Goal: Task Accomplishment & Management: Manage account settings

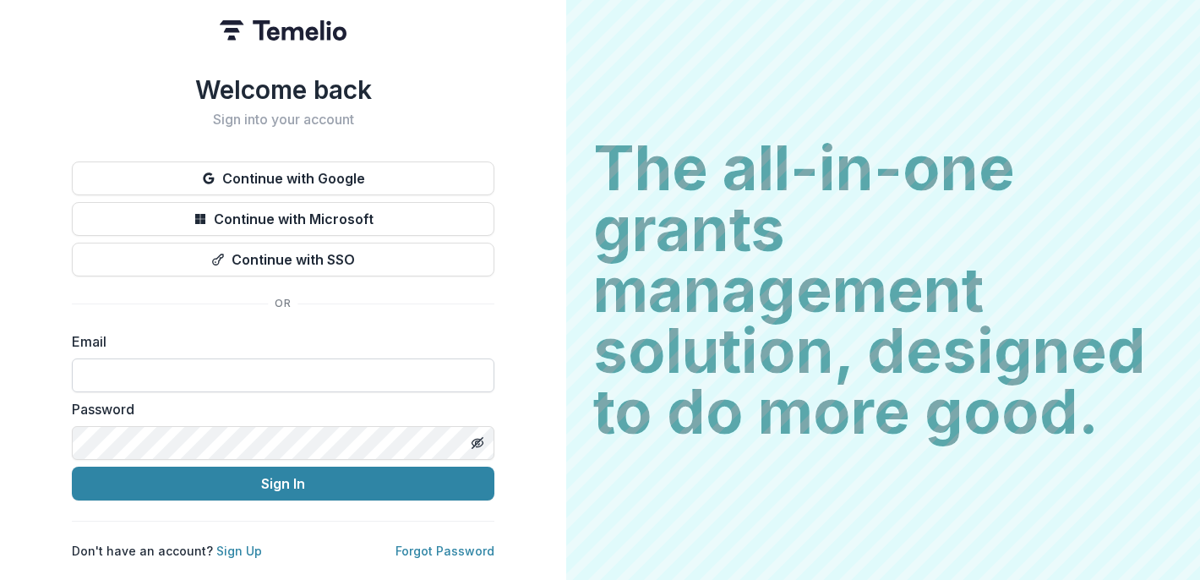
click at [210, 361] on input at bounding box center [283, 375] width 423 height 34
type input "**********"
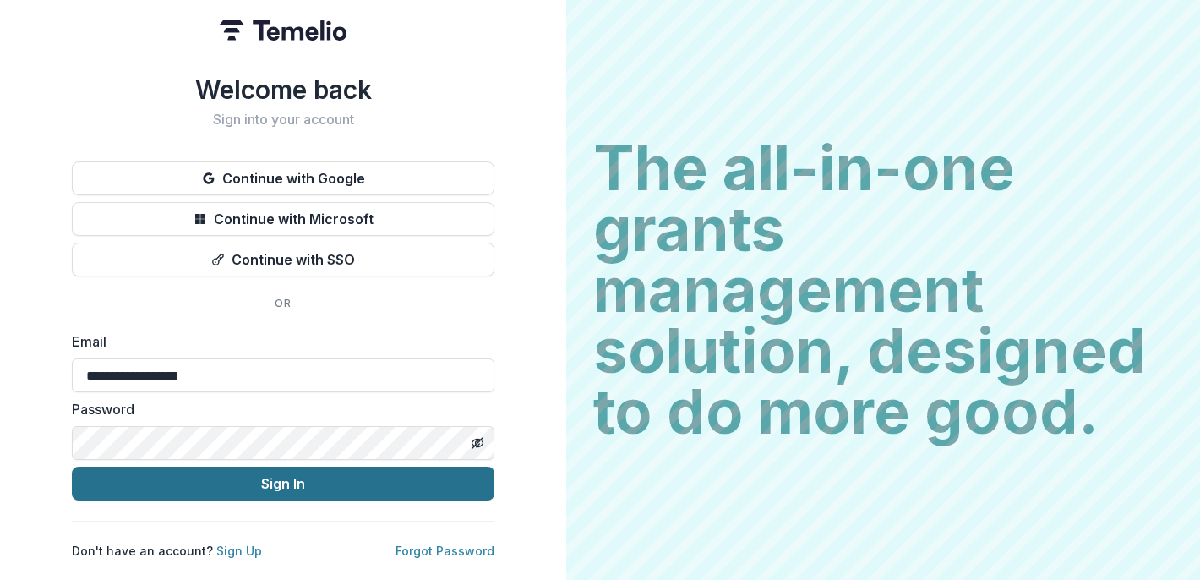
click at [182, 475] on button "Sign In" at bounding box center [283, 484] width 423 height 34
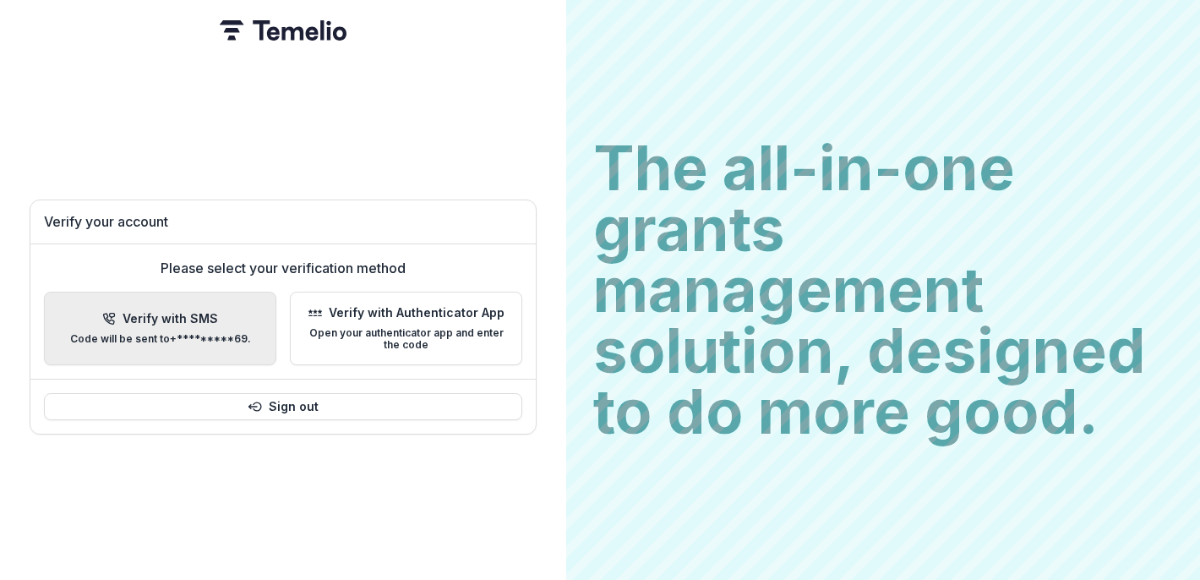
click at [193, 320] on div "Verify with SMS Code will be sent to +*********69 ." at bounding box center [160, 328] width 181 height 33
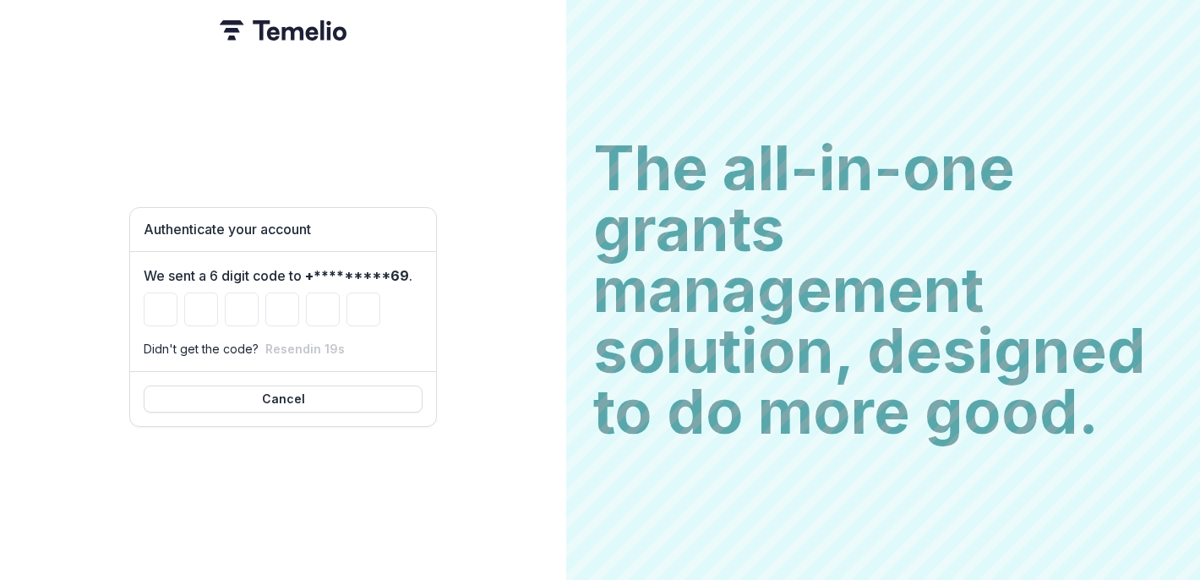
type input "*"
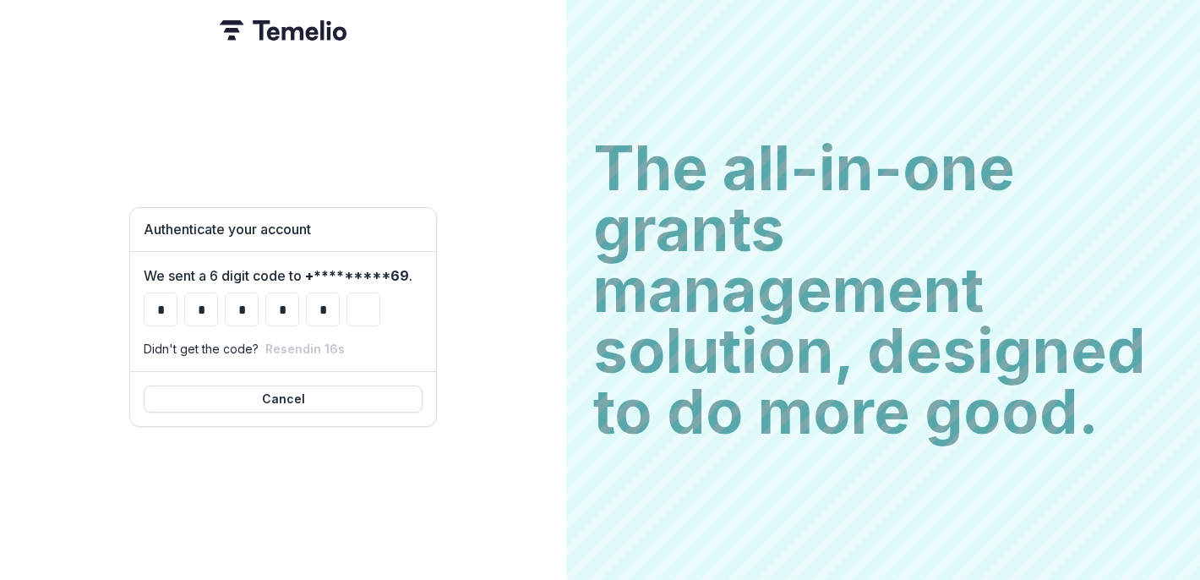
type input "*"
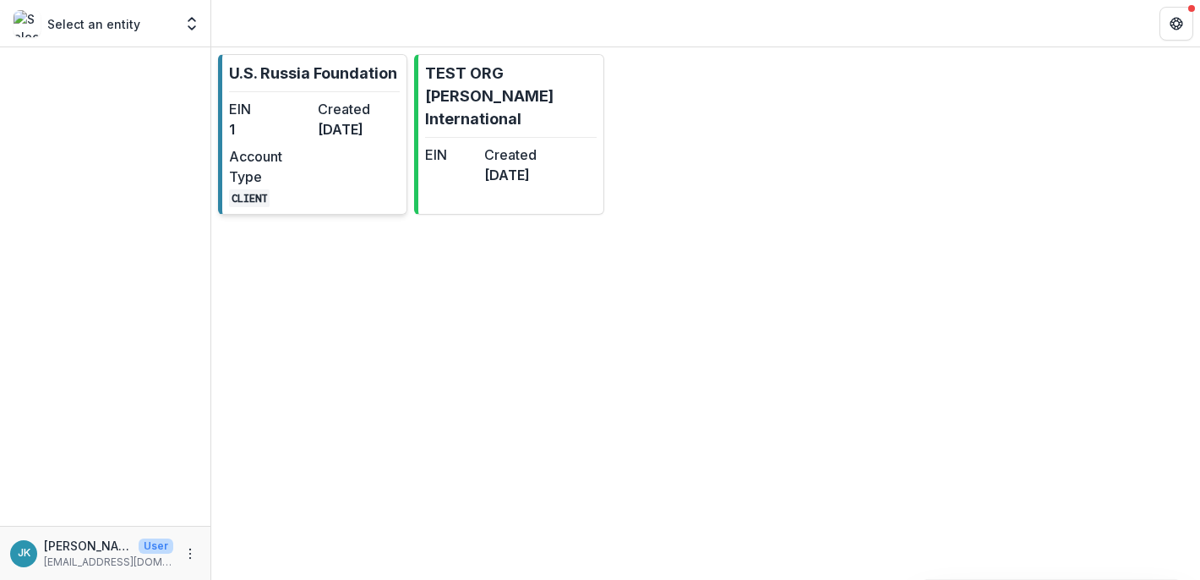
click at [294, 123] on dd "1" at bounding box center [270, 129] width 82 height 20
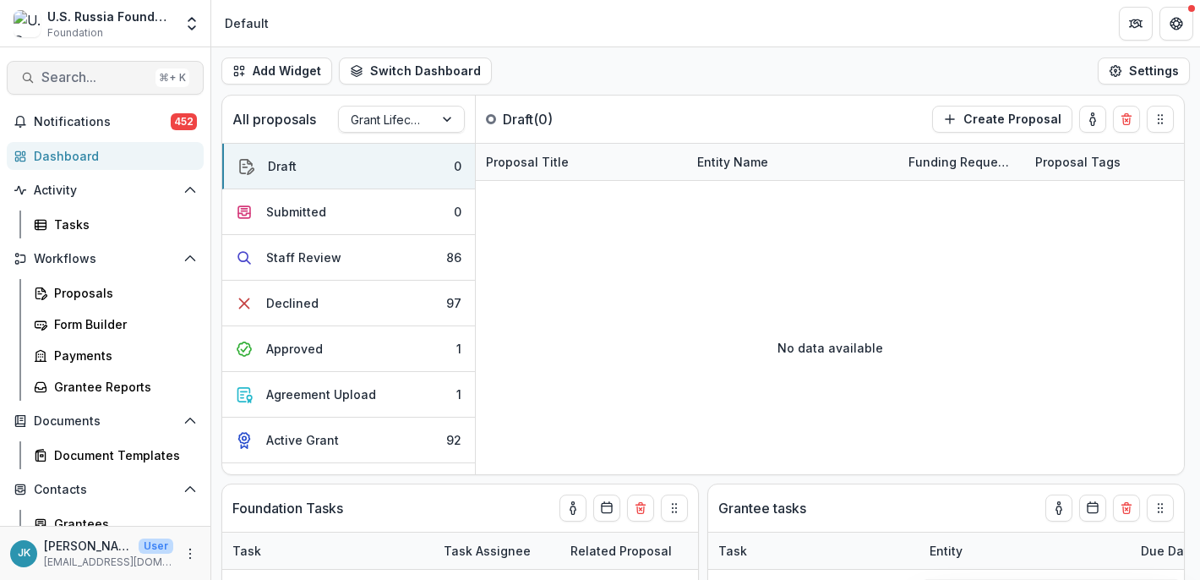
click at [76, 79] on span "Search..." at bounding box center [94, 77] width 107 height 16
select select "******"
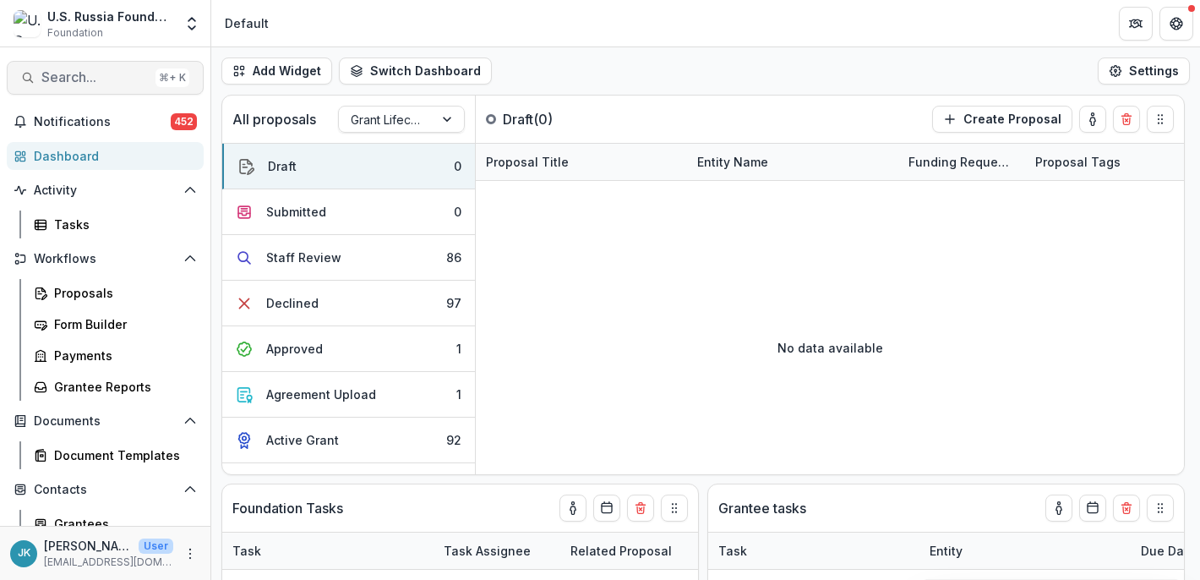
select select "******"
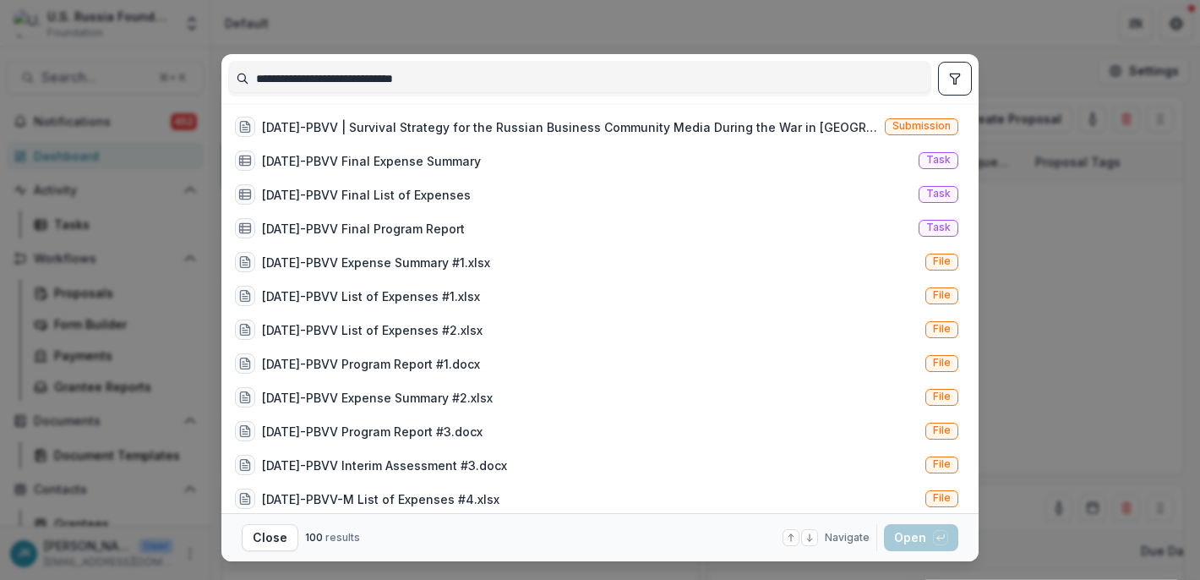
drag, startPoint x: 355, startPoint y: 79, endPoint x: 632, endPoint y: 94, distance: 277.6
click at [632, 93] on div "**********" at bounding box center [579, 78] width 703 height 35
type input "**********"
click at [609, 127] on div "23-APR-17-PBVV | Survival Strategy for the Russian Business Community Media Dur…" at bounding box center [570, 127] width 616 height 18
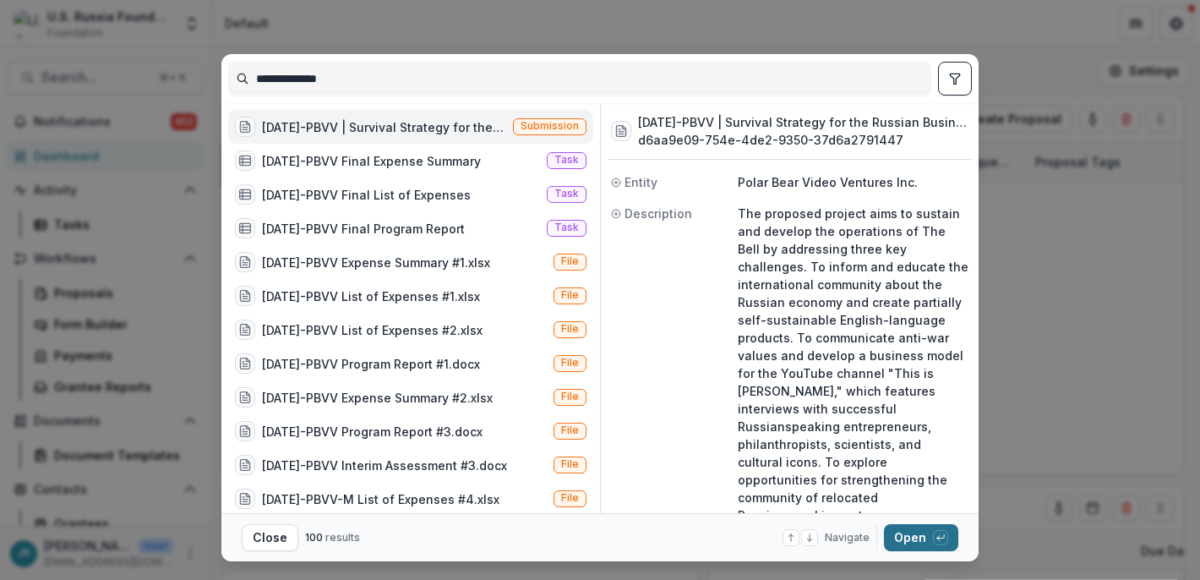
click at [936, 542] on icon "button" at bounding box center [941, 537] width 10 height 10
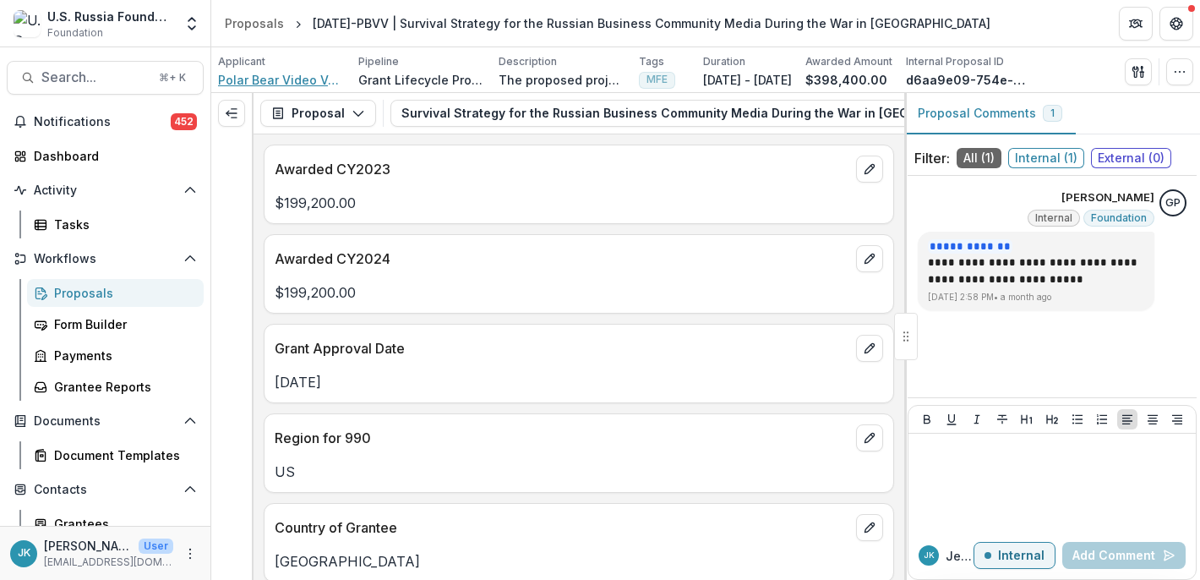
click at [282, 74] on span "Polar Bear Video Ventures Inc." at bounding box center [281, 80] width 127 height 18
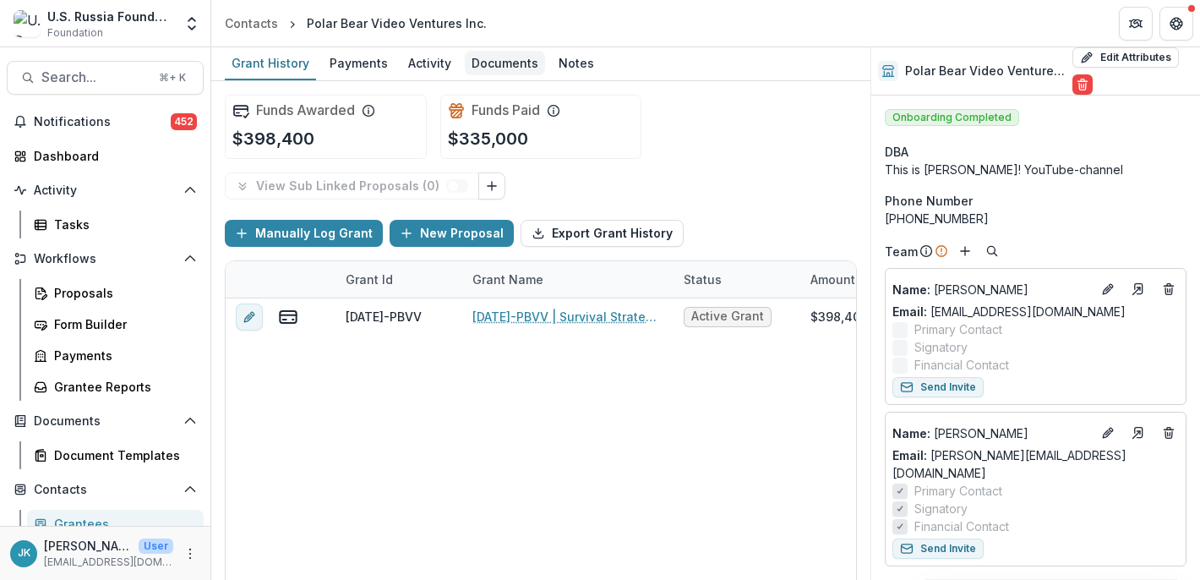
click at [509, 65] on div "Documents" at bounding box center [505, 63] width 80 height 25
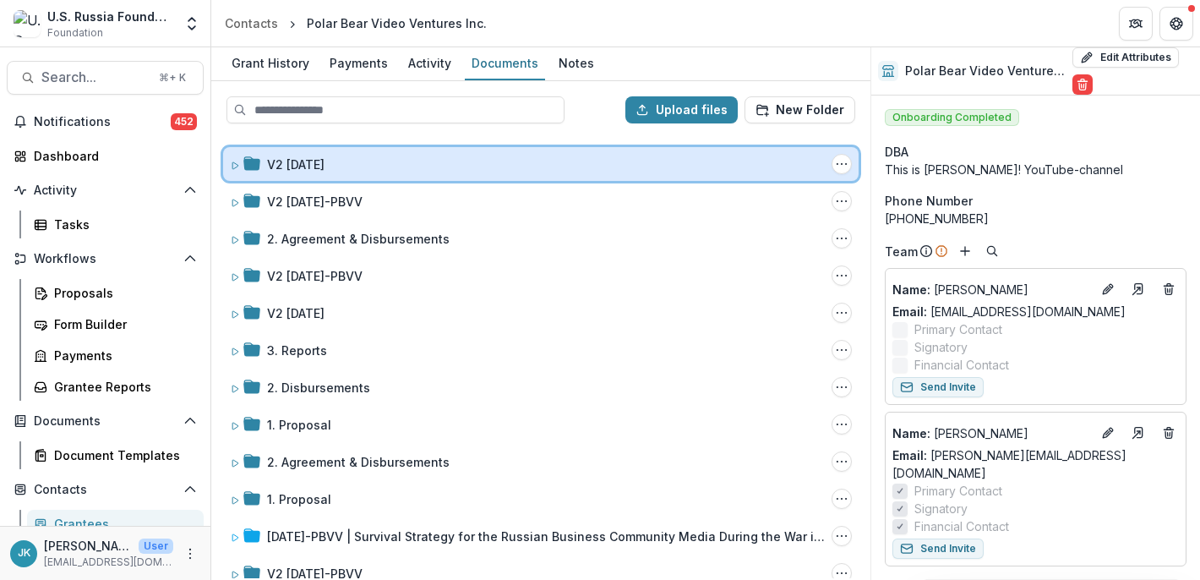
click at [419, 173] on div "V2 [DATE] Folder Options Rename Add Subfolder Delete" at bounding box center [541, 164] width 636 height 34
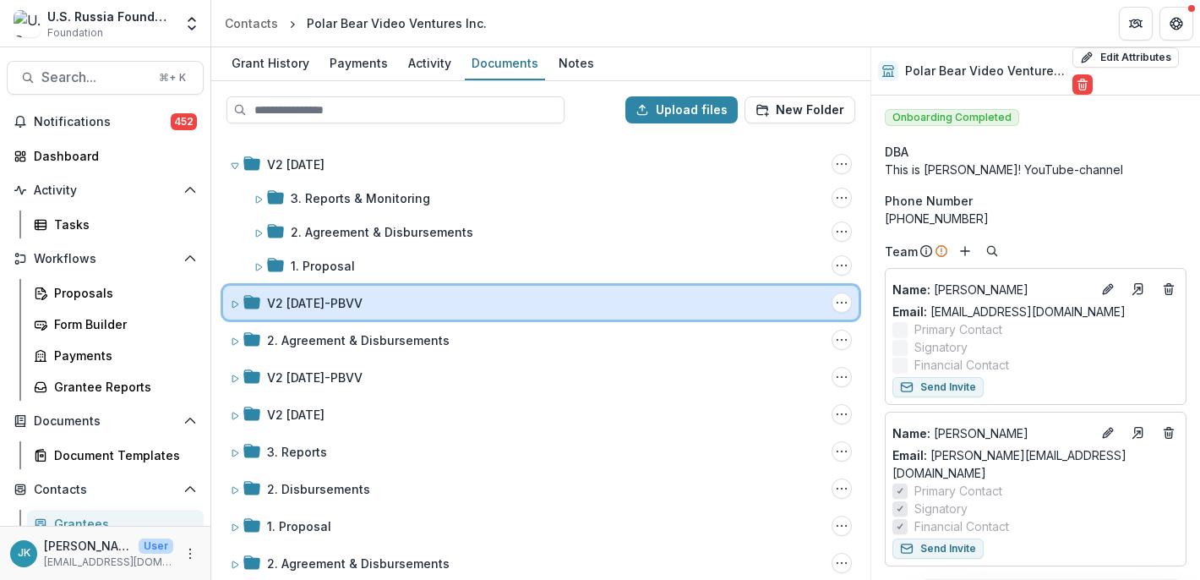
click at [385, 299] on div "V2 [DATE]-PBVV" at bounding box center [546, 303] width 558 height 18
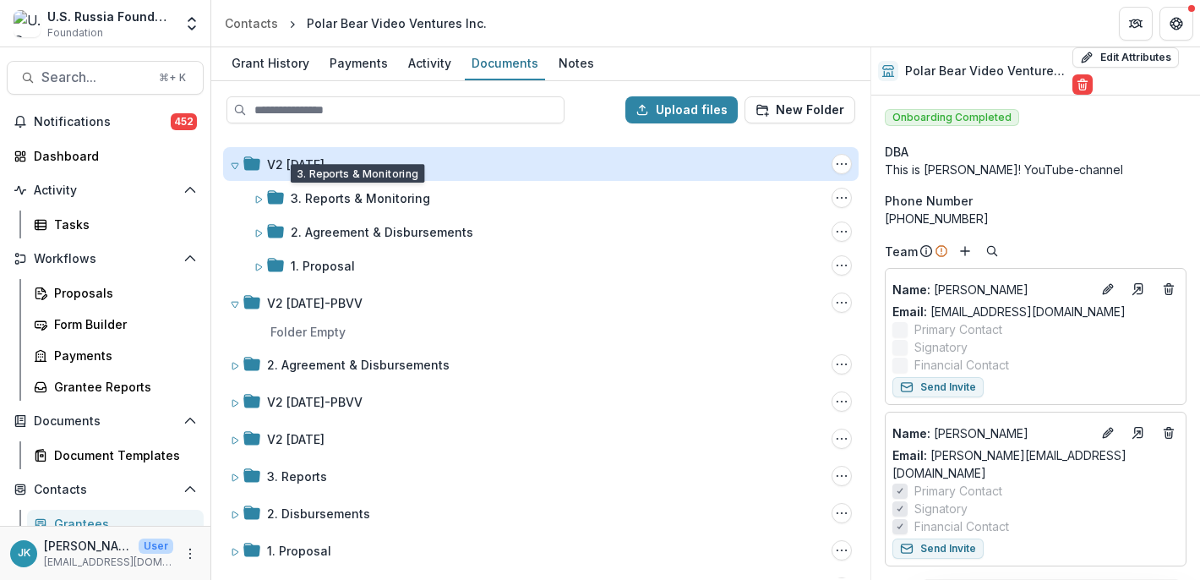
click at [325, 168] on div "V2 [DATE]" at bounding box center [295, 165] width 57 height 18
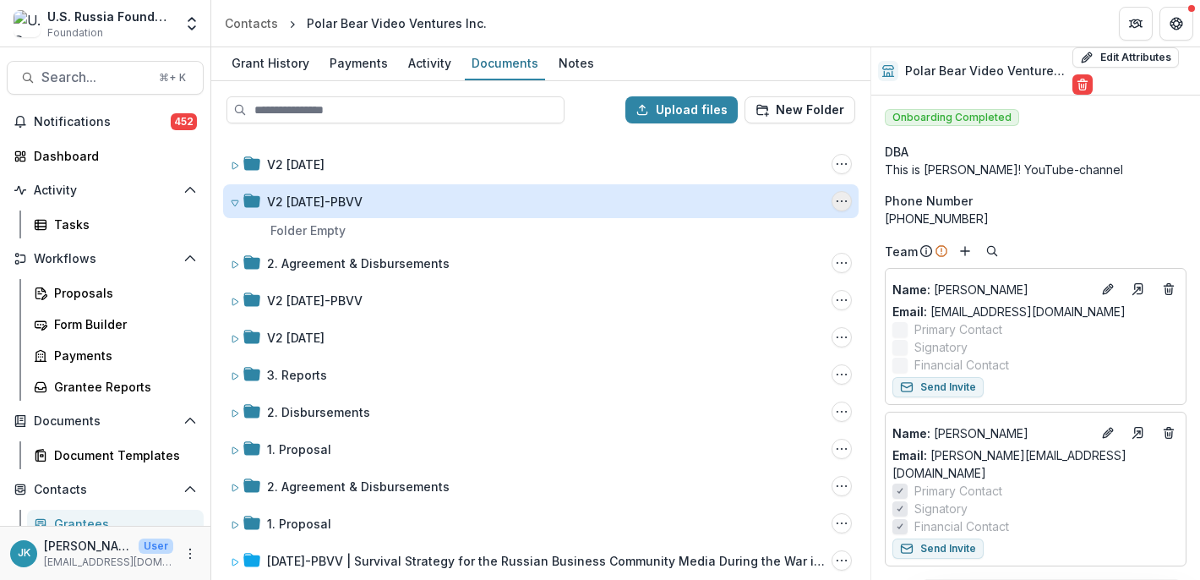
click at [838, 207] on icon "V2 23-APR-17-PBVV Options" at bounding box center [842, 201] width 14 height 14
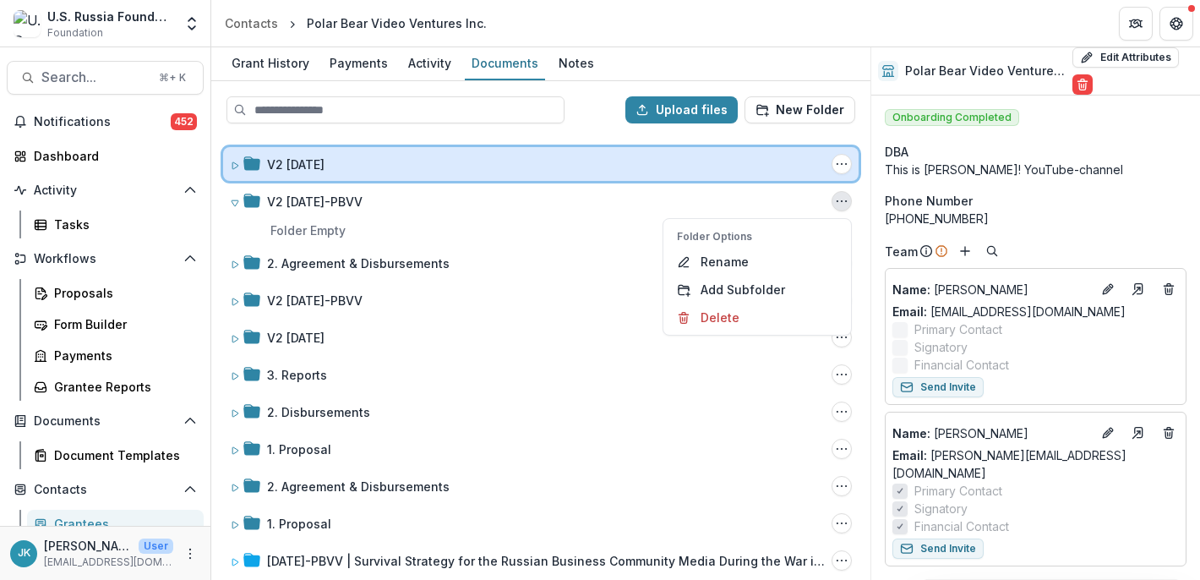
click at [779, 175] on div "V2 [DATE] Folder Options Rename Add Subfolder Delete" at bounding box center [541, 164] width 636 height 34
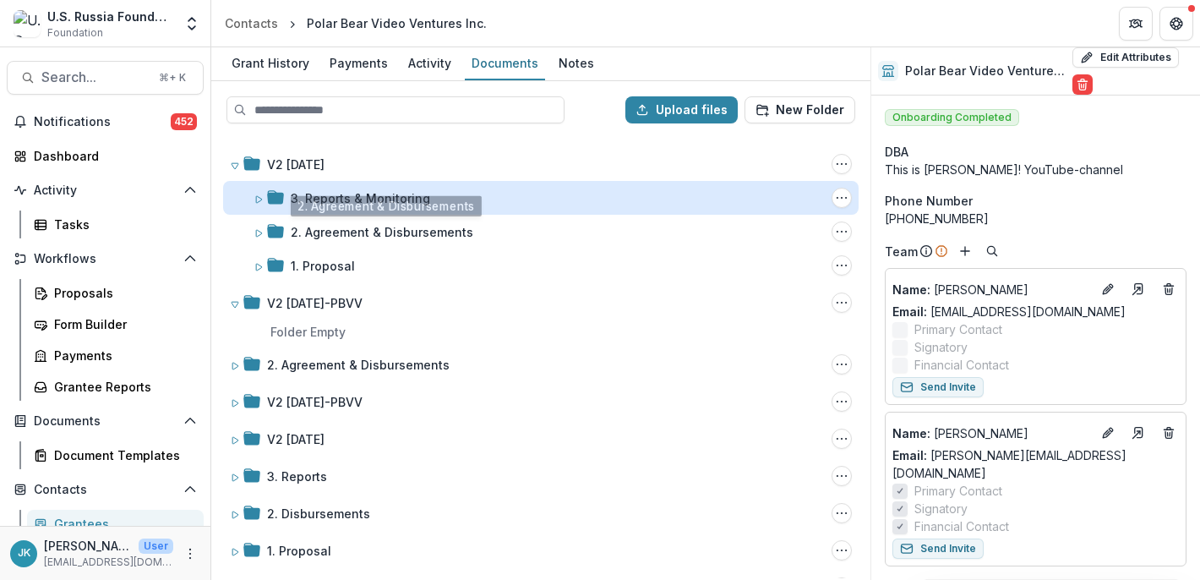
click at [381, 201] on div "3. Reports & Monitoring" at bounding box center [360, 198] width 139 height 18
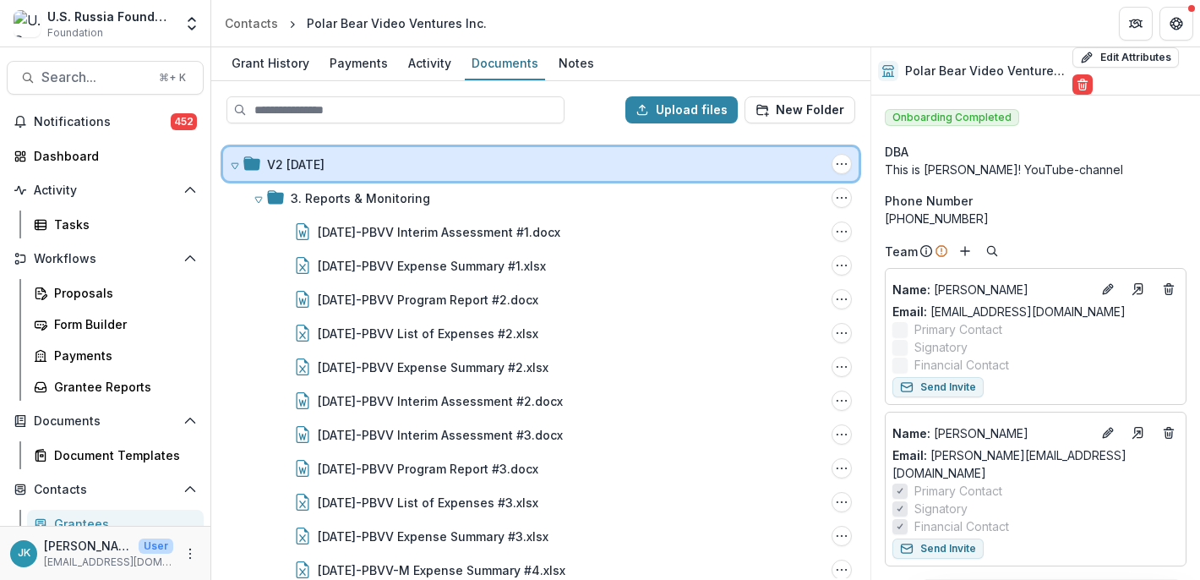
click at [360, 158] on div "V2 [DATE]" at bounding box center [546, 165] width 558 height 18
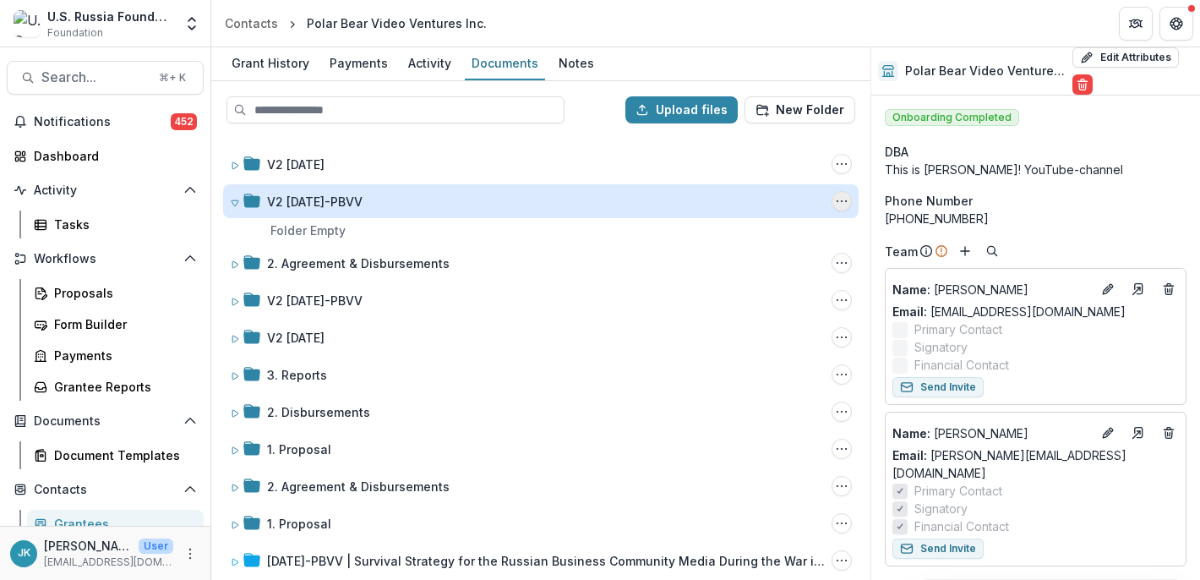
click at [846, 201] on circle "V2 23-APR-17-PBVV Options" at bounding box center [846, 201] width 1 height 1
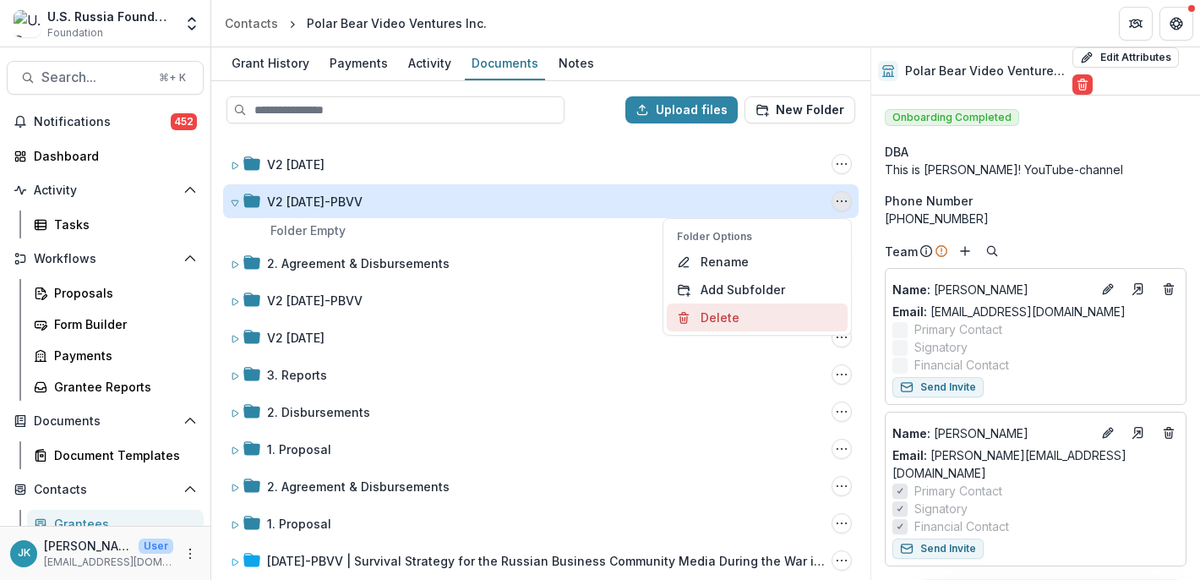
click at [729, 319] on button "Delete" at bounding box center [757, 317] width 181 height 28
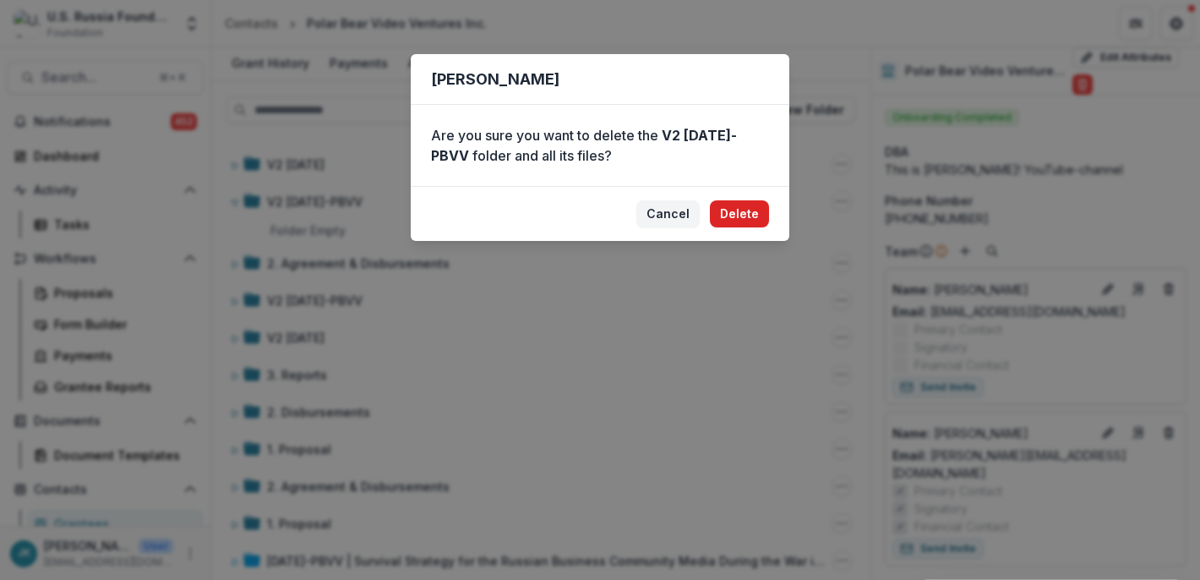
click at [751, 214] on button "Delete" at bounding box center [739, 213] width 59 height 27
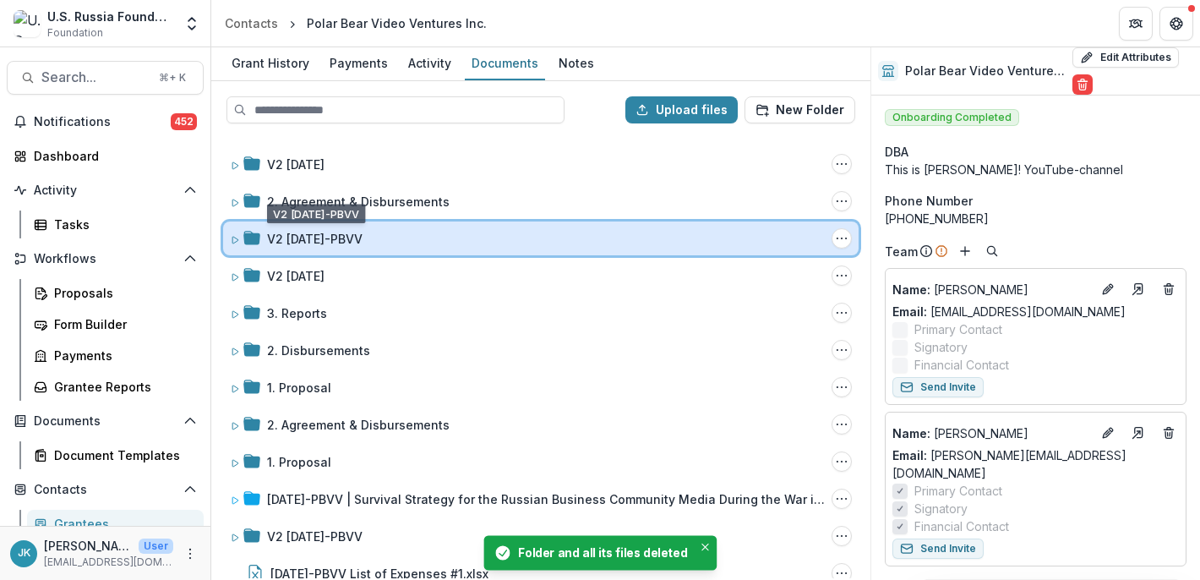
click at [317, 248] on div "V2 [DATE]-PBVV Folder Options Rename Add Subfolder Delete" at bounding box center [541, 238] width 636 height 34
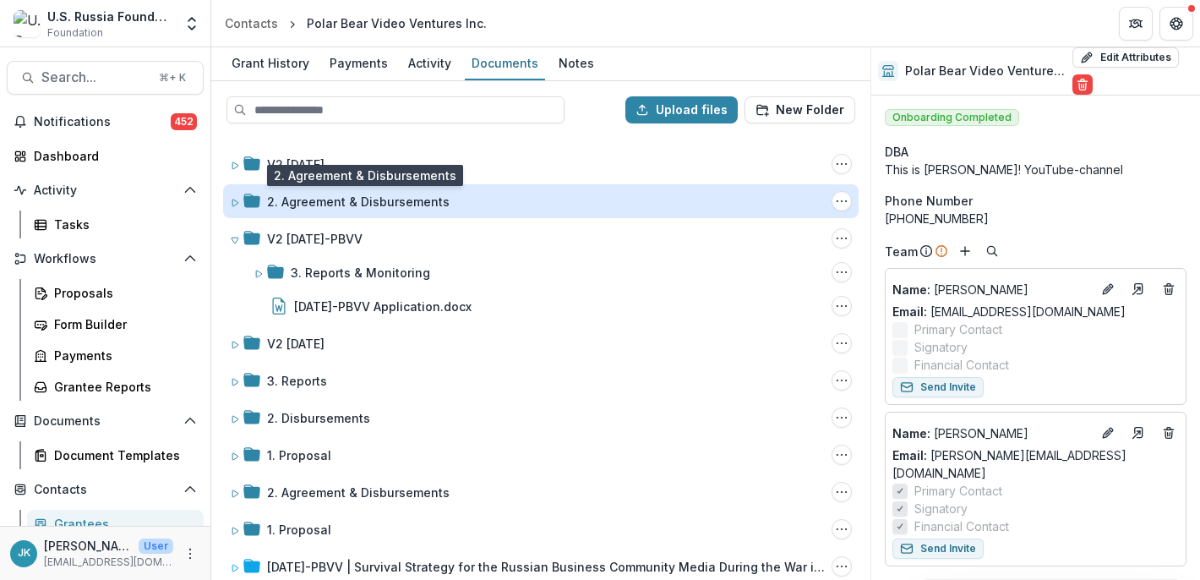
click at [307, 197] on div "2. Agreement & Disbursements" at bounding box center [358, 202] width 183 height 18
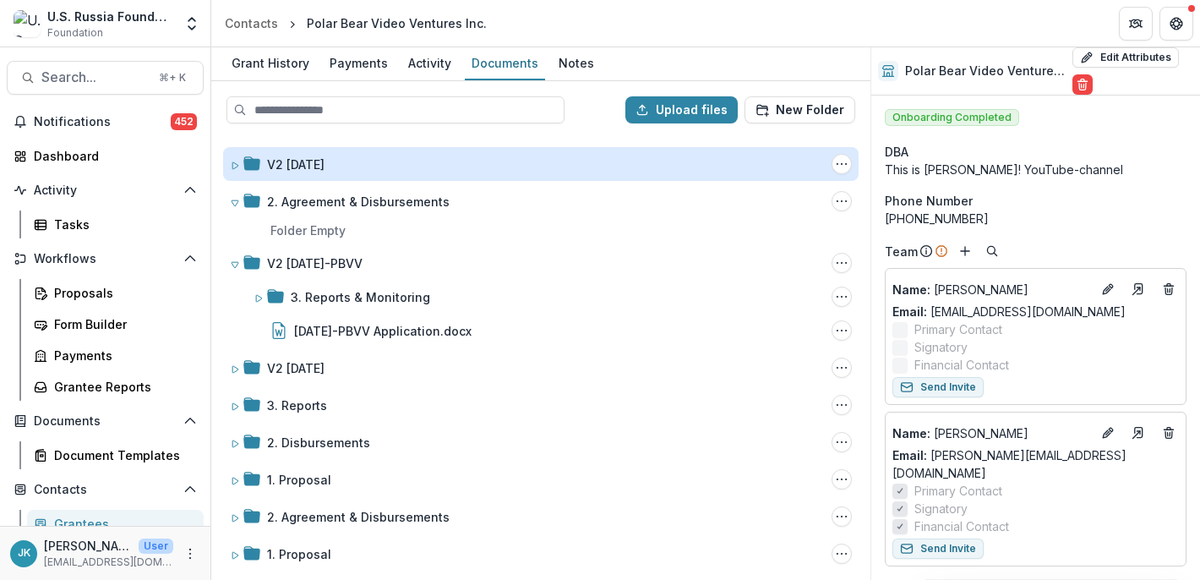
click at [301, 162] on div "V2 [DATE]" at bounding box center [295, 165] width 57 height 18
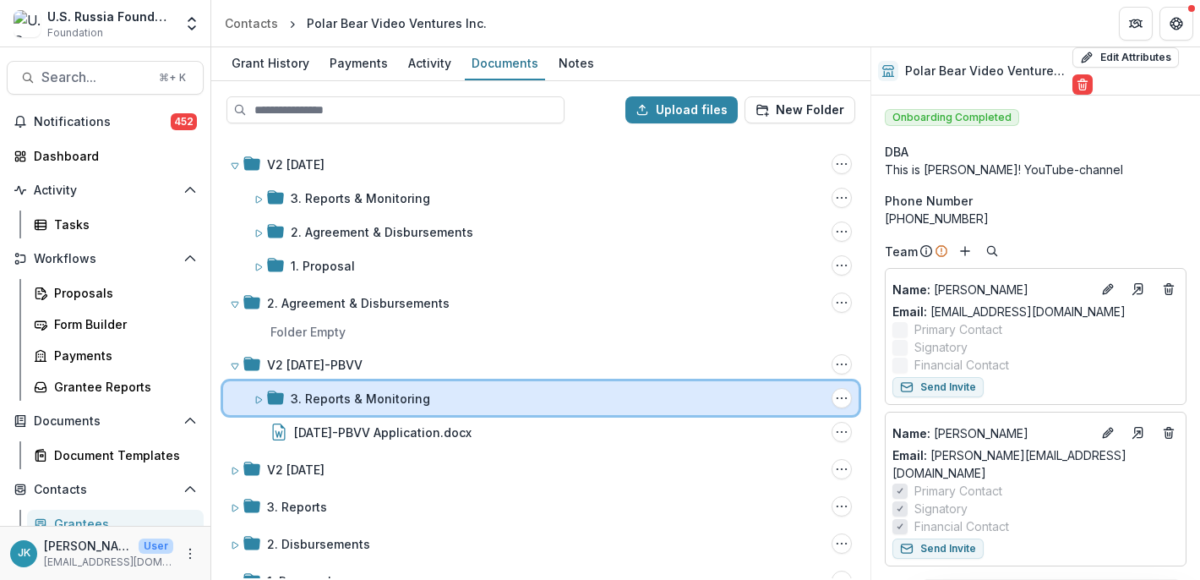
click at [282, 397] on icon at bounding box center [275, 397] width 17 height 14
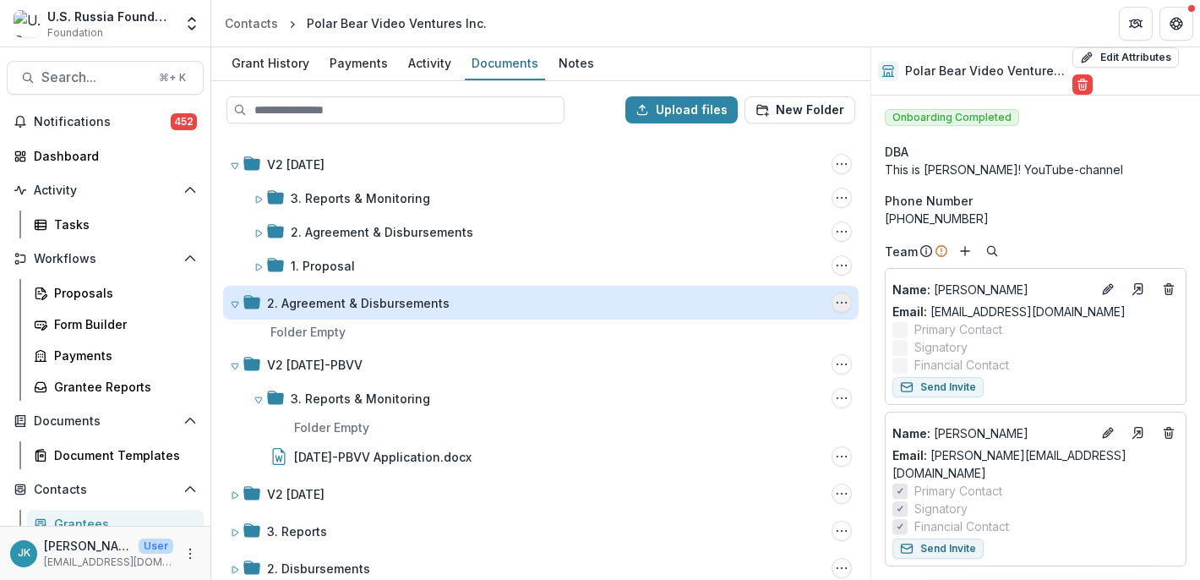
click at [839, 301] on icon "2. Agreement & Disbursements Options" at bounding box center [842, 303] width 14 height 14
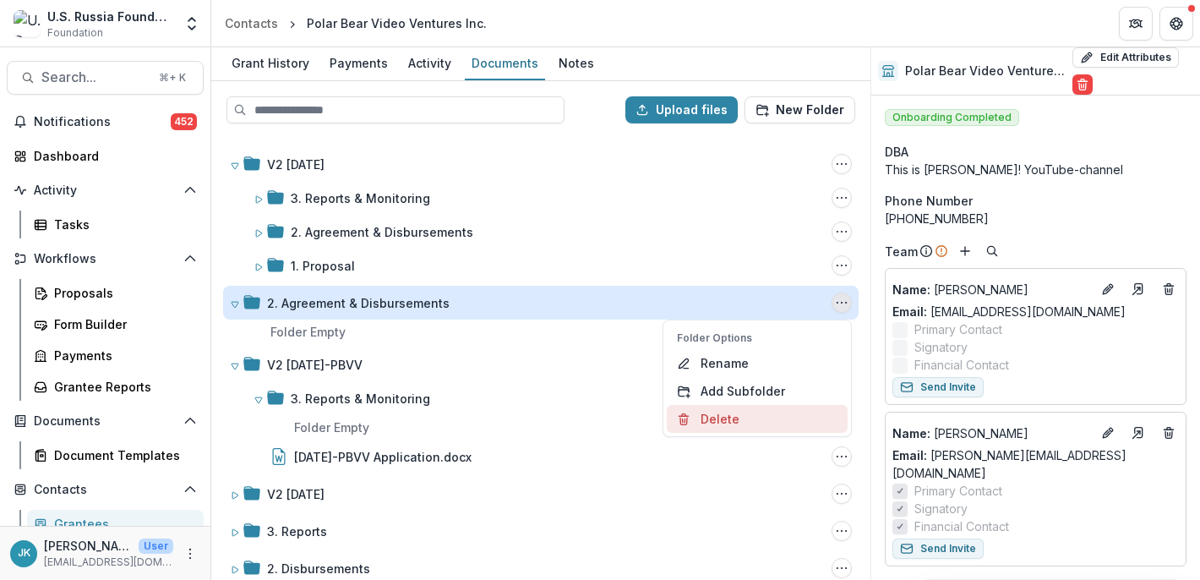
click at [740, 421] on button "Delete" at bounding box center [757, 419] width 181 height 28
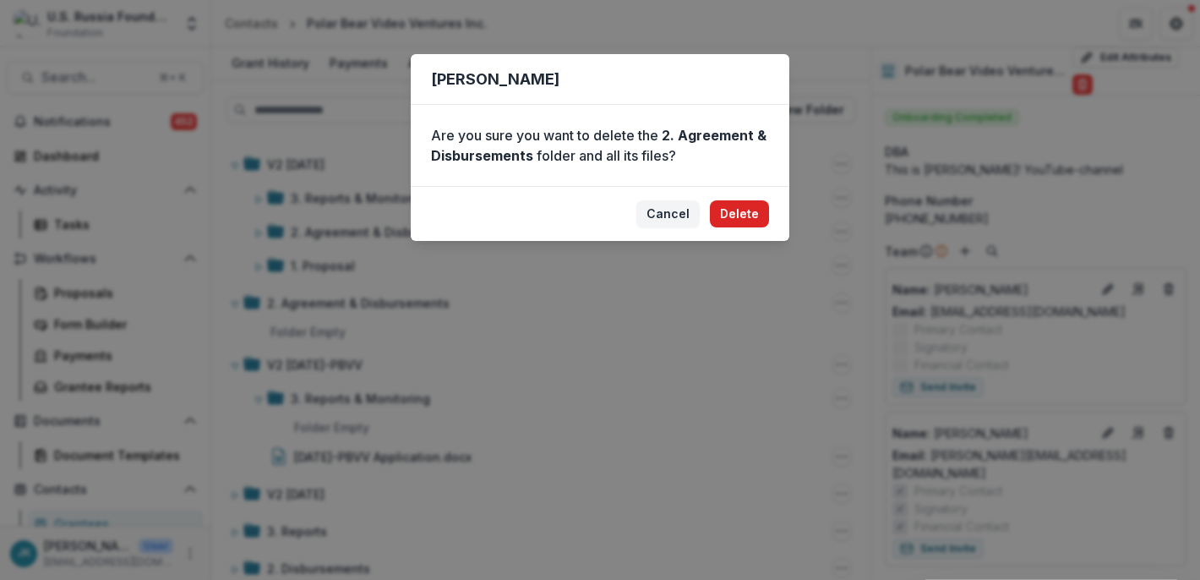
click at [739, 221] on button "Delete" at bounding box center [739, 213] width 59 height 27
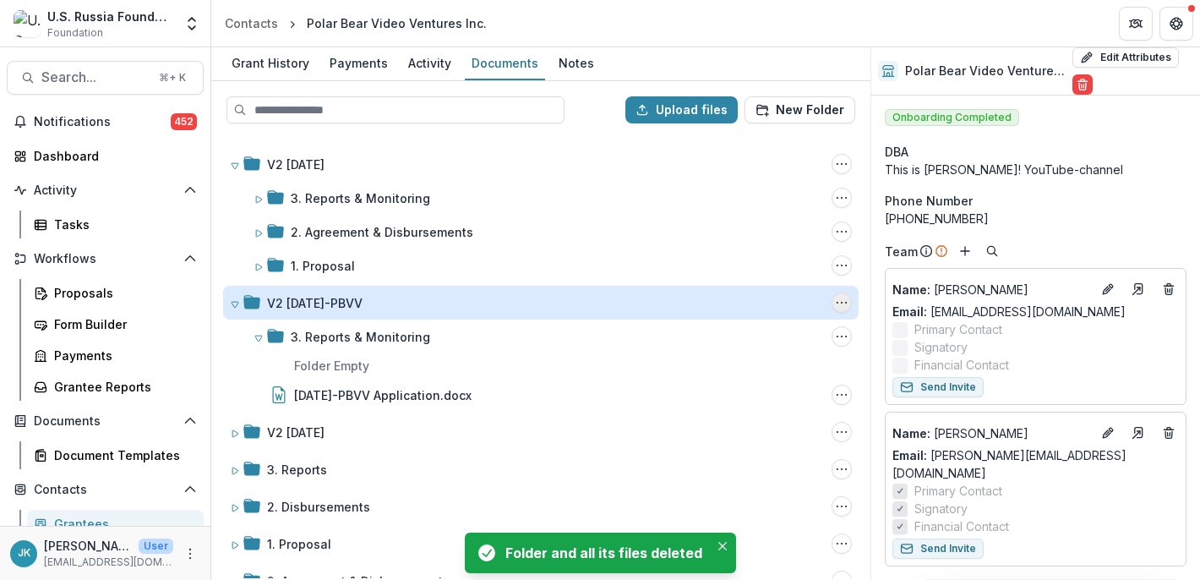
click at [838, 303] on icon "V2 23-APR-17-PBVV Options" at bounding box center [842, 303] width 14 height 14
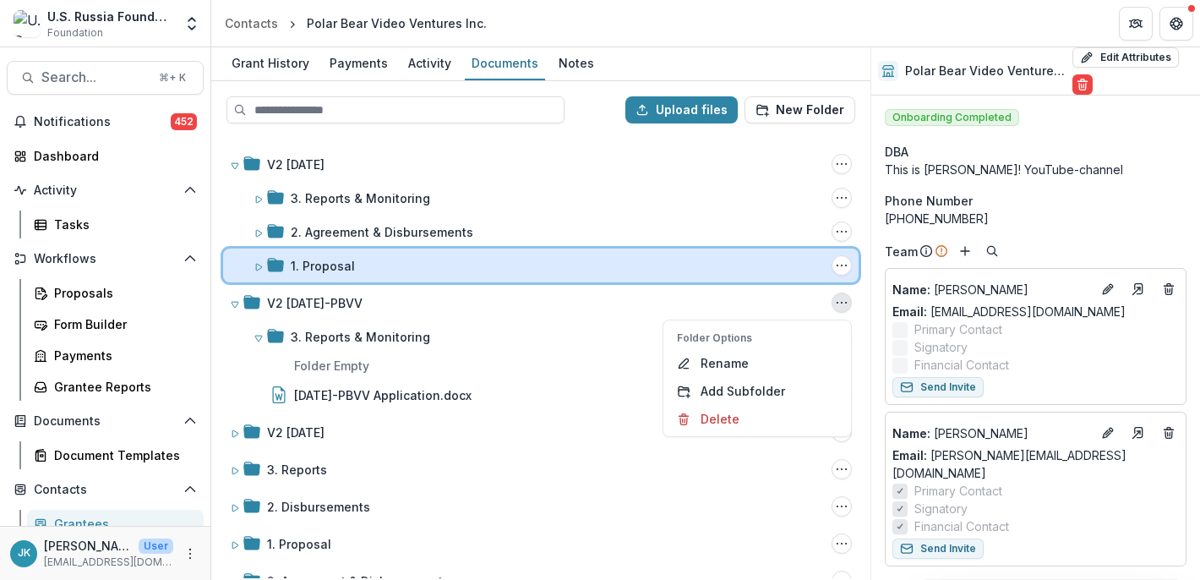
click at [358, 266] on div "1. Proposal" at bounding box center [558, 266] width 534 height 18
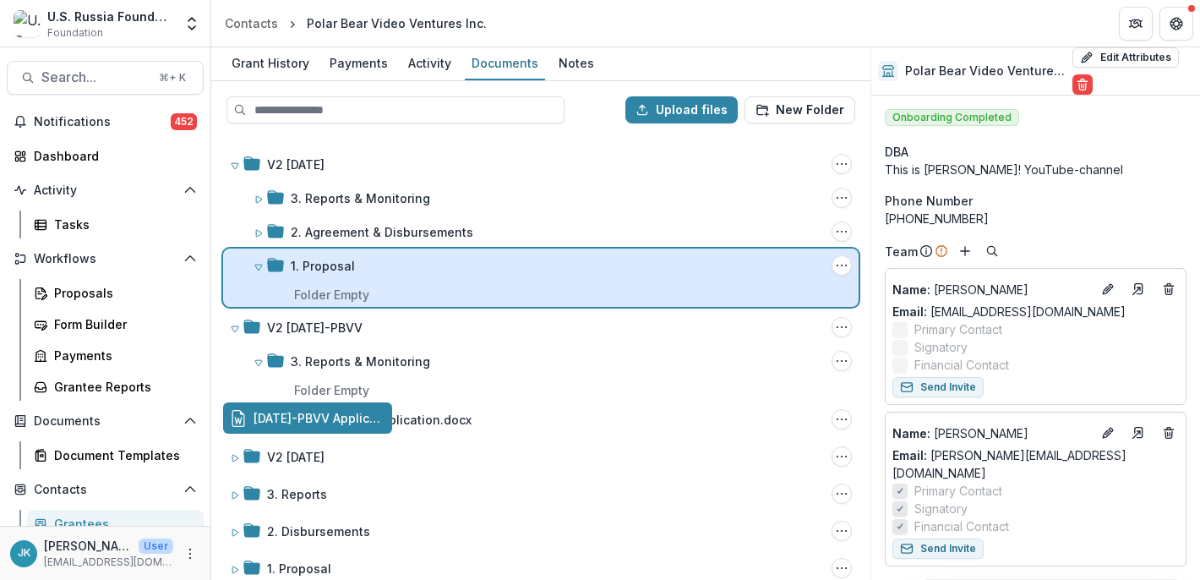
drag, startPoint x: 347, startPoint y: 419, endPoint x: 344, endPoint y: 290, distance: 129.3
click at [342, 288] on div "Upload files New Folder V2 23-APR-17 Folder Options Rename Add Subfolder Delete…" at bounding box center [540, 330] width 659 height 499
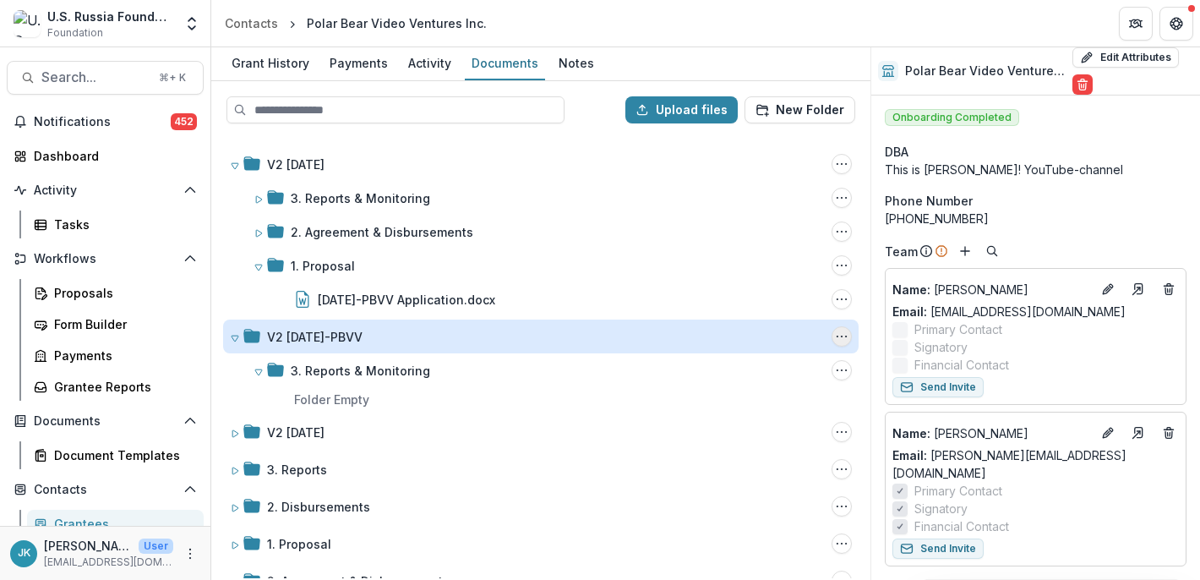
click at [835, 333] on icon "V2 23-APR-17-PBVV Options" at bounding box center [842, 337] width 14 height 14
click at [729, 459] on button "Delete" at bounding box center [757, 453] width 181 height 28
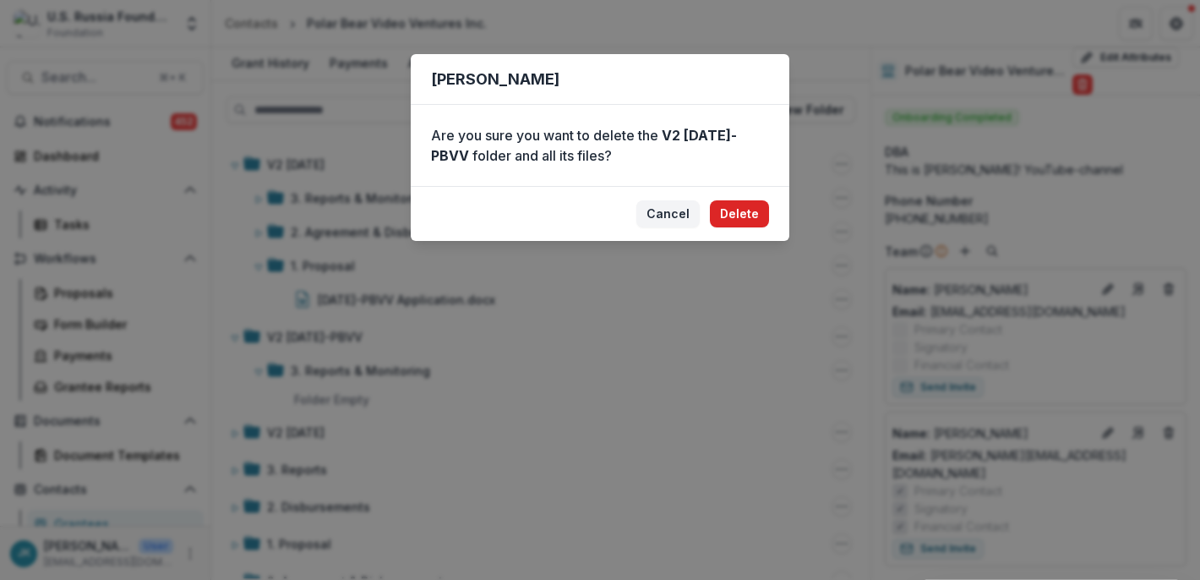
click at [728, 205] on button "Delete" at bounding box center [739, 213] width 59 height 27
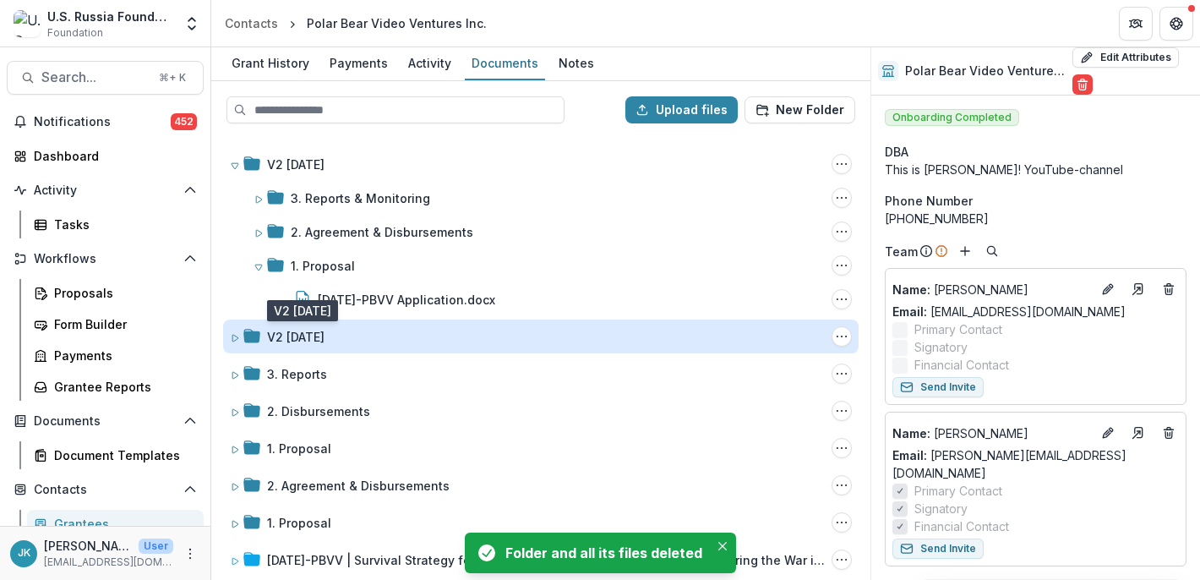
click at [298, 337] on div "V2 [DATE]" at bounding box center [295, 337] width 57 height 18
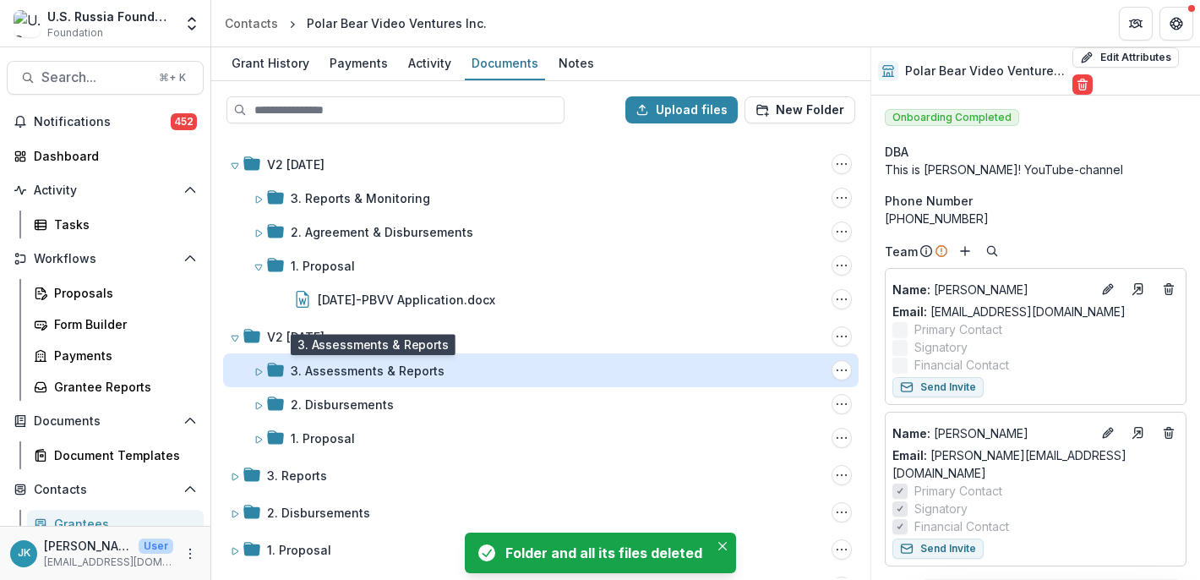
click at [292, 377] on div "3. Assessments & Reports" at bounding box center [368, 371] width 154 height 18
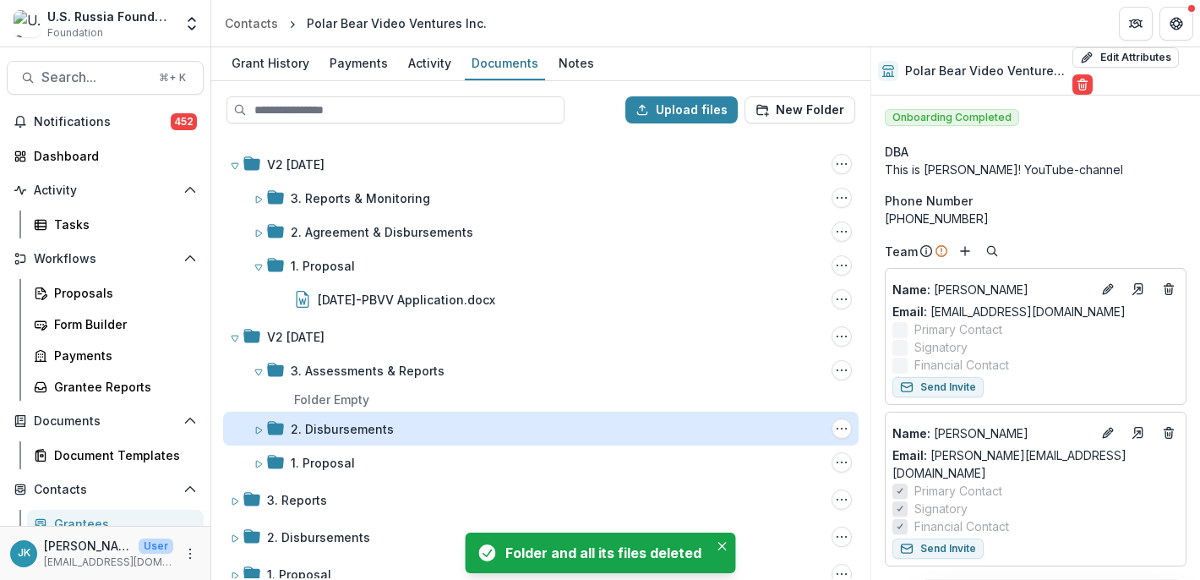
click at [314, 436] on div "2. Disbursements" at bounding box center [342, 429] width 103 height 18
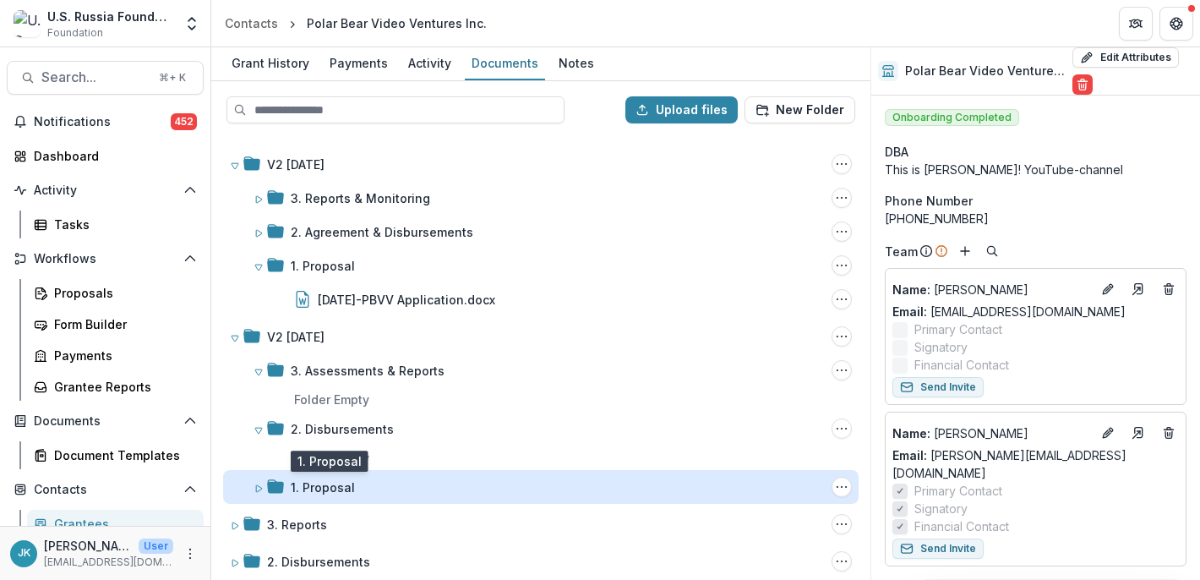
click at [314, 486] on div "1. Proposal" at bounding box center [323, 487] width 64 height 18
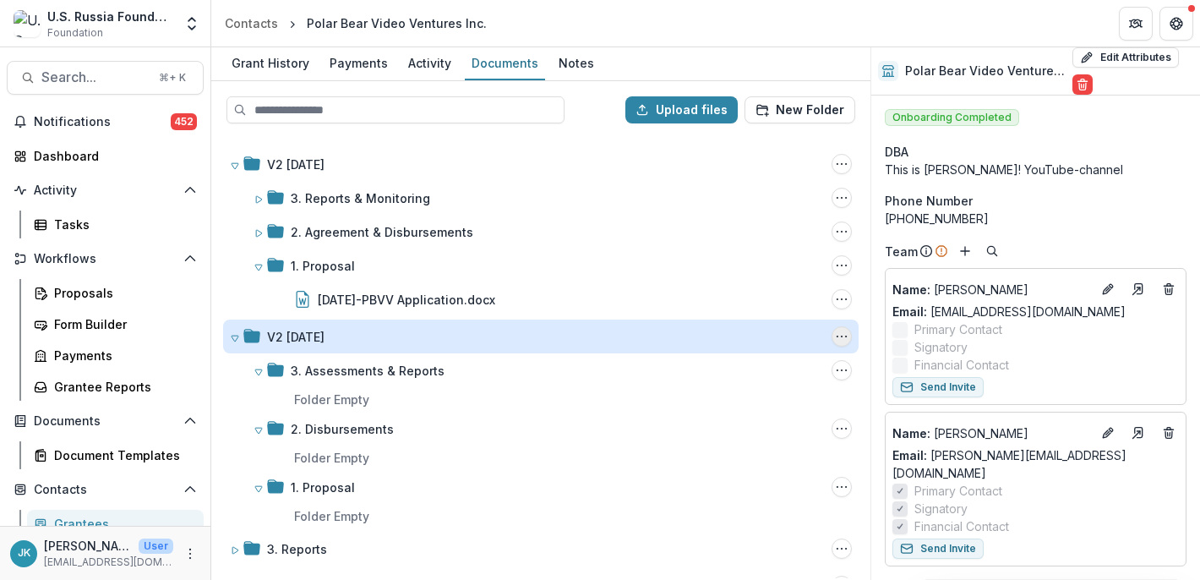
click at [835, 337] on icon "V2 23-APR-17 Options" at bounding box center [842, 337] width 14 height 14
click at [726, 457] on button "Delete" at bounding box center [757, 453] width 181 height 28
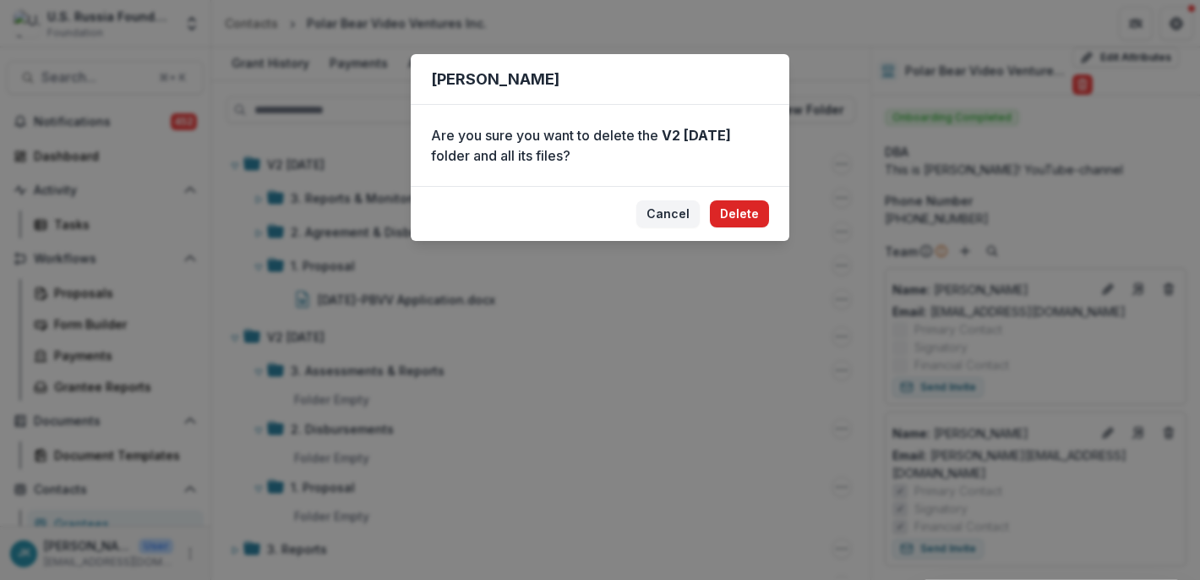
click at [732, 214] on button "Delete" at bounding box center [739, 213] width 59 height 27
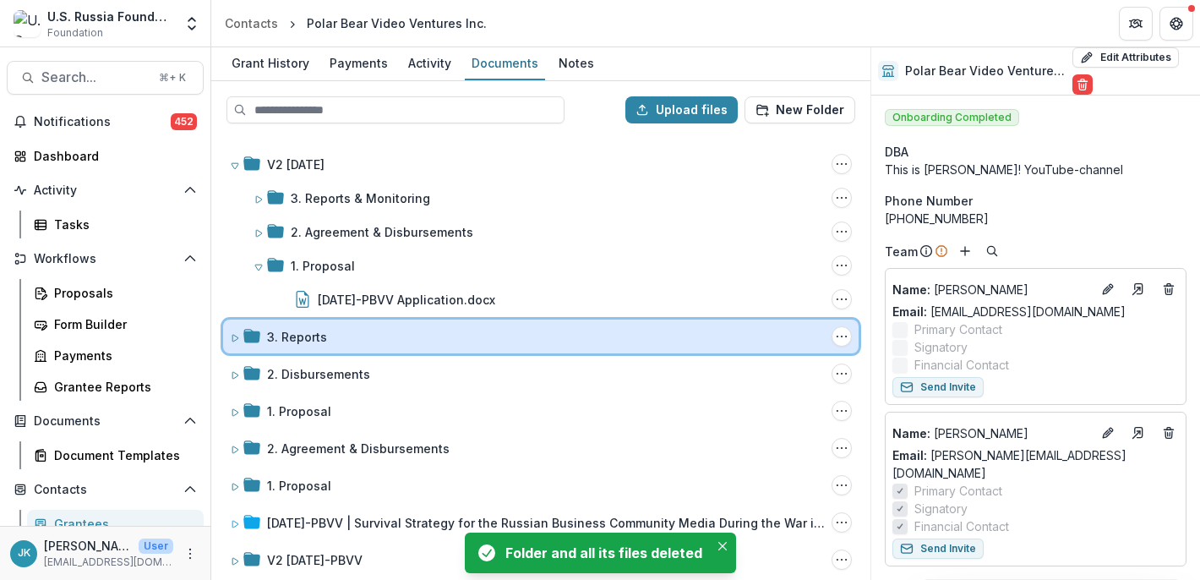
click at [336, 338] on div "3. Reports" at bounding box center [546, 337] width 558 height 18
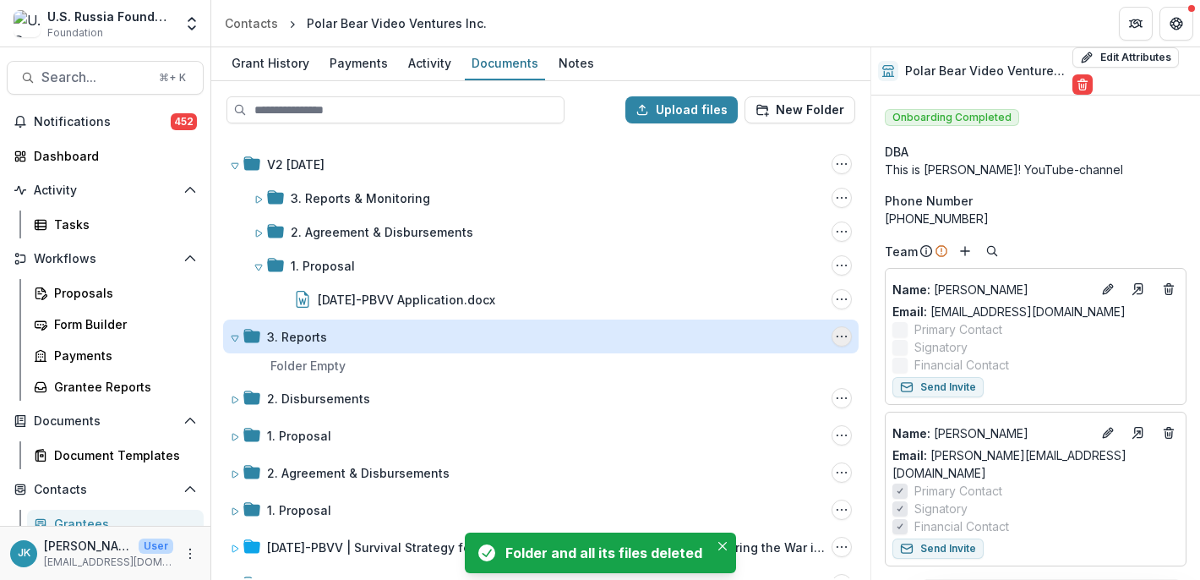
click at [842, 330] on icon "3. Reports Options" at bounding box center [842, 337] width 14 height 14
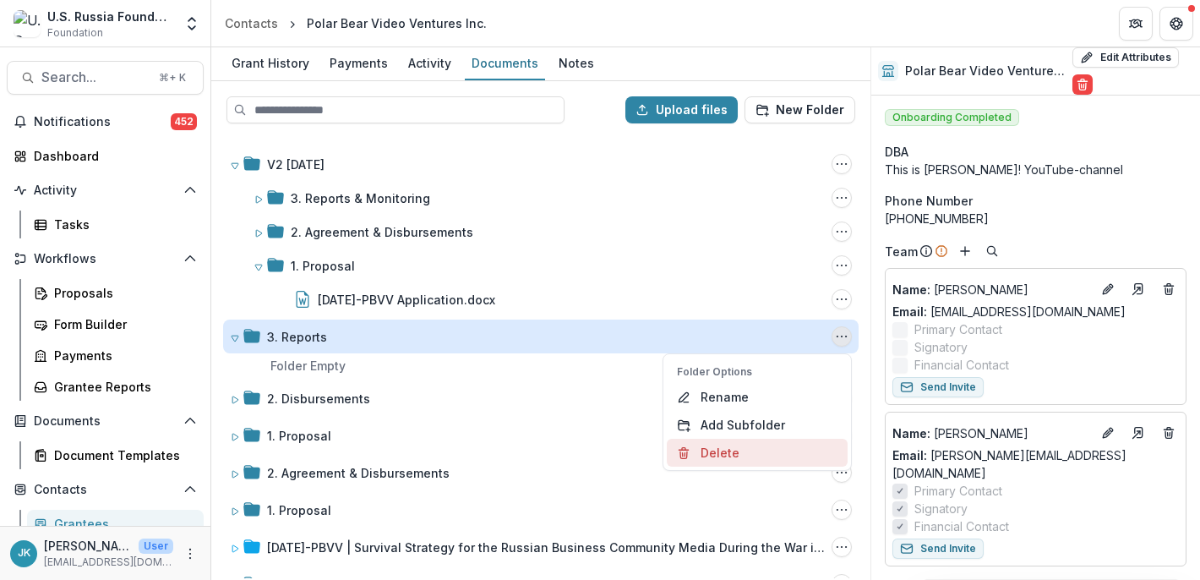
click at [740, 454] on button "Delete" at bounding box center [757, 453] width 181 height 28
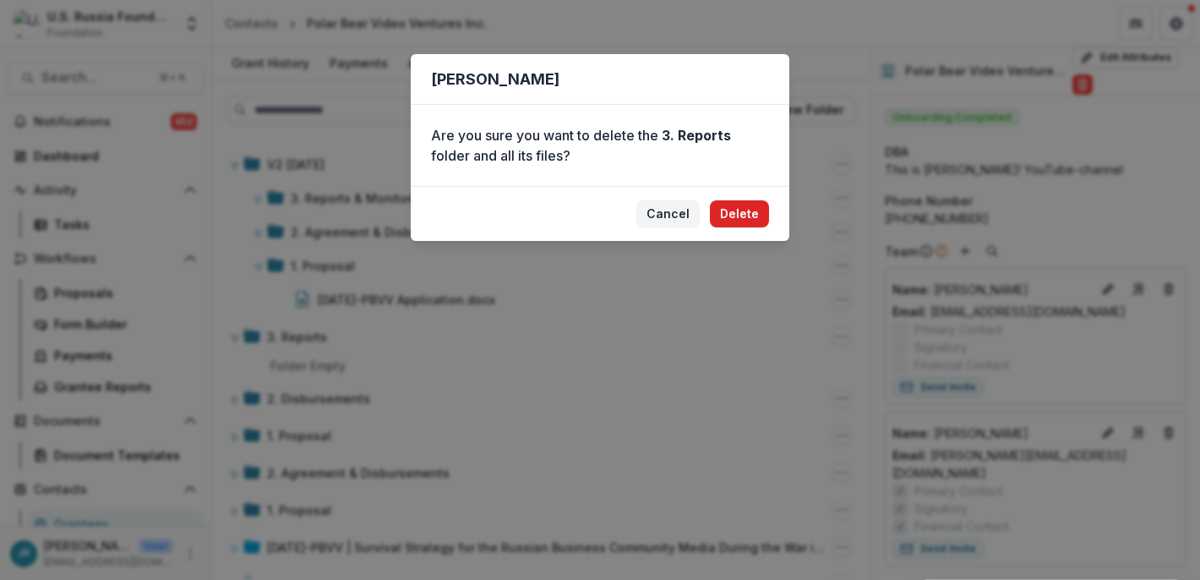
click at [740, 216] on button "Delete" at bounding box center [739, 213] width 59 height 27
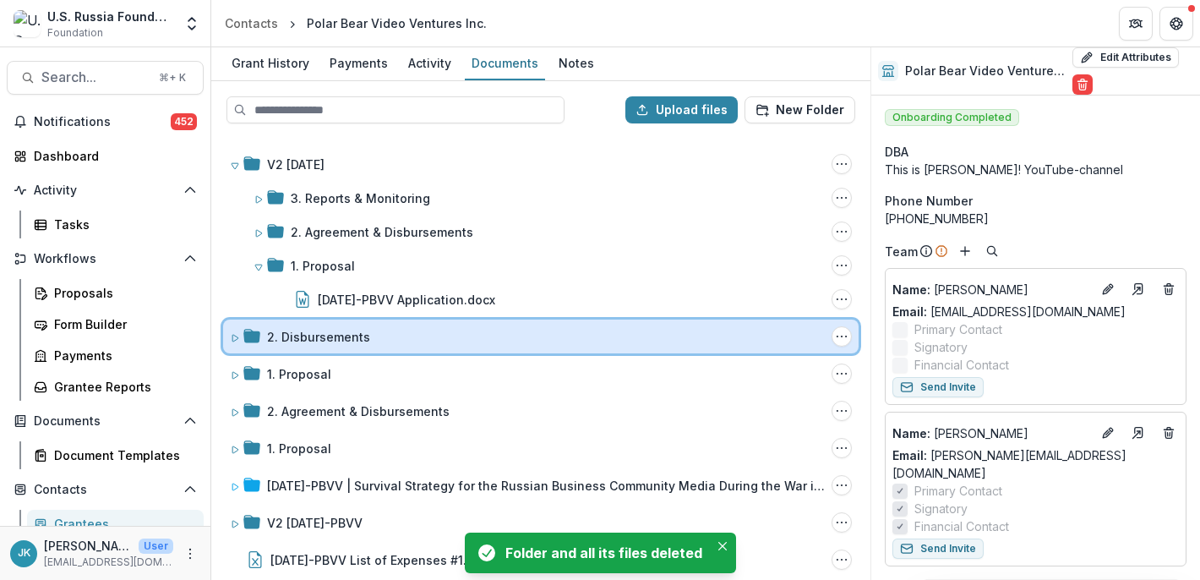
click at [399, 333] on div "2. Disbursements" at bounding box center [546, 337] width 558 height 18
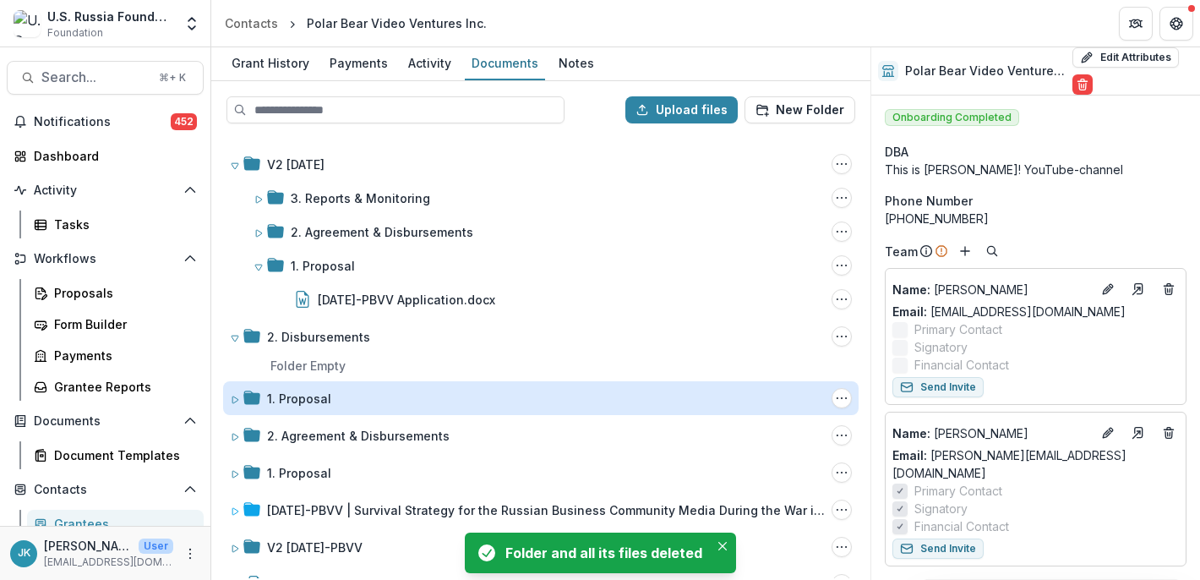
click at [320, 396] on div "1. Proposal" at bounding box center [299, 399] width 64 height 18
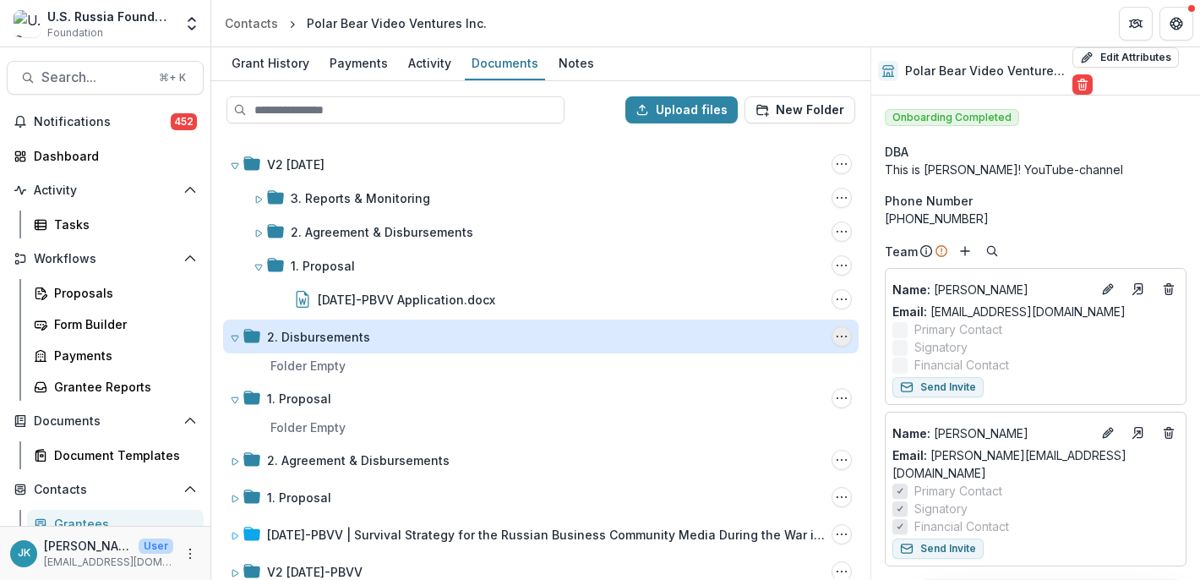
click at [838, 336] on icon "2. Disbursements Options" at bounding box center [842, 337] width 14 height 14
click at [778, 446] on button "Delete" at bounding box center [757, 453] width 181 height 28
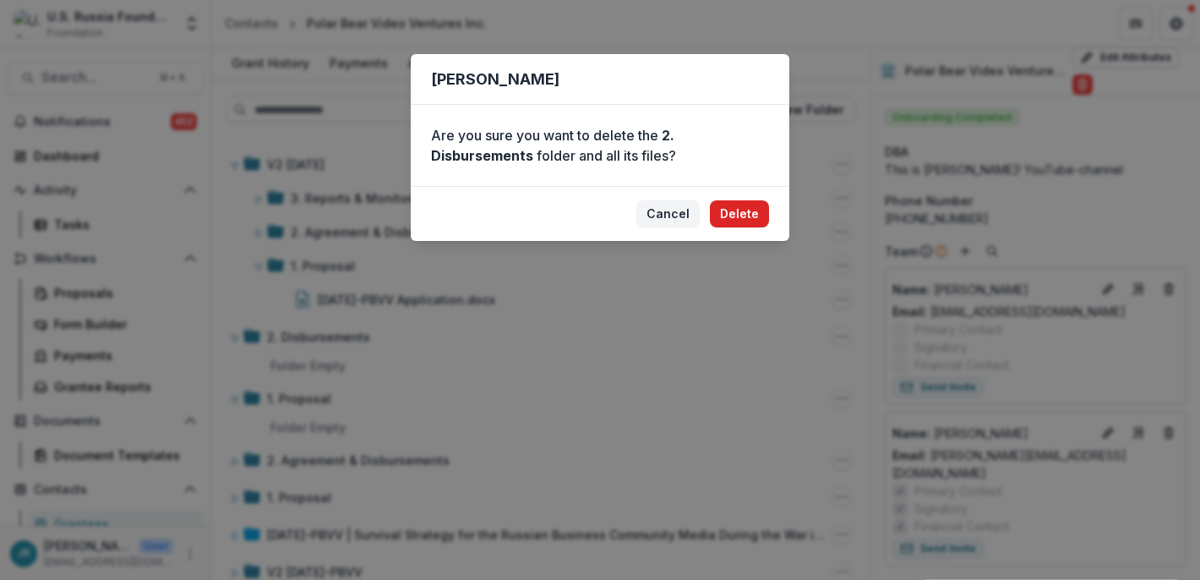
click at [750, 219] on button "Delete" at bounding box center [739, 213] width 59 height 27
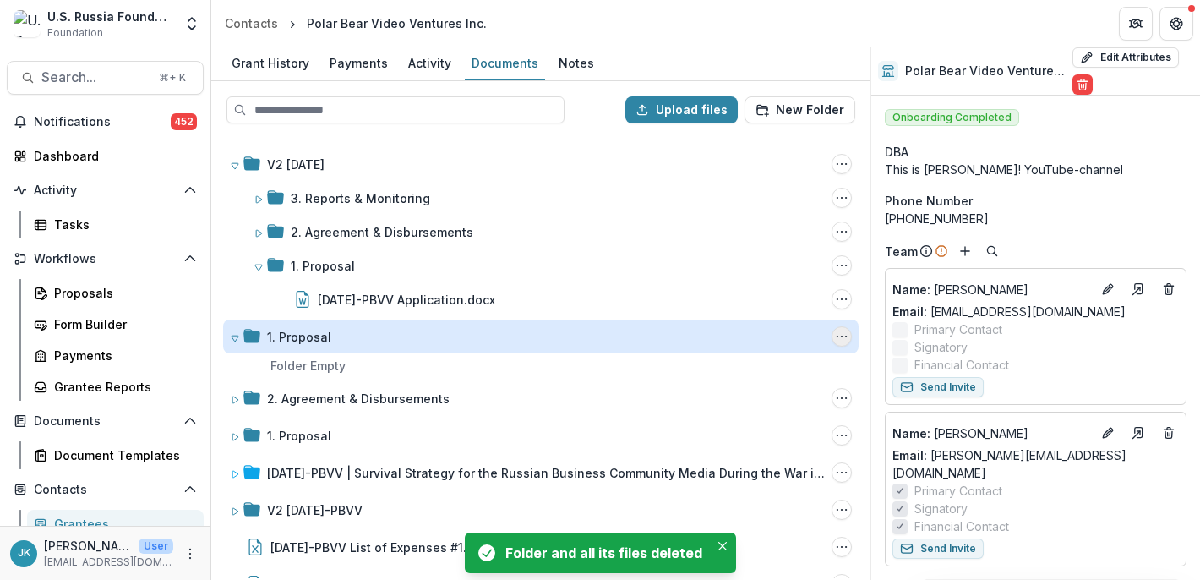
click at [838, 336] on icon "1. Proposal Options" at bounding box center [842, 337] width 14 height 14
click at [715, 447] on button "Delete" at bounding box center [757, 453] width 181 height 28
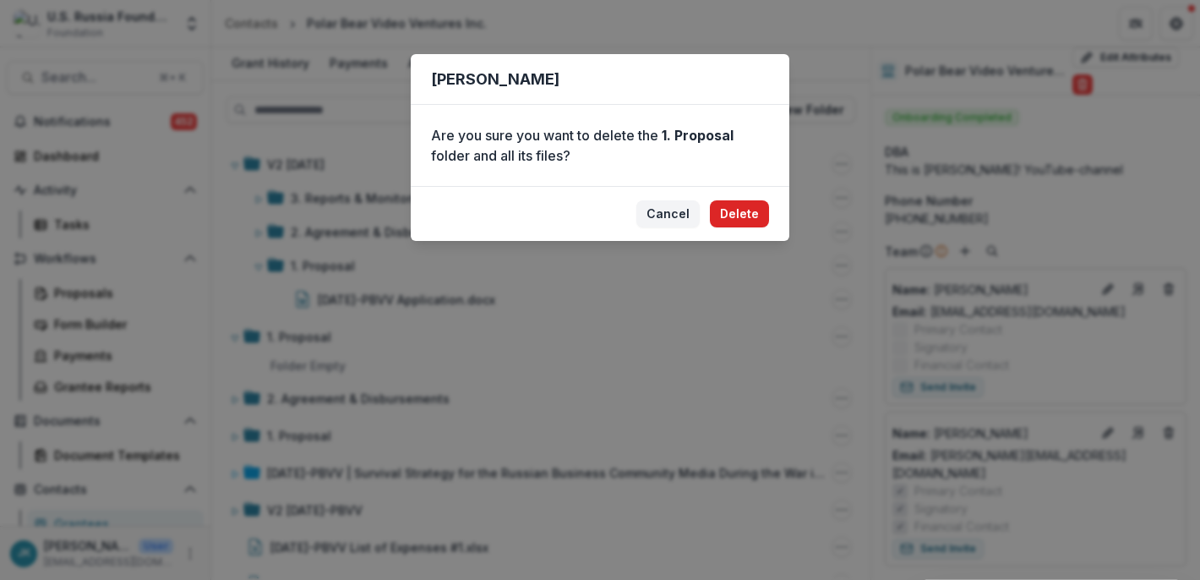
click at [735, 210] on button "Delete" at bounding box center [739, 213] width 59 height 27
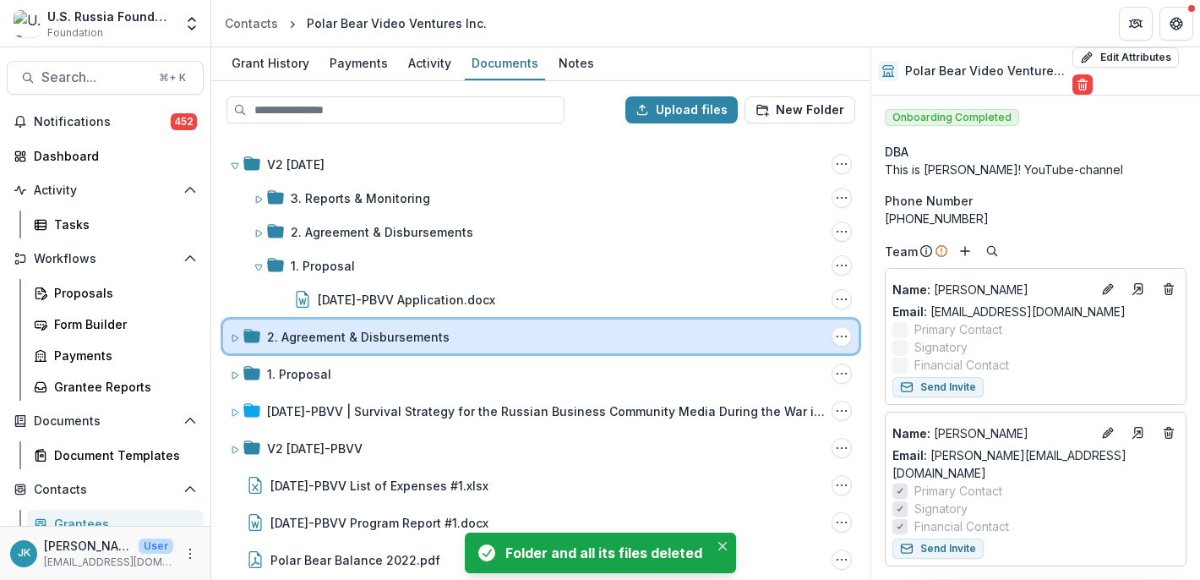
click at [467, 346] on div "2. Agreement & Disbursements Folder Options Rename Add Subfolder Delete" at bounding box center [541, 336] width 636 height 34
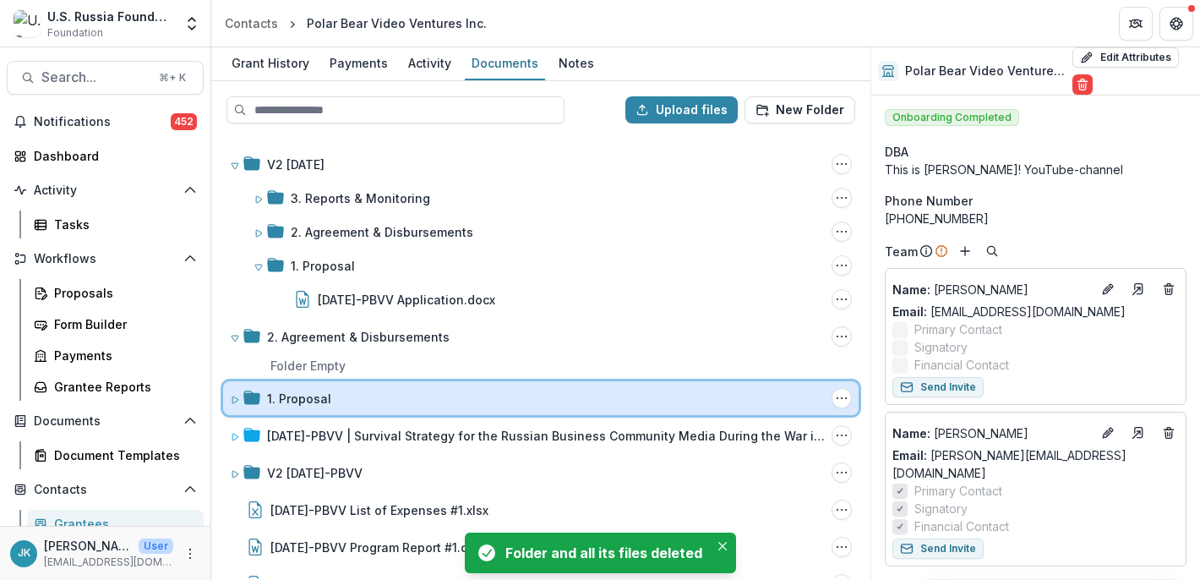
click at [407, 401] on div "1. Proposal" at bounding box center [546, 399] width 558 height 18
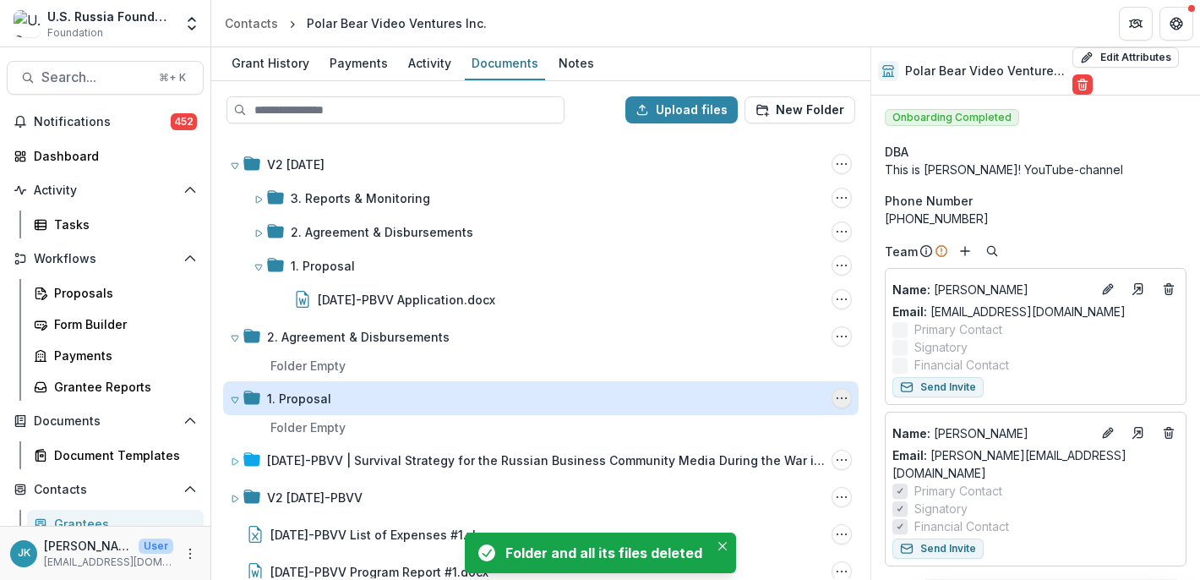
click at [835, 398] on icon "1. Proposal Options" at bounding box center [842, 398] width 14 height 14
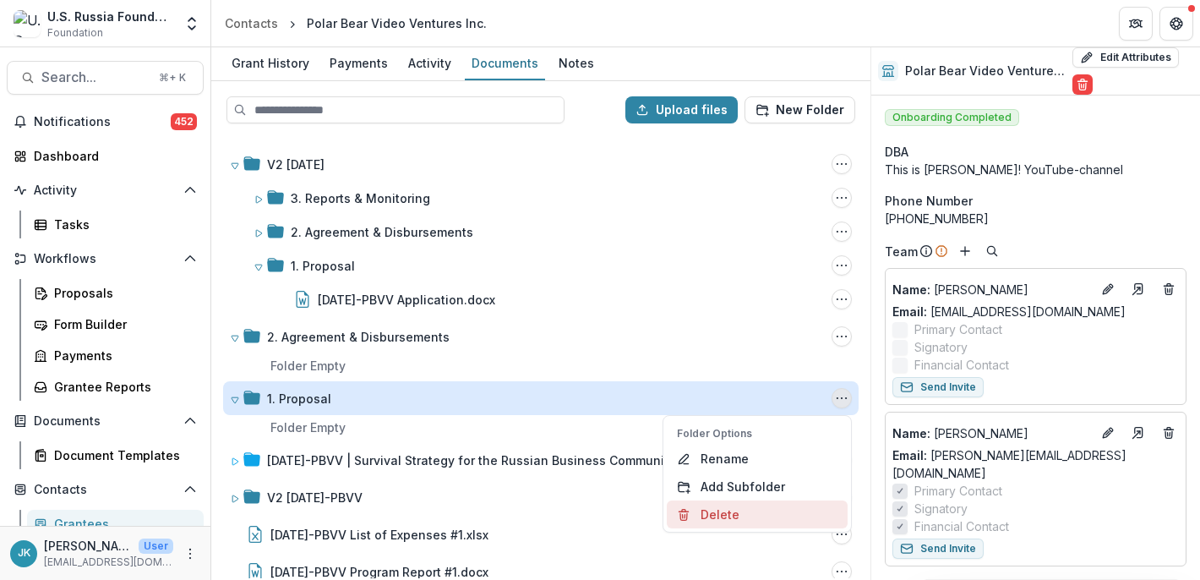
click at [749, 514] on button "Delete" at bounding box center [757, 514] width 181 height 28
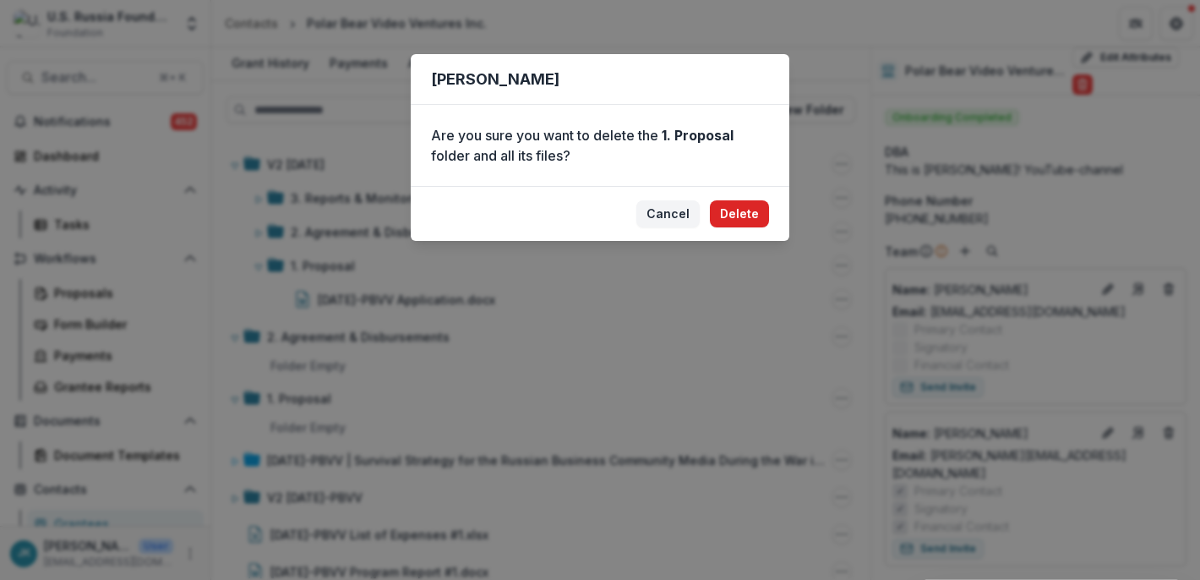
click at [738, 221] on button "Delete" at bounding box center [739, 213] width 59 height 27
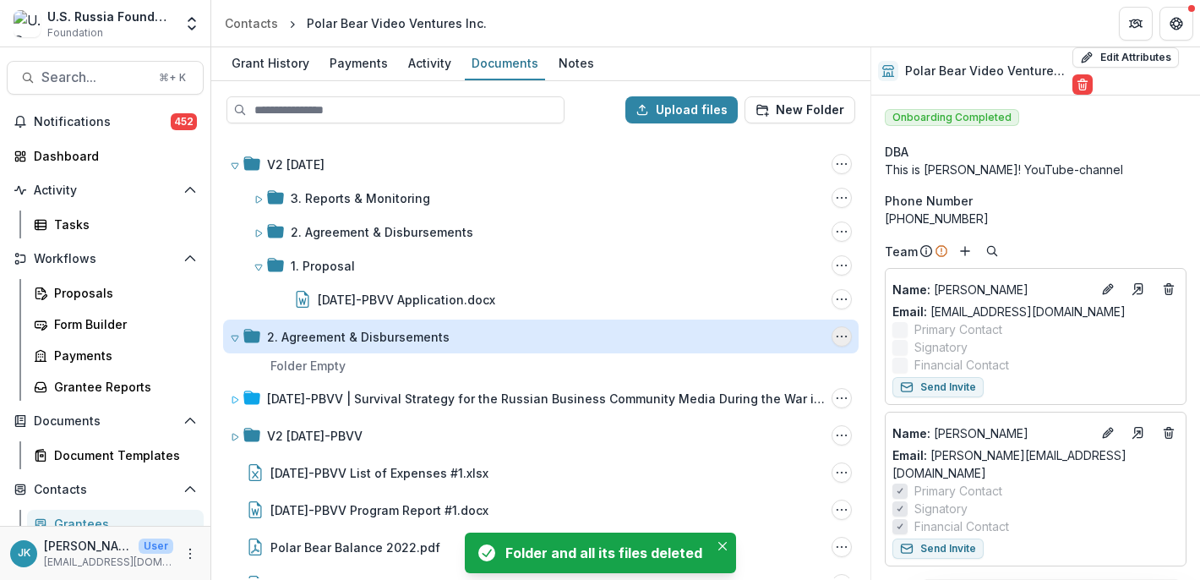
click at [840, 342] on icon "2. Agreement & Disbursements Options" at bounding box center [842, 337] width 14 height 14
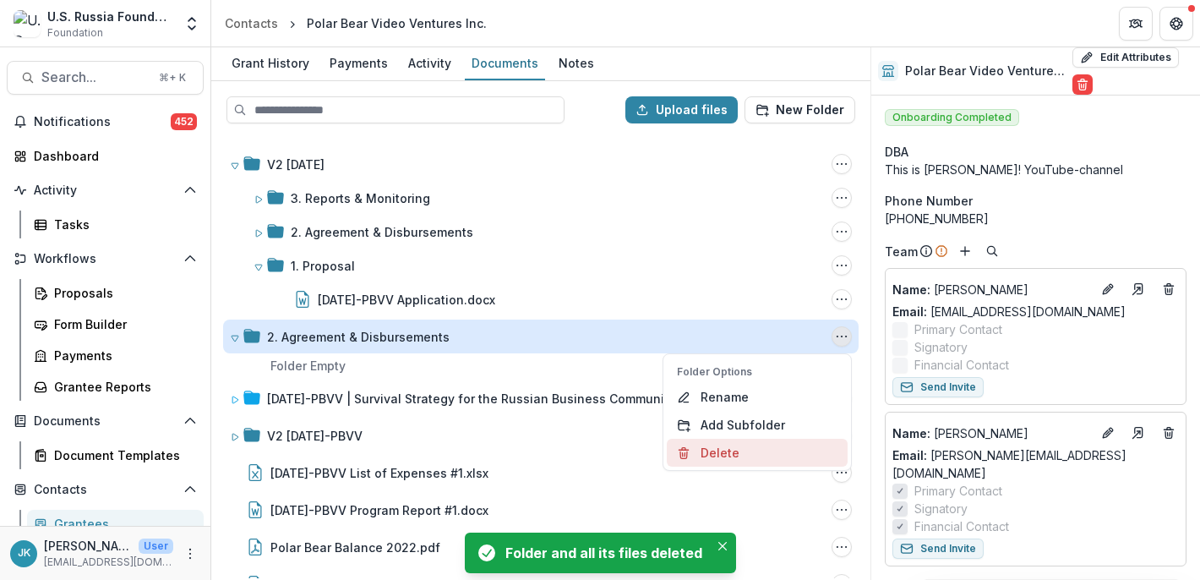
click at [698, 455] on button "Delete" at bounding box center [757, 453] width 181 height 28
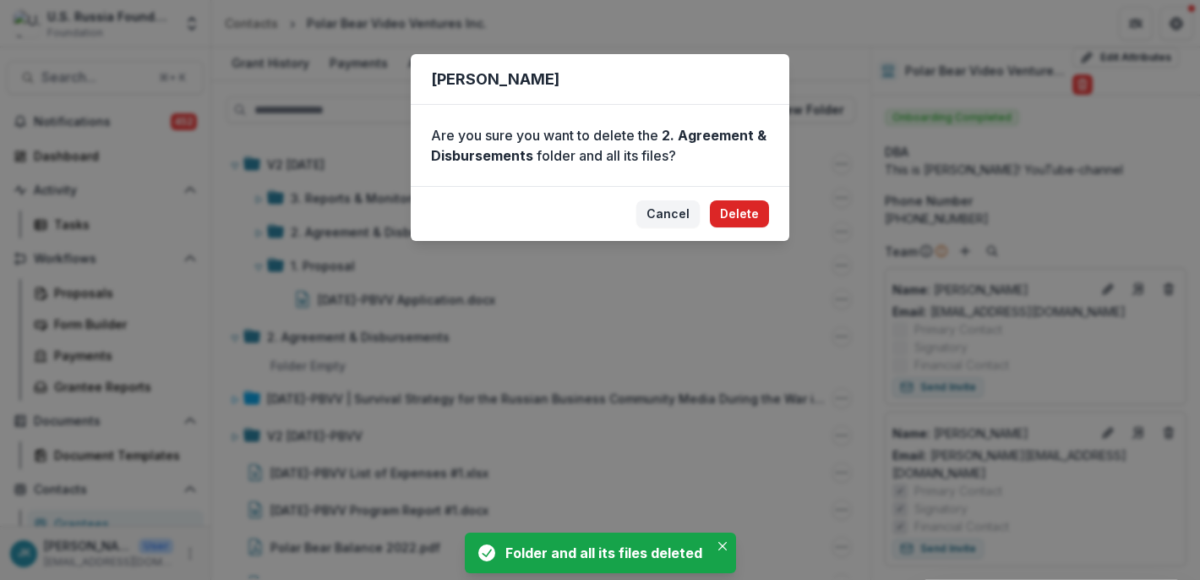
click at [724, 214] on button "Delete" at bounding box center [739, 213] width 59 height 27
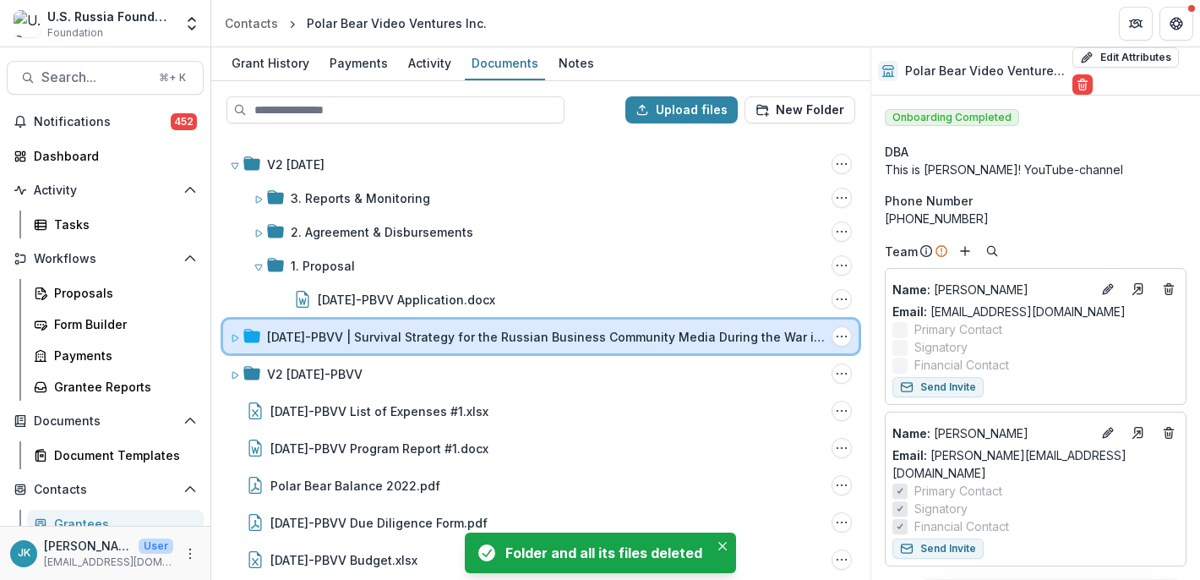
click at [425, 345] on div "23-APR-17-PBVV | Survival Strategy for the Russian Business Community Media Dur…" at bounding box center [541, 336] width 636 height 34
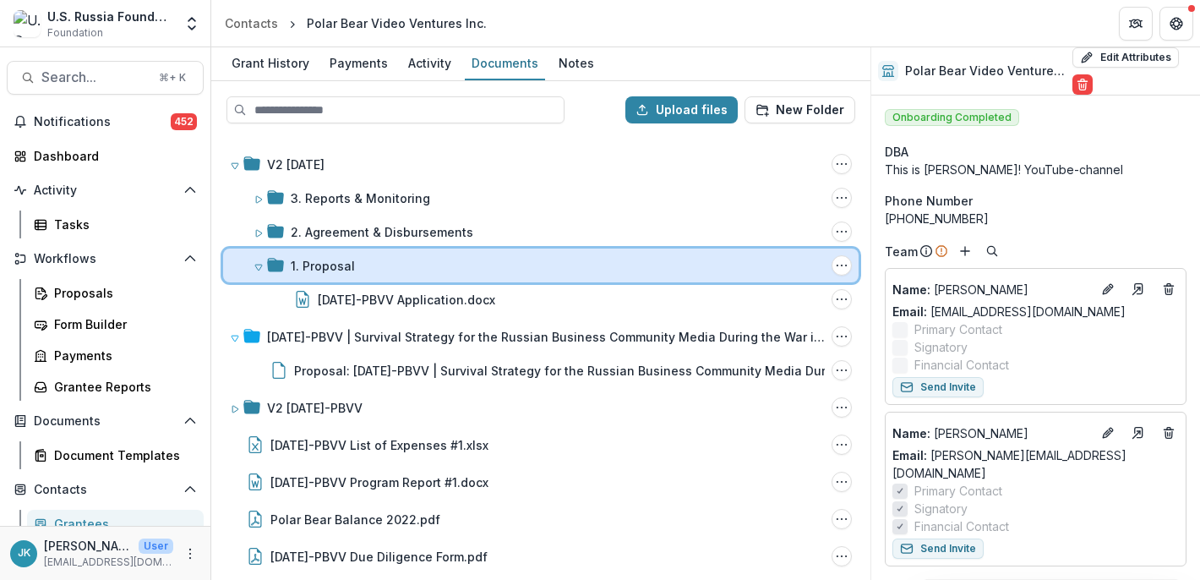
click at [258, 267] on icon at bounding box center [259, 267] width 10 height 10
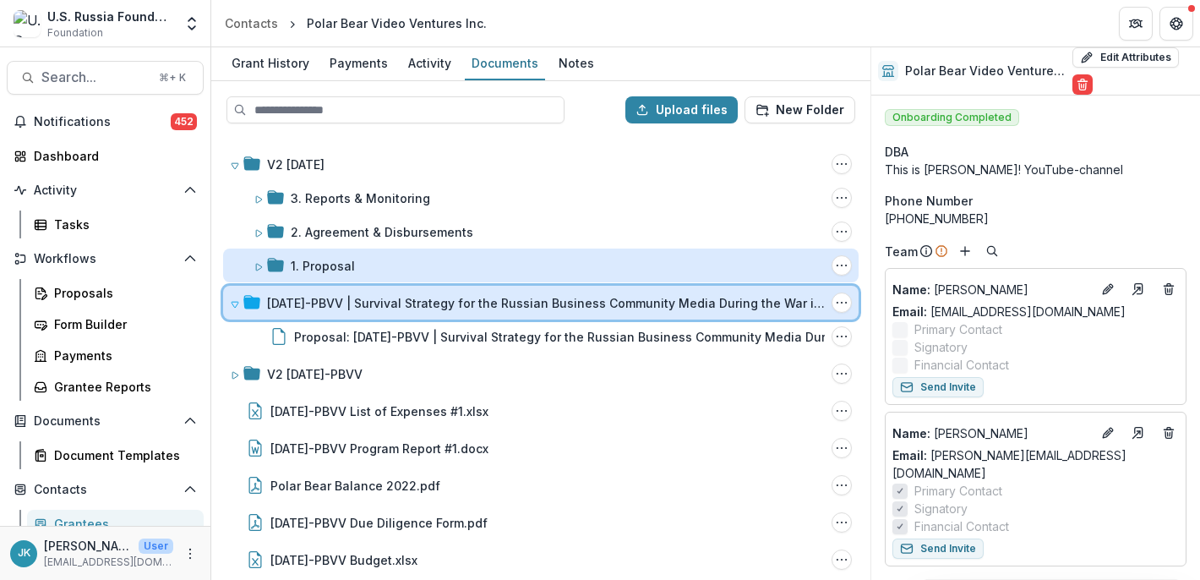
click at [238, 304] on icon at bounding box center [235, 304] width 10 height 10
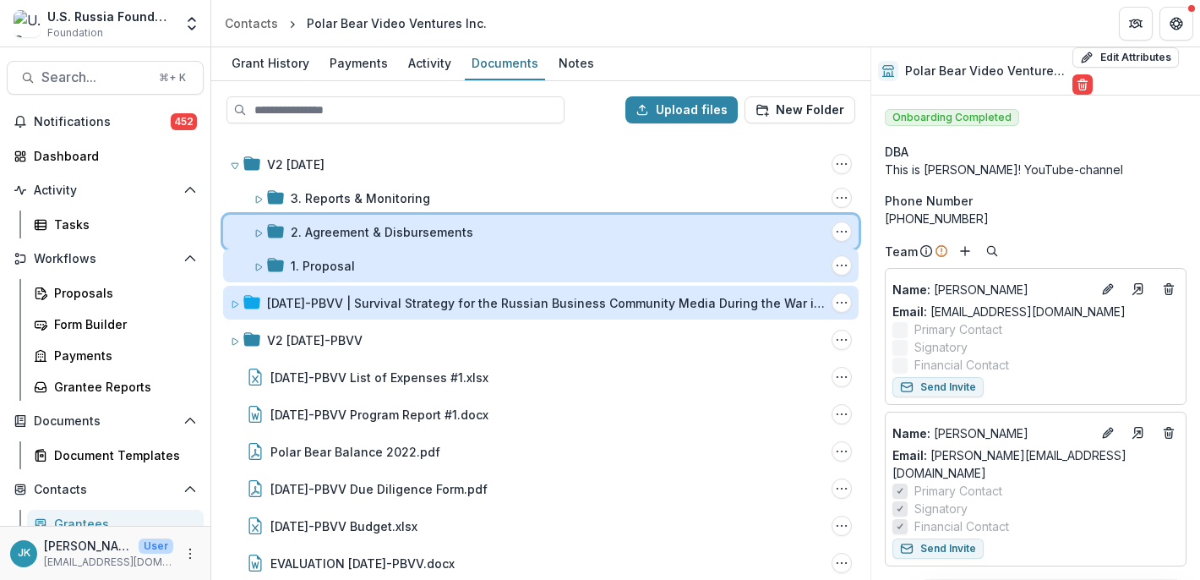
click at [259, 233] on icon at bounding box center [259, 233] width 10 height 10
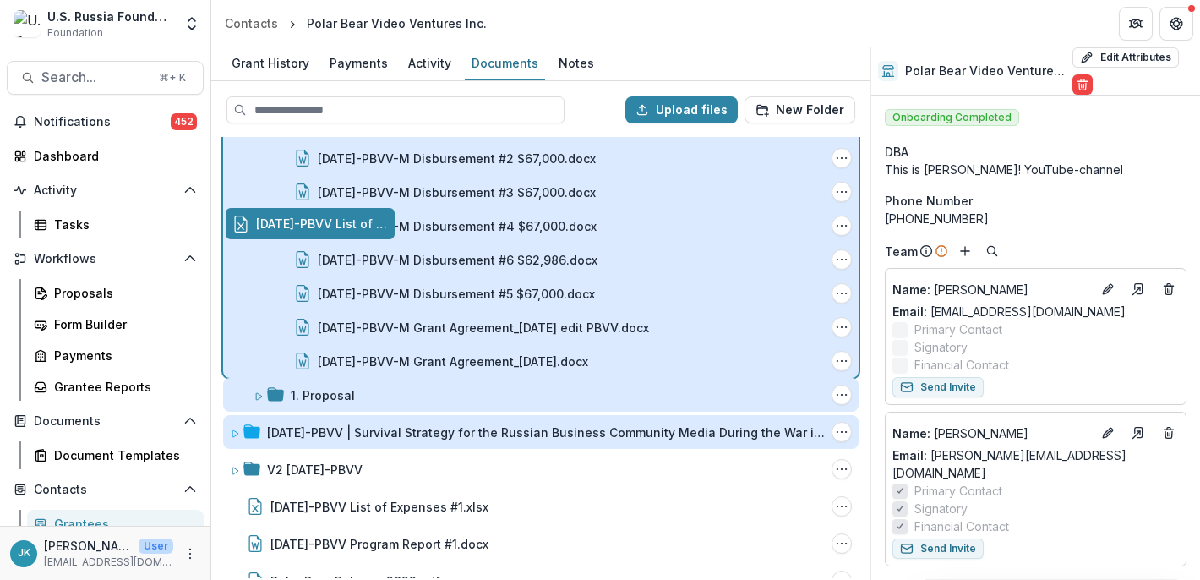
scroll to position [336, 0]
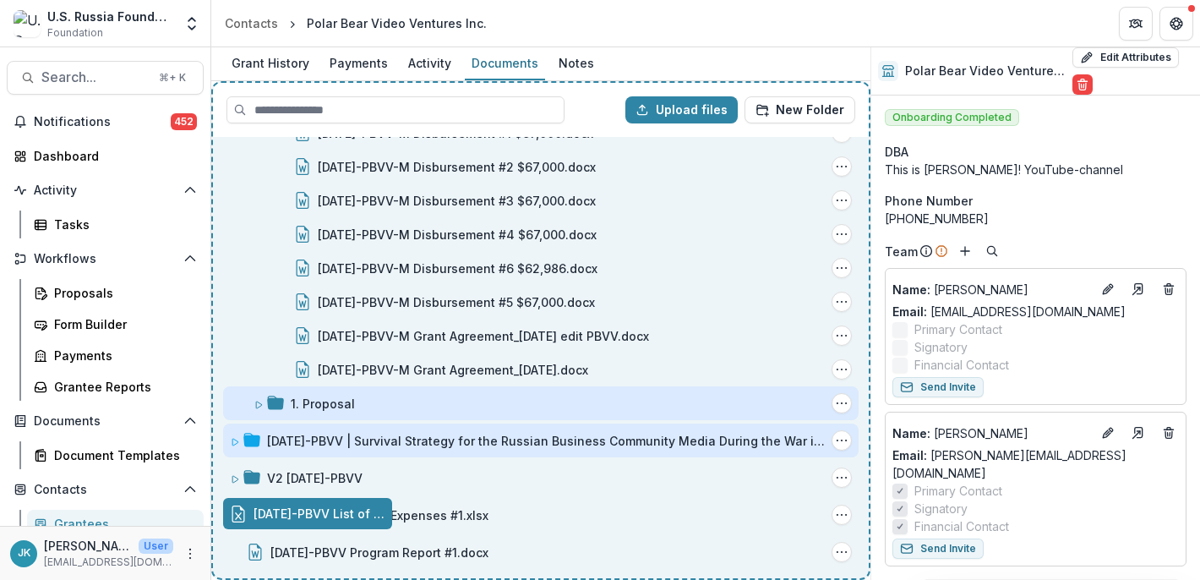
drag, startPoint x: 483, startPoint y: 469, endPoint x: 476, endPoint y: 288, distance: 181.0
click at [476, 287] on div "Upload files New Folder V2 23-APR-17 Folder Options Rename Add Subfolder Delete…" at bounding box center [540, 330] width 659 height 499
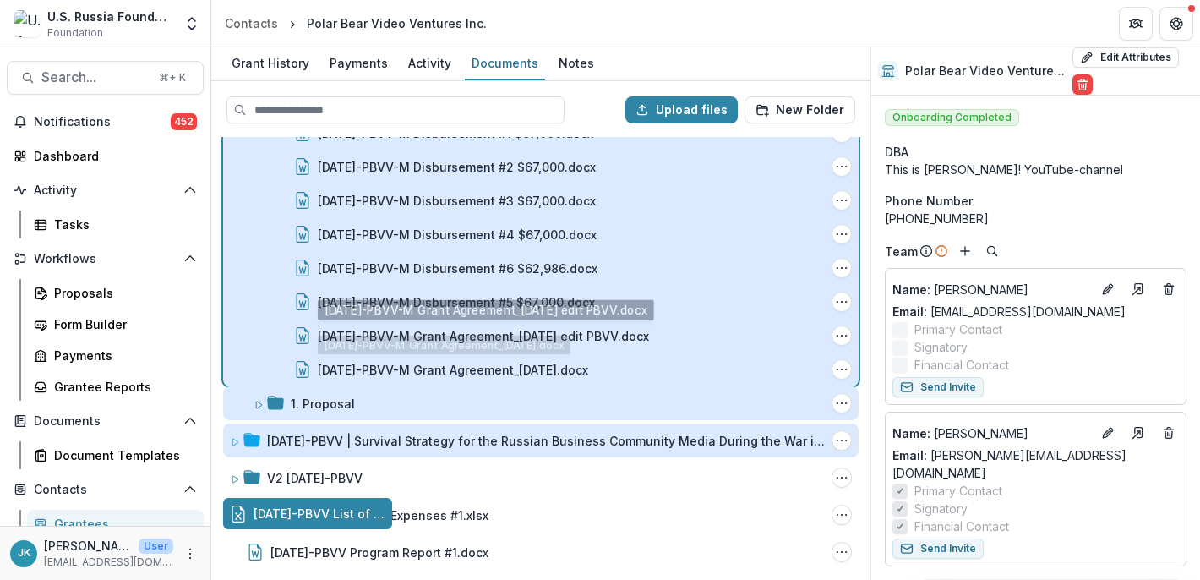
drag, startPoint x: 439, startPoint y: 501, endPoint x: 465, endPoint y: 286, distance: 217.1
click at [465, 286] on div "Upload files New Folder V2 23-APR-17 Folder Options Rename Add Subfolder Delete…" at bounding box center [540, 330] width 659 height 499
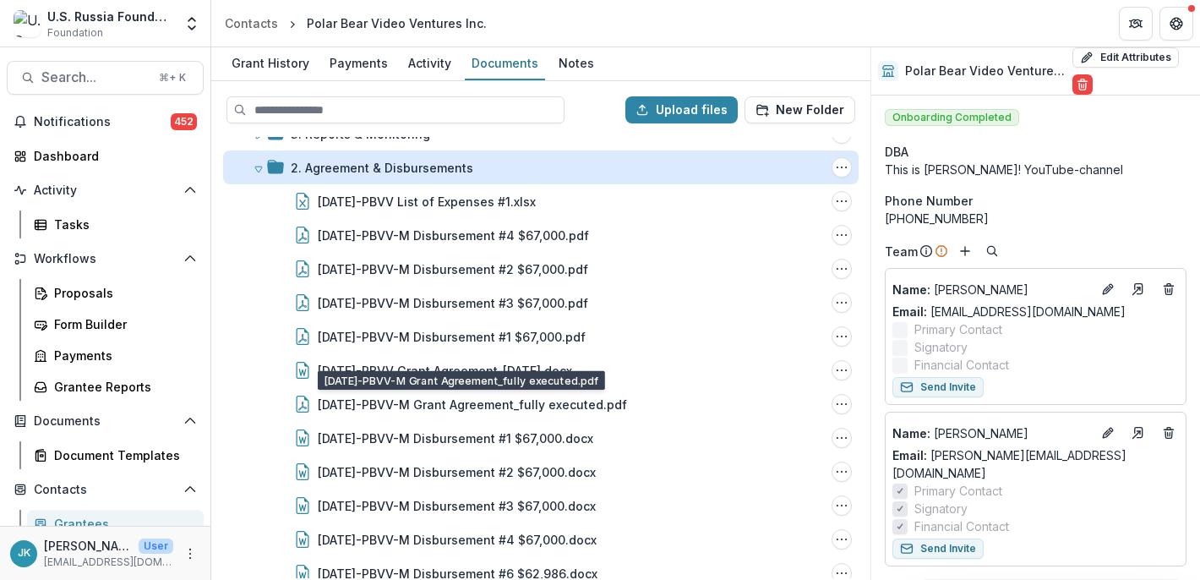
scroll to position [0, 0]
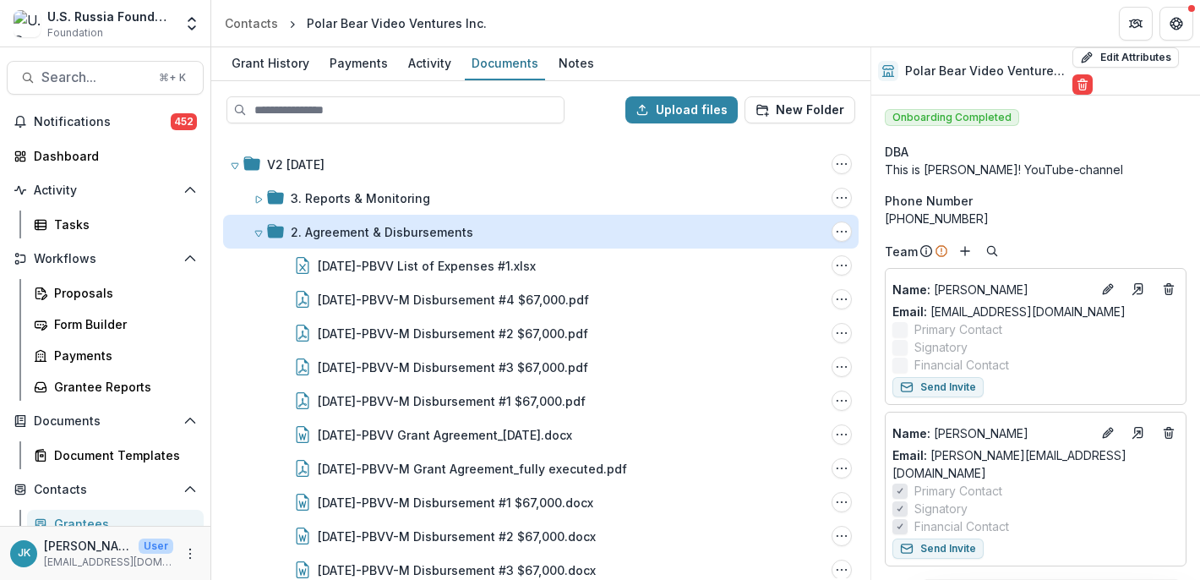
click at [336, 230] on div "2. Agreement & Disbursements" at bounding box center [382, 232] width 183 height 18
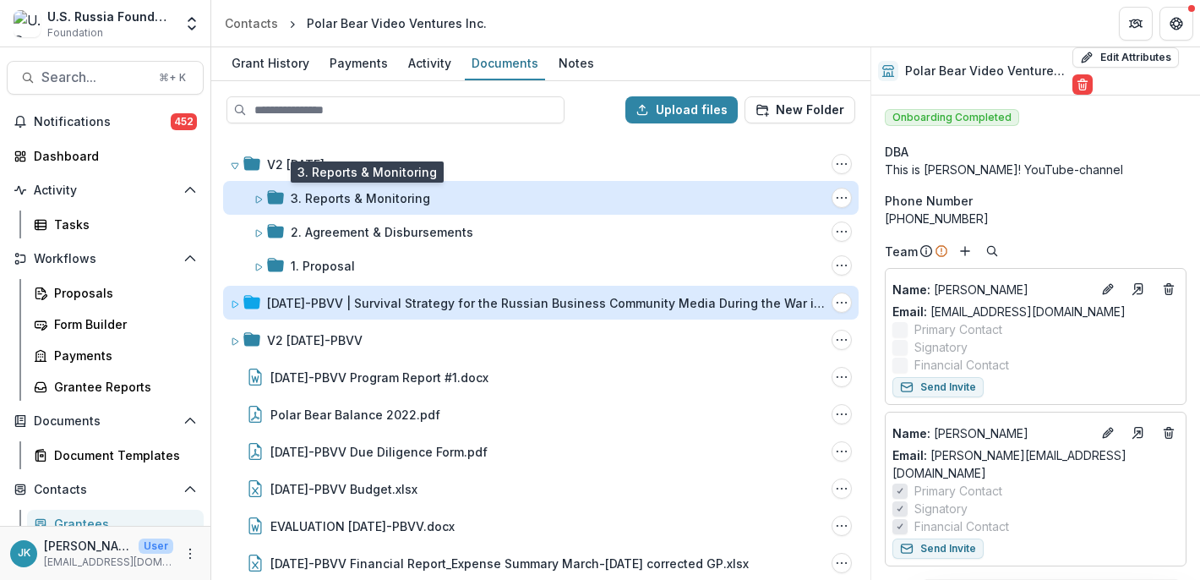
click at [325, 199] on div "3. Reports & Monitoring" at bounding box center [360, 198] width 139 height 18
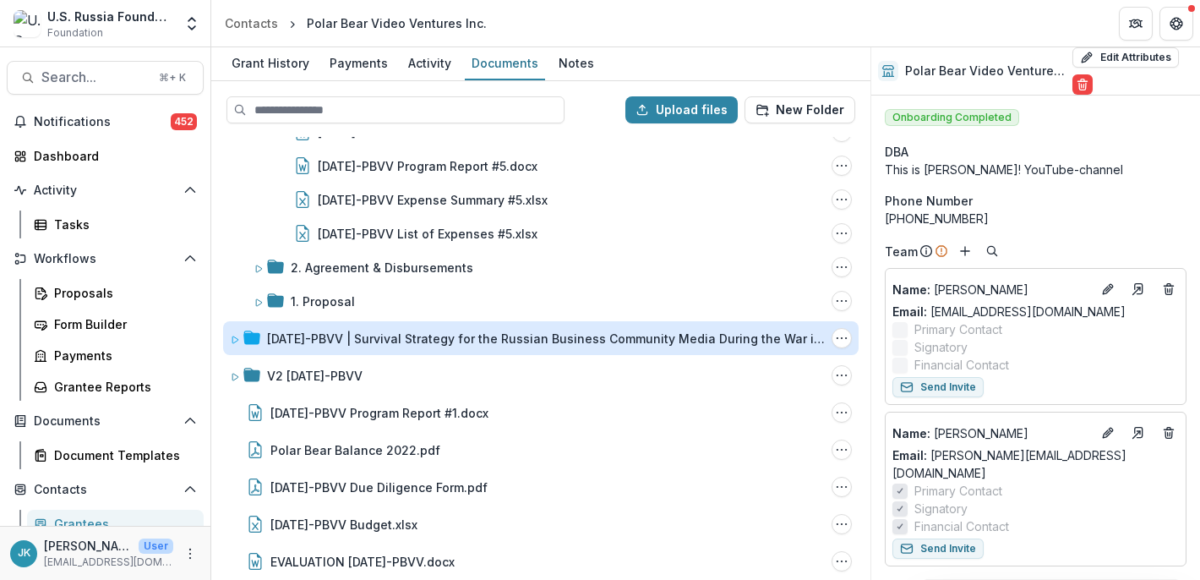
scroll to position [560, 0]
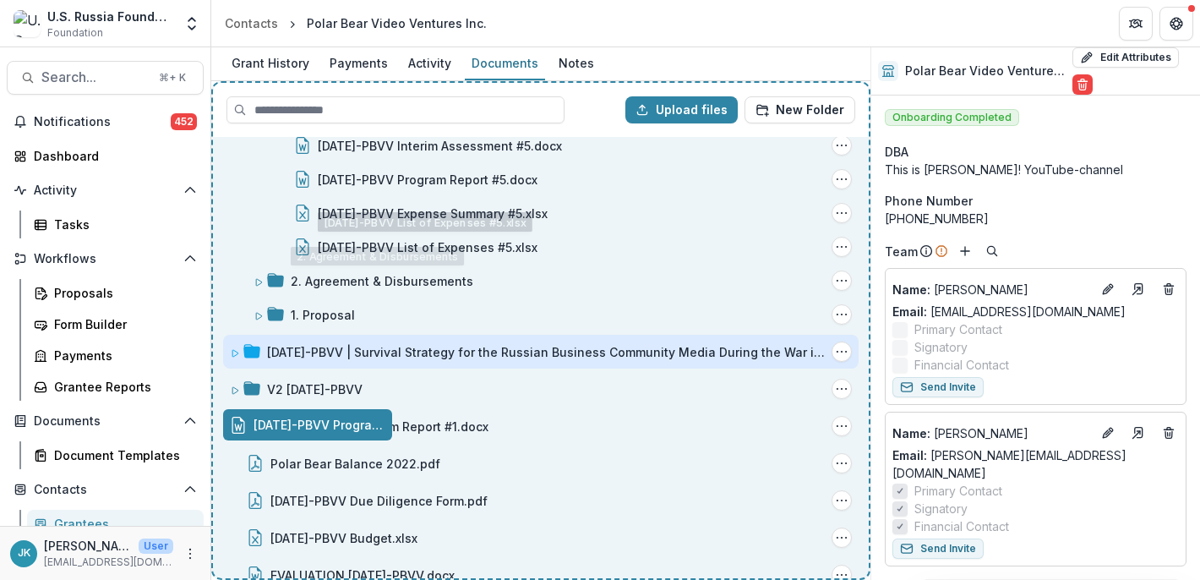
drag, startPoint x: 358, startPoint y: 432, endPoint x: 380, endPoint y: 216, distance: 217.5
click at [380, 216] on div "Upload files New Folder V2 23-APR-17 Folder Options Rename Add Subfolder Delete…" at bounding box center [540, 330] width 659 height 499
drag, startPoint x: 300, startPoint y: 426, endPoint x: 383, endPoint y: 232, distance: 210.5
click at [383, 232] on div "Upload files New Folder V2 23-APR-17 Folder Options Rename Add Subfolder Delete…" at bounding box center [540, 330] width 659 height 499
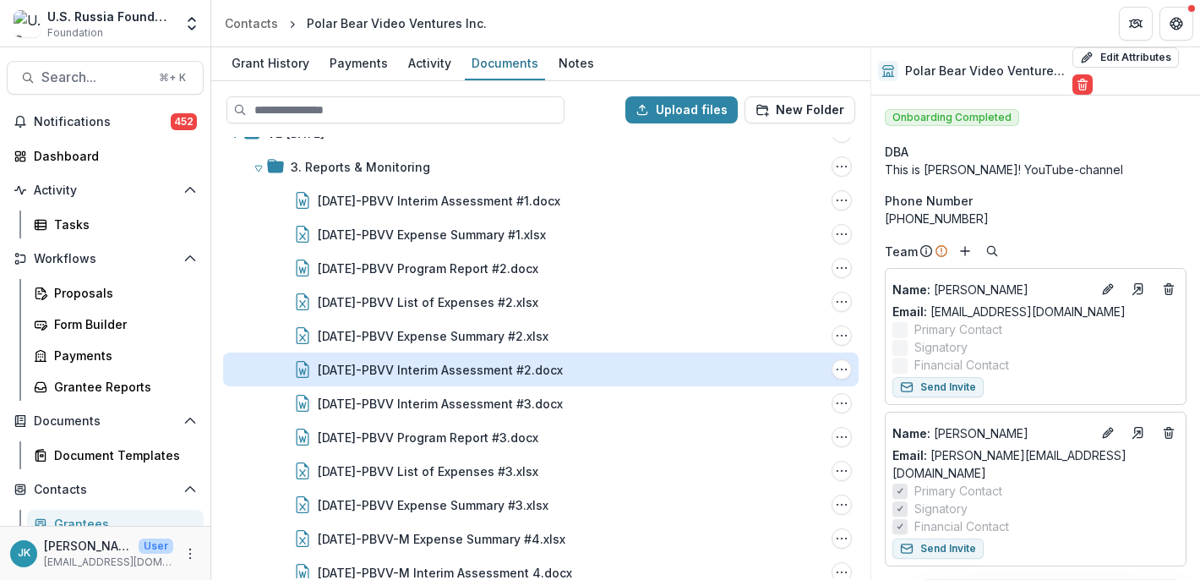
scroll to position [0, 0]
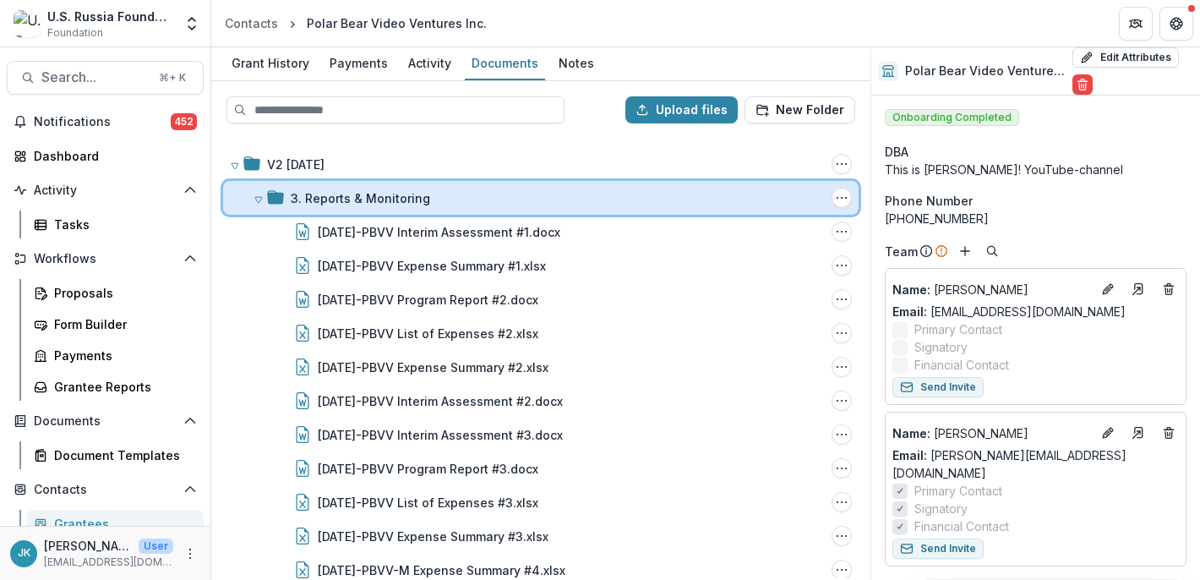
click at [260, 204] on icon at bounding box center [259, 199] width 10 height 10
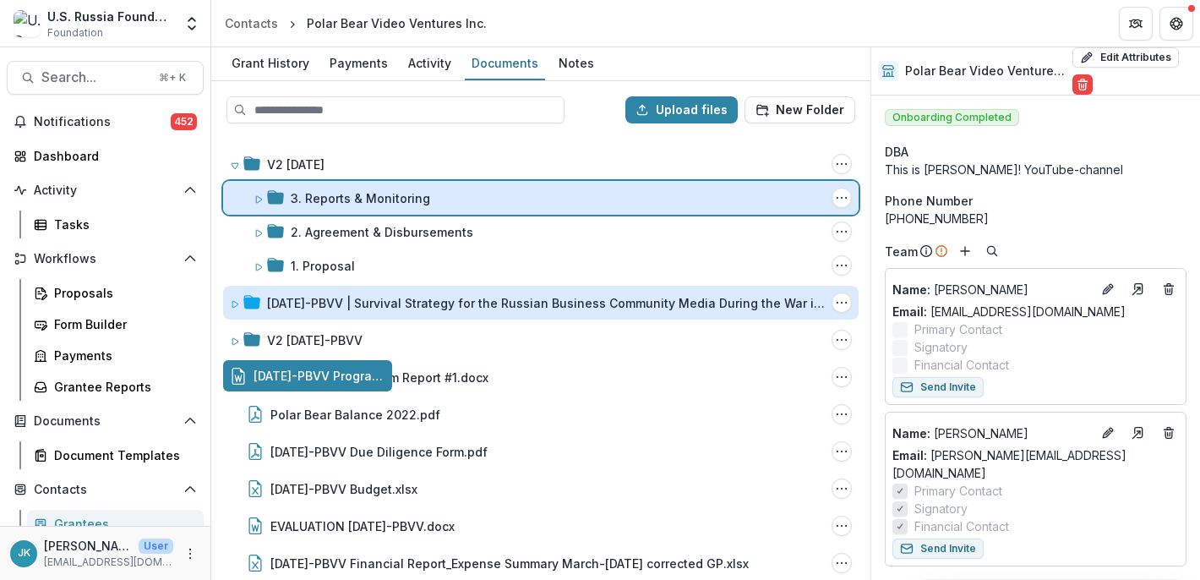
drag, startPoint x: 319, startPoint y: 380, endPoint x: 325, endPoint y: 198, distance: 182.6
click at [325, 198] on div "Upload files New Folder V2 23-APR-17 Folder Options Rename Add Subfolder Delete…" at bounding box center [540, 330] width 659 height 499
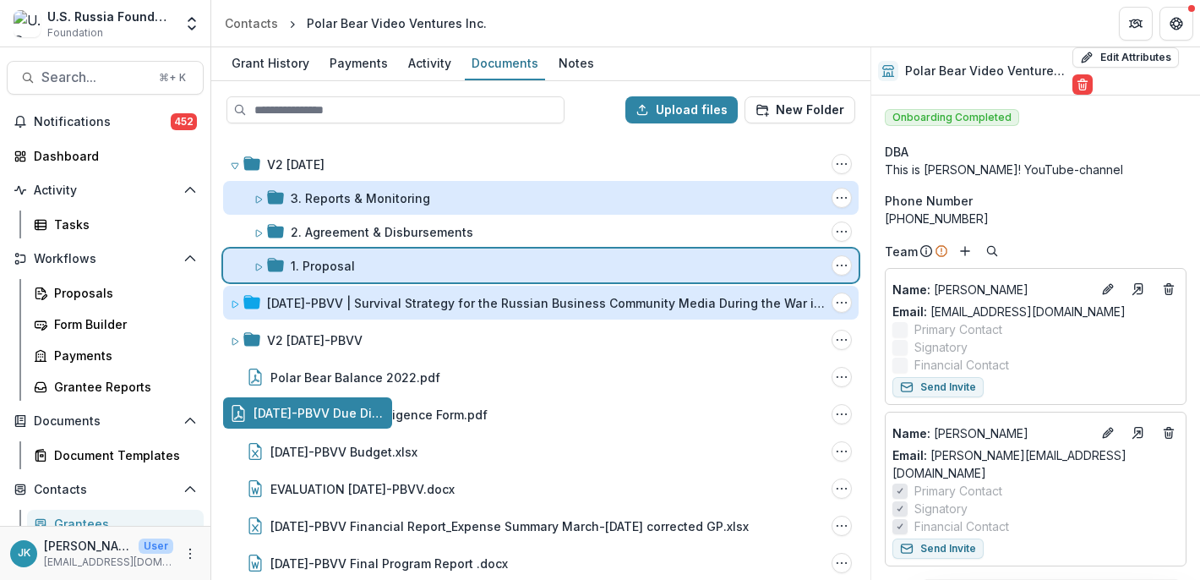
drag, startPoint x: 320, startPoint y: 417, endPoint x: 326, endPoint y: 268, distance: 148.9
click at [326, 268] on div "Upload files New Folder V2 23-APR-17 Folder Options Rename Add Subfolder Delete…" at bounding box center [540, 330] width 659 height 499
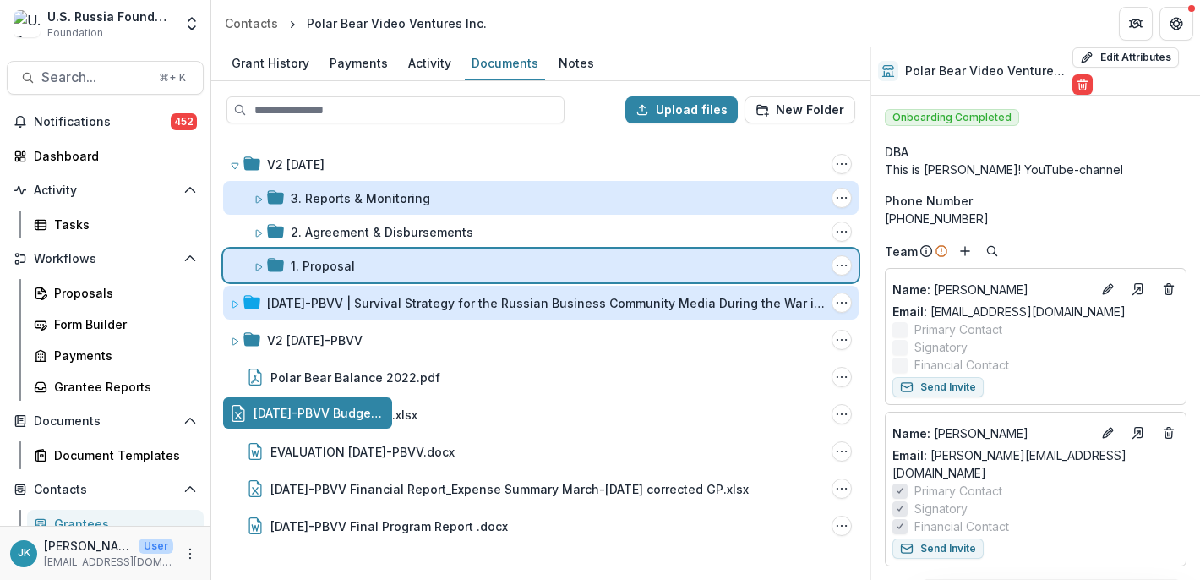
drag, startPoint x: 325, startPoint y: 412, endPoint x: 329, endPoint y: 266, distance: 145.4
click at [329, 266] on div "Upload files New Folder V2 23-APR-17 Folder Options Rename Add Subfolder Delete…" at bounding box center [540, 330] width 659 height 499
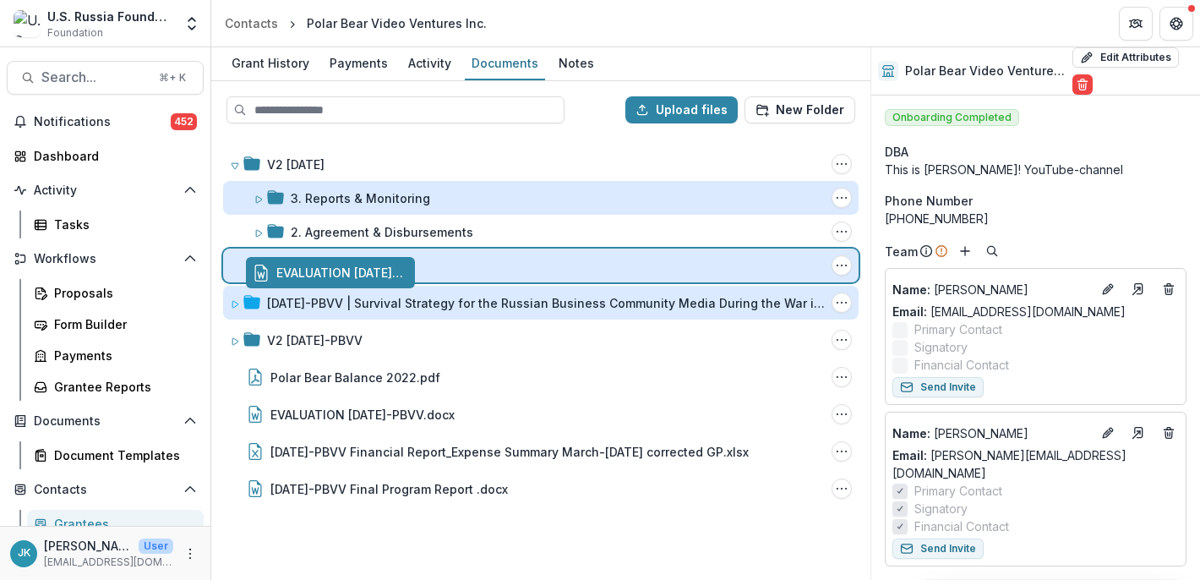
drag, startPoint x: 324, startPoint y: 410, endPoint x: 350, endPoint y: 263, distance: 149.4
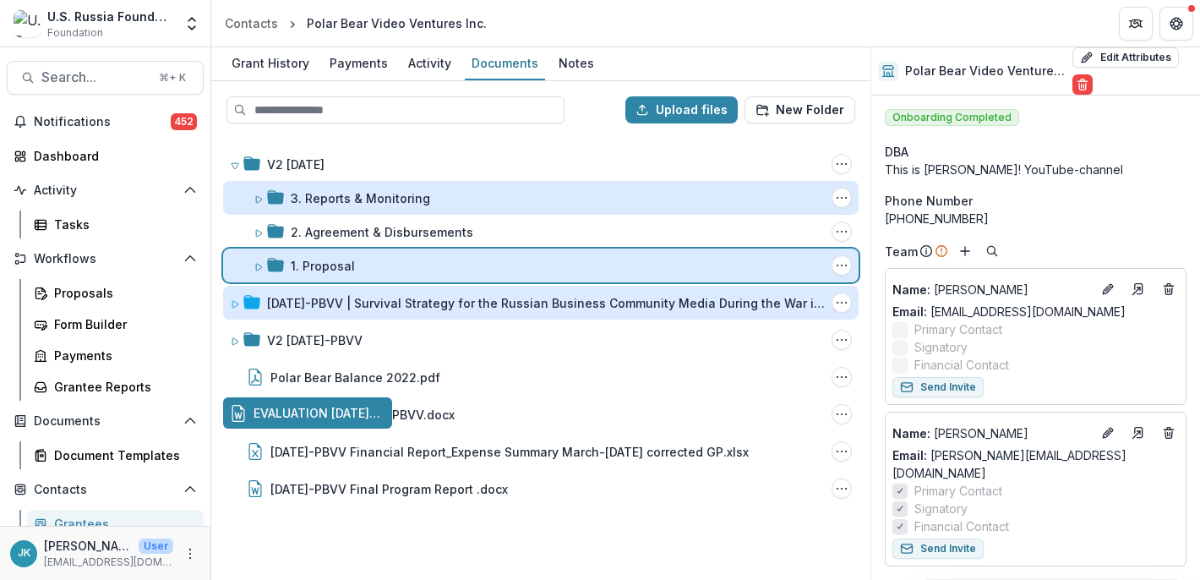
click at [350, 264] on div "Upload files New Folder V2 23-APR-17 Folder Options Rename Add Subfolder Delete…" at bounding box center [540, 330] width 659 height 499
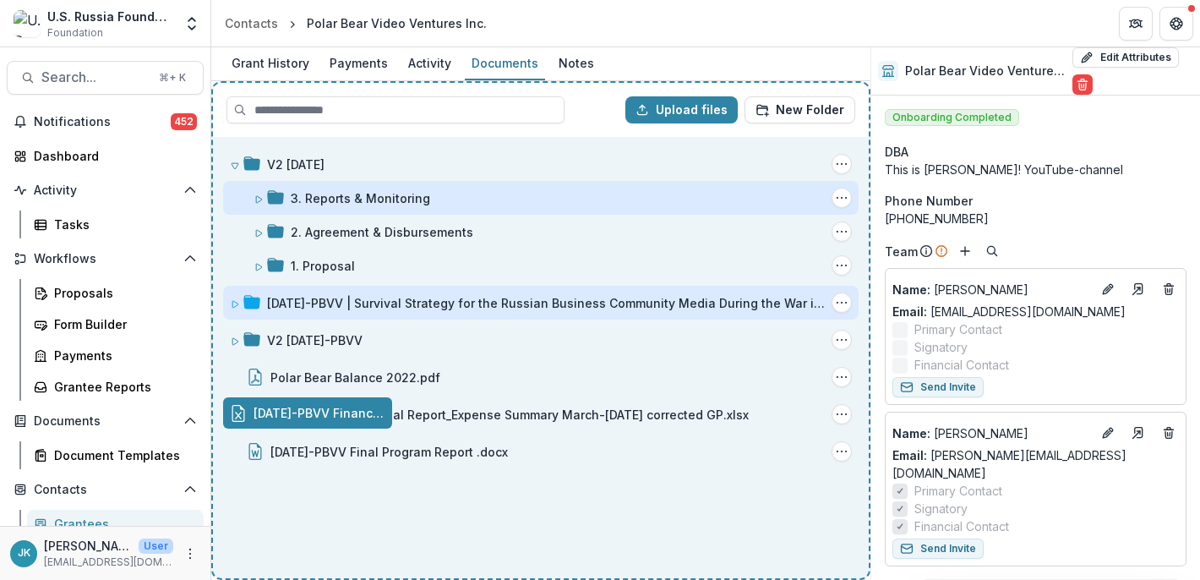
drag, startPoint x: 339, startPoint y: 417, endPoint x: 361, endPoint y: 416, distance: 22.0
click at [361, 418] on div "Upload files New Folder V2 23-APR-17 Folder Options Rename Add Subfolder Delete…" at bounding box center [540, 330] width 659 height 499
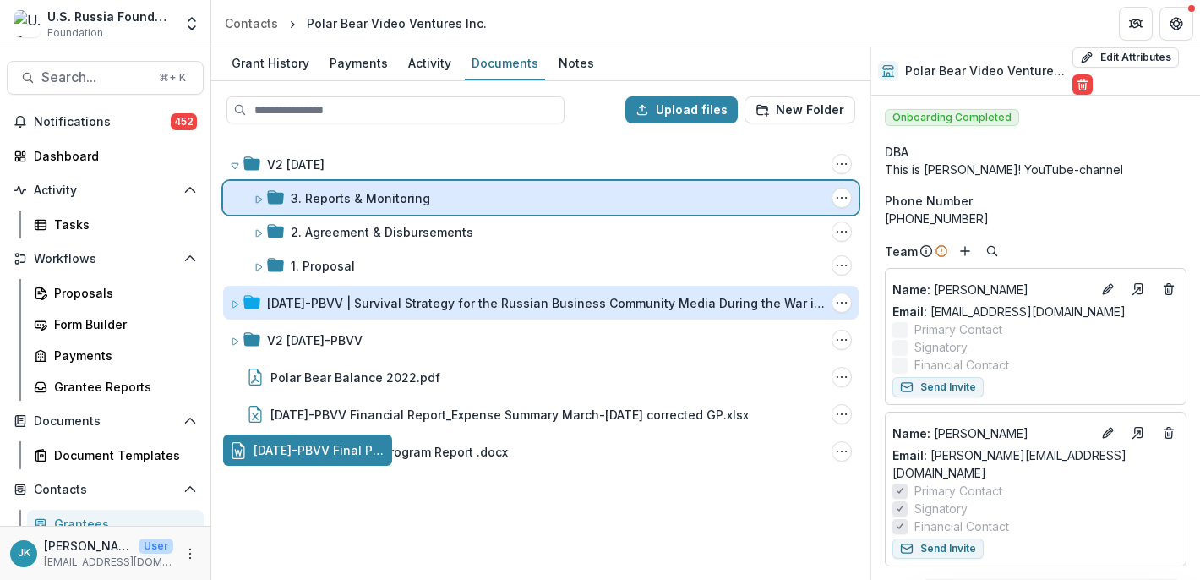
drag, startPoint x: 358, startPoint y: 452, endPoint x: 356, endPoint y: 202, distance: 250.2
click at [356, 202] on div "Upload files New Folder V2 23-APR-17 Folder Options Rename Add Subfolder Delete…" at bounding box center [540, 330] width 659 height 499
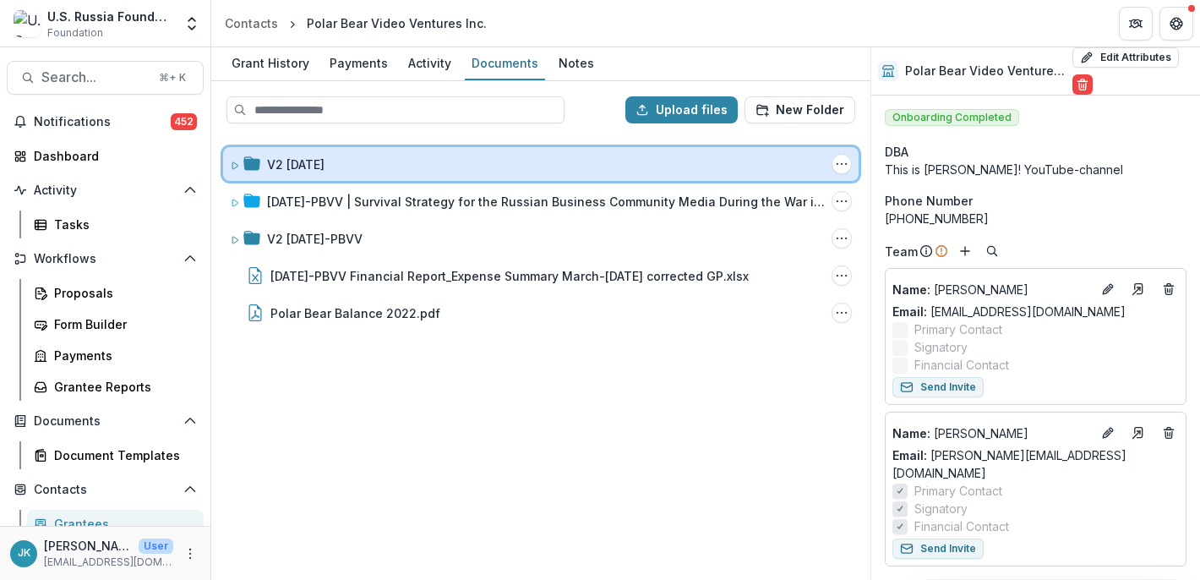
click at [231, 162] on icon at bounding box center [235, 166] width 10 height 10
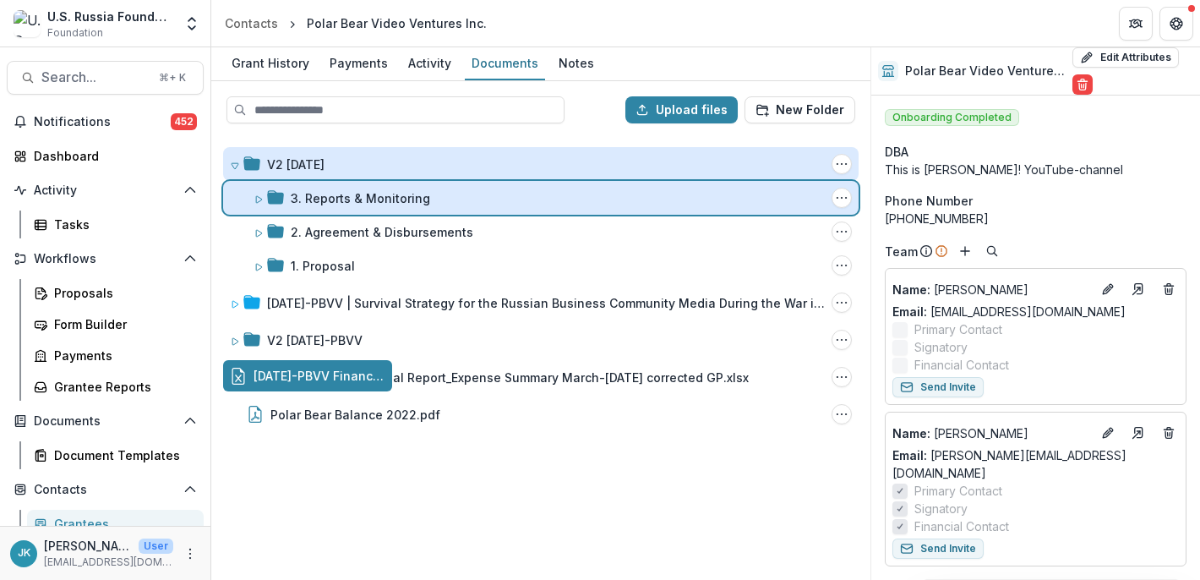
drag, startPoint x: 301, startPoint y: 381, endPoint x: 330, endPoint y: 200, distance: 183.1
click at [330, 200] on div "Upload files New Folder V2 [DATE] Folder Options Rename Add Subfolder Delete 3.…" at bounding box center [540, 330] width 659 height 499
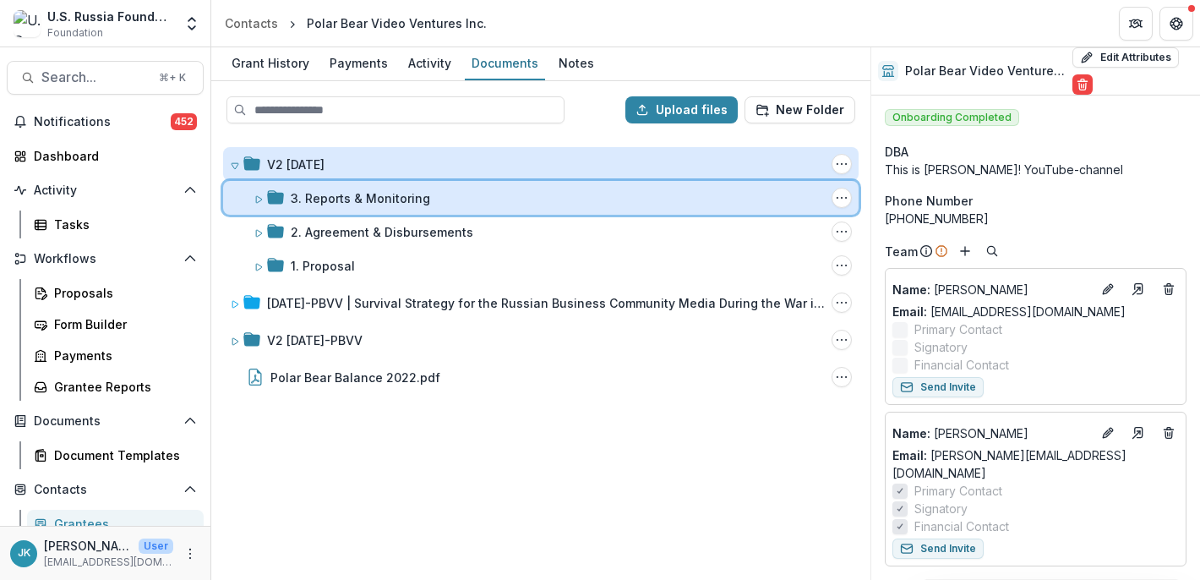
click at [256, 202] on icon at bounding box center [259, 199] width 6 height 7
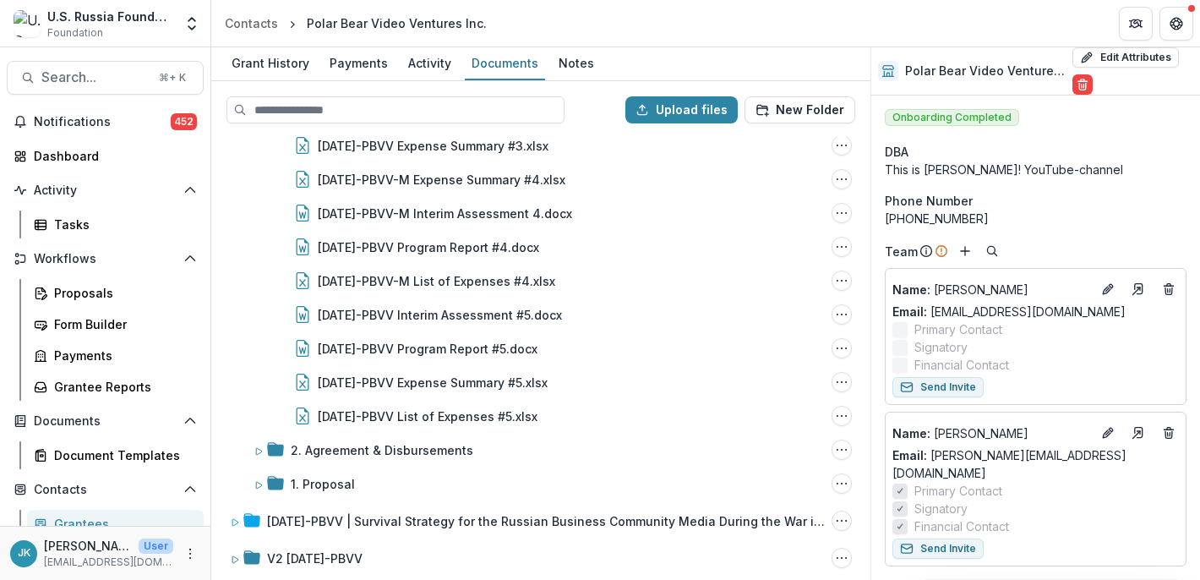
scroll to position [536, 0]
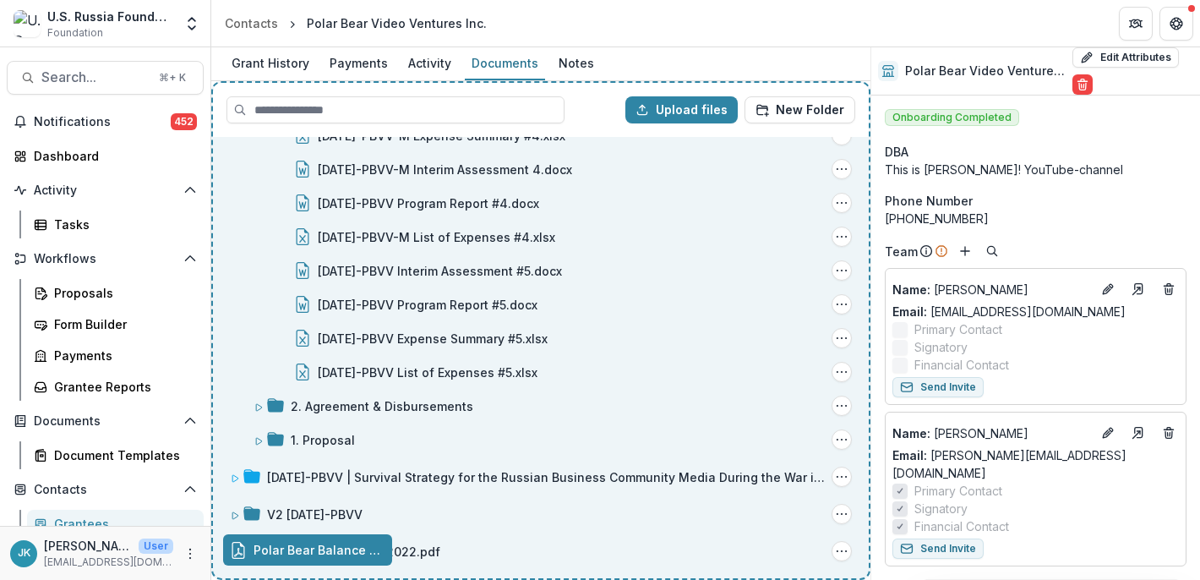
drag, startPoint x: 337, startPoint y: 550, endPoint x: 369, endPoint y: 303, distance: 248.9
click at [369, 303] on div "Upload files New Folder V2 [DATE] Folder Options Rename Add Subfolder Delete 3.…" at bounding box center [540, 330] width 659 height 499
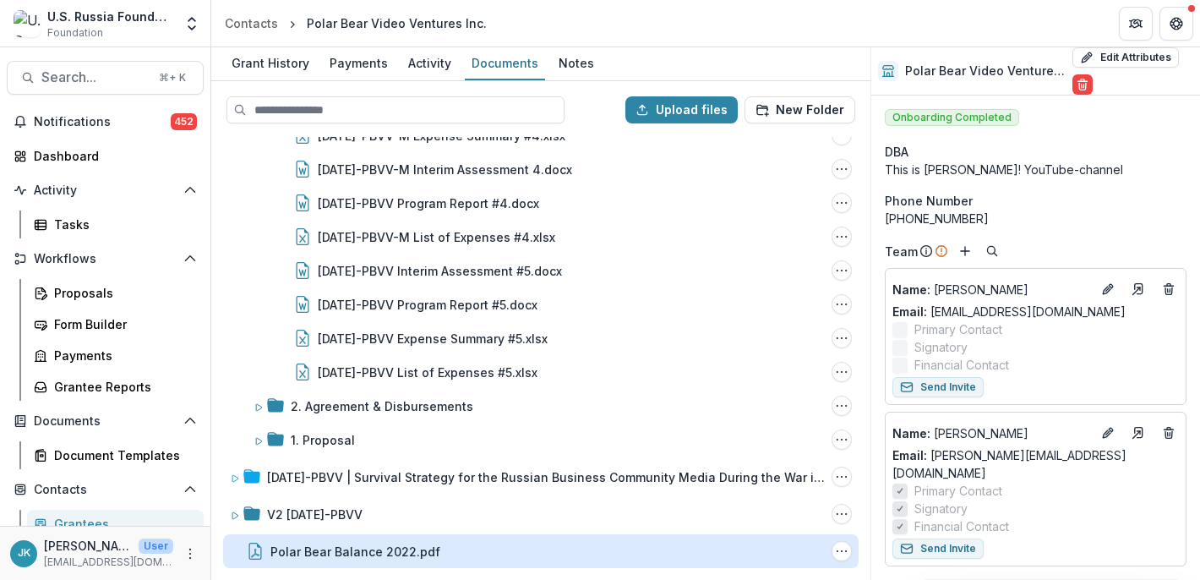
click at [356, 554] on div "Polar Bear Balance 2022.pdf" at bounding box center [355, 552] width 170 height 18
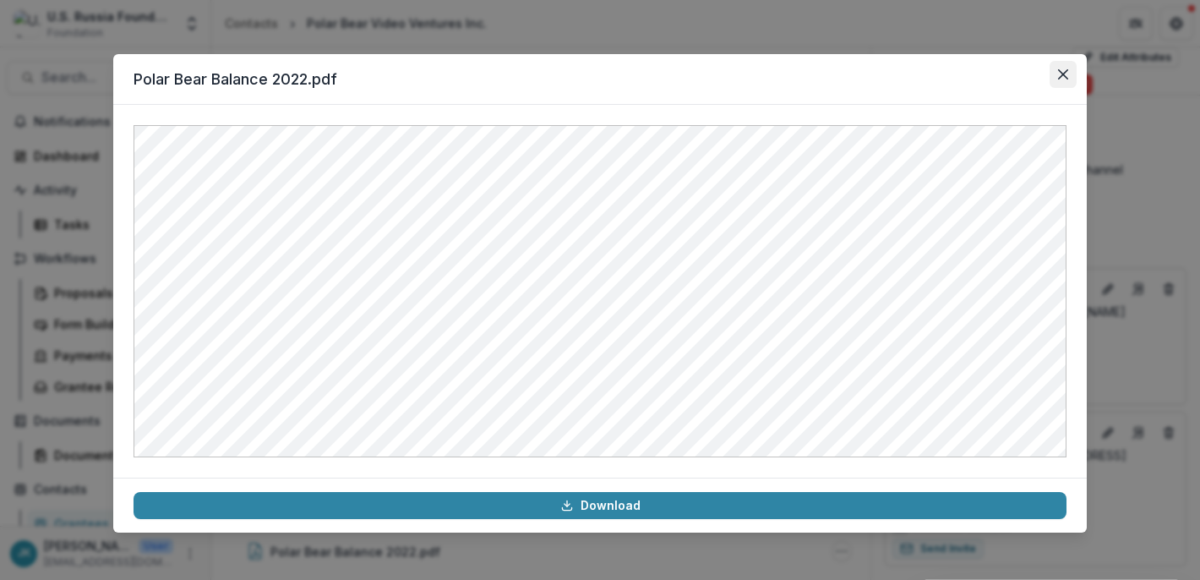
click at [1063, 79] on icon "Close" at bounding box center [1063, 74] width 10 height 10
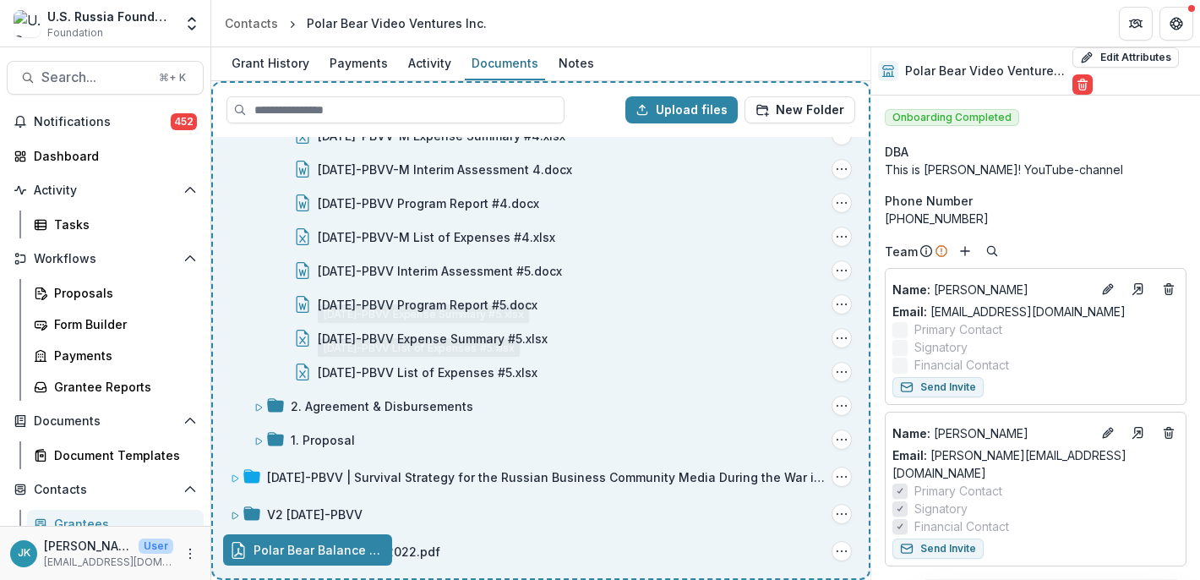
drag, startPoint x: 300, startPoint y: 547, endPoint x: 396, endPoint y: 296, distance: 268.6
click at [396, 296] on div "Upload files New Folder V2 [DATE] Folder Options Rename Add Subfolder Delete 3.…" at bounding box center [540, 330] width 659 height 499
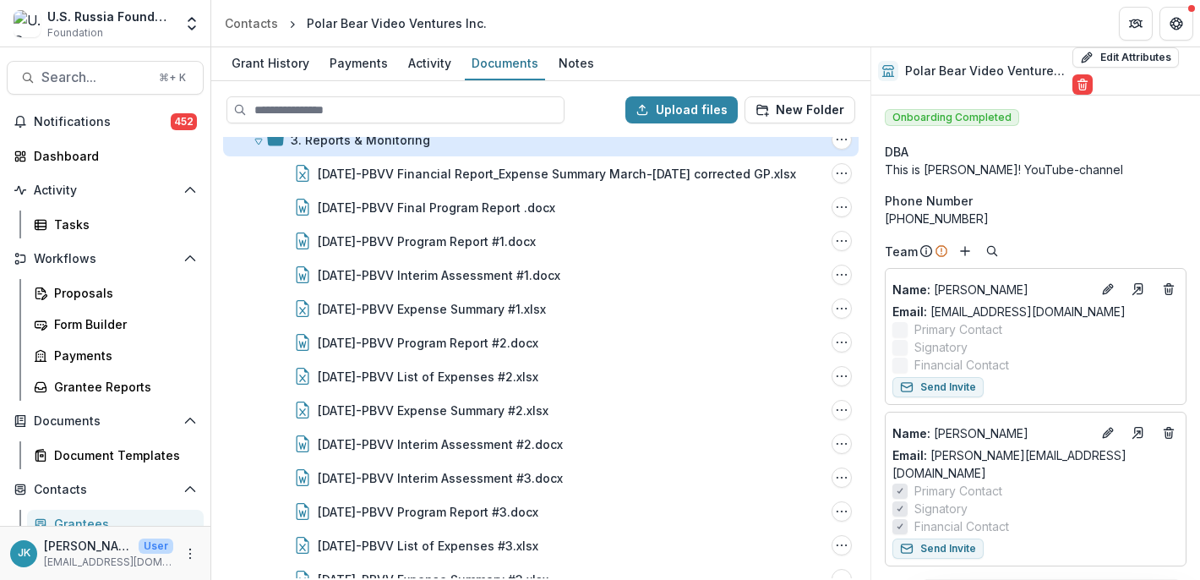
scroll to position [0, 0]
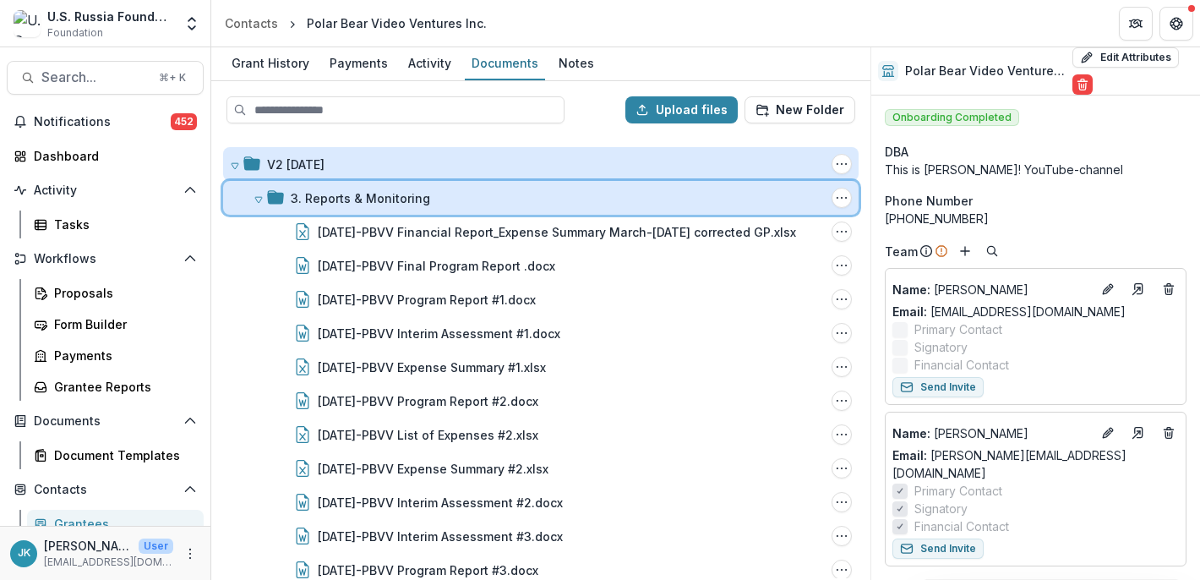
click at [258, 200] on icon at bounding box center [259, 199] width 10 height 10
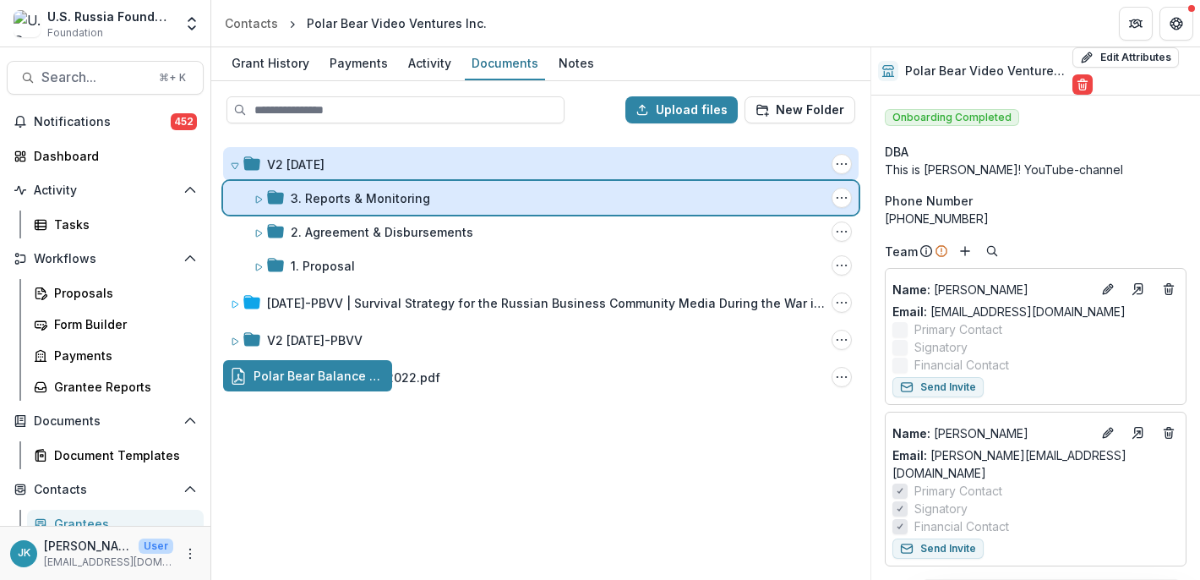
drag, startPoint x: 308, startPoint y: 383, endPoint x: 314, endPoint y: 201, distance: 181.8
click at [313, 200] on div "Upload files New Folder V2 [DATE] Folder Options Rename Add Subfolder Delete 3.…" at bounding box center [540, 330] width 659 height 499
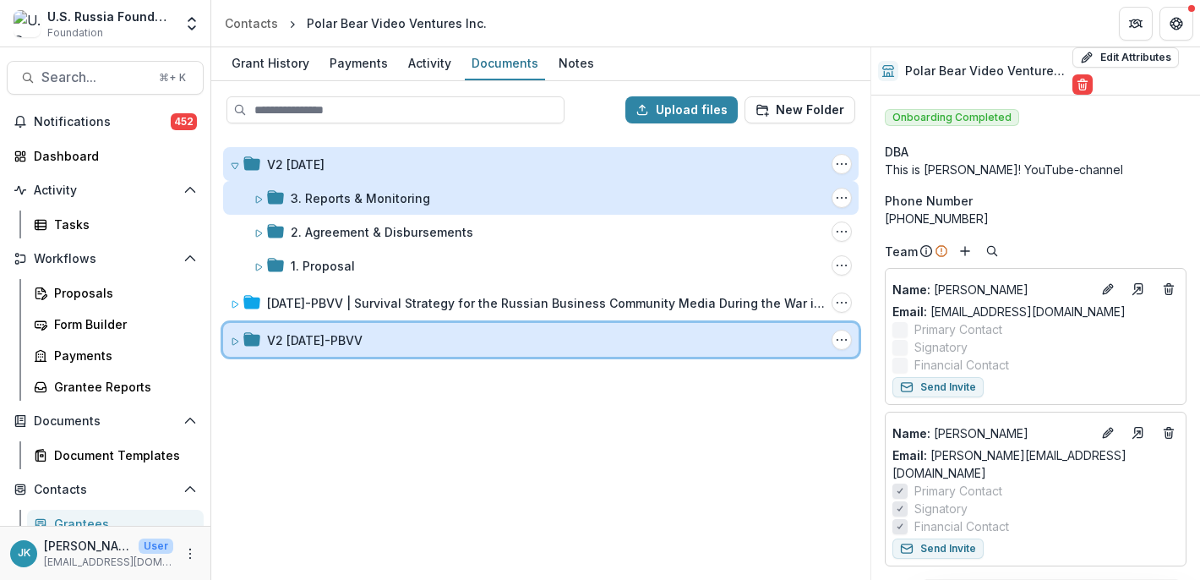
click at [253, 349] on div "V2 [DATE]-PBVV Folder Options Rename Add Subfolder Delete" at bounding box center [541, 340] width 636 height 34
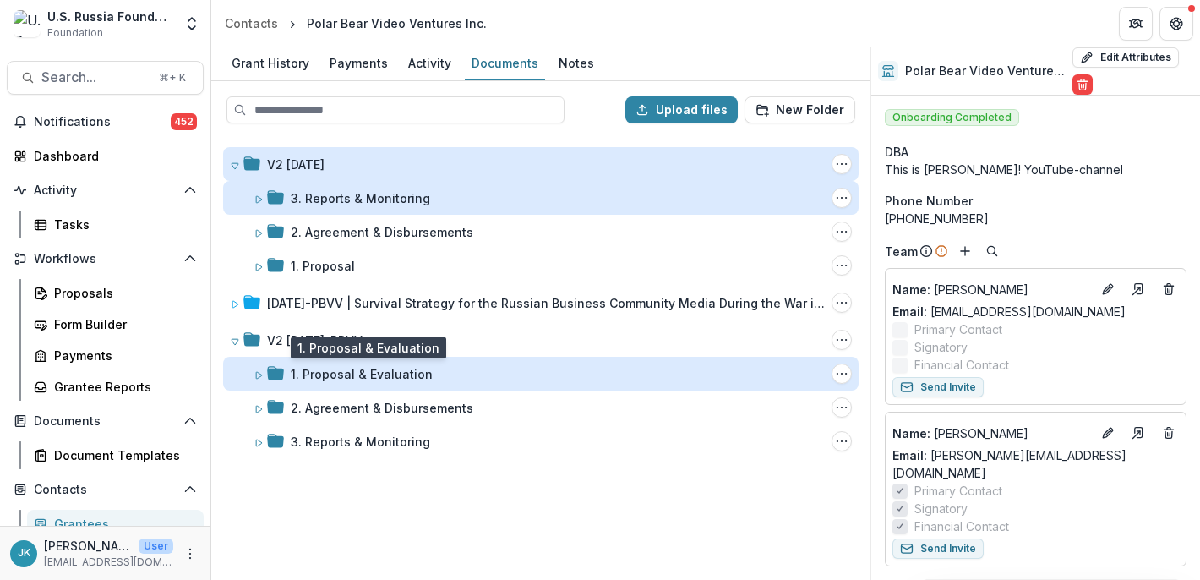
click at [349, 376] on div "1. Proposal & Evaluation" at bounding box center [362, 374] width 142 height 18
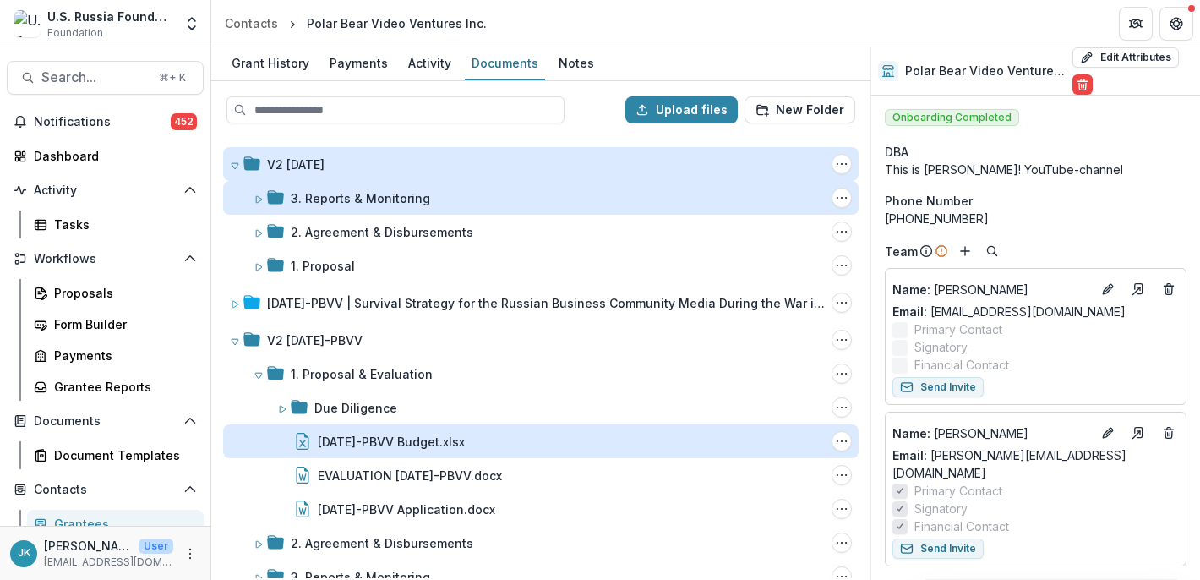
scroll to position [25, 0]
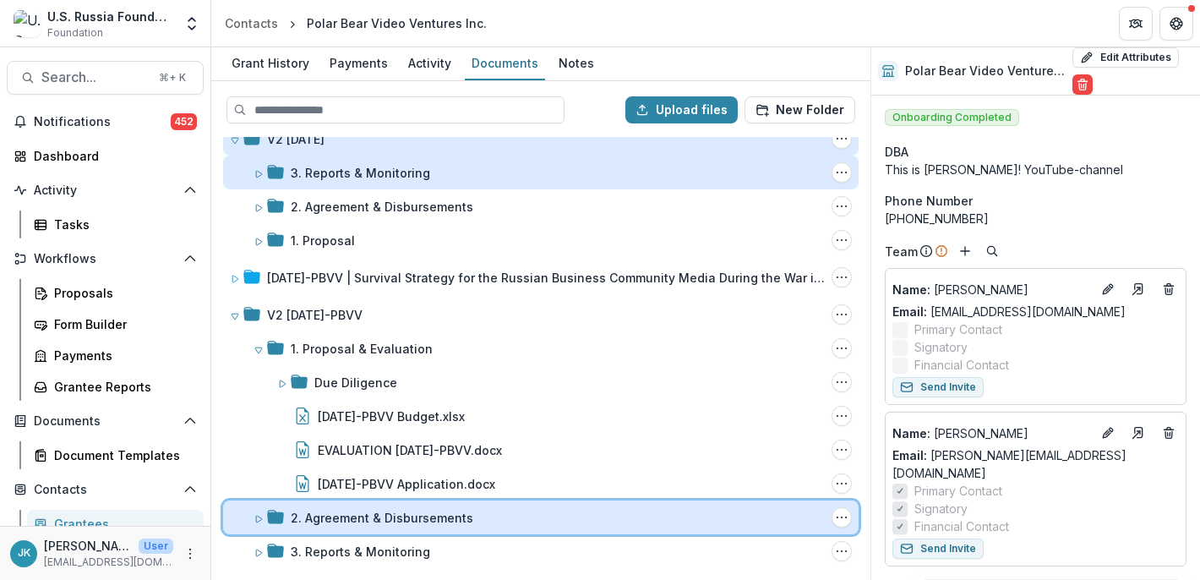
click at [325, 529] on div "2. Agreement & Disbursements Folder Options Rename Add Subfolder Delete" at bounding box center [541, 517] width 636 height 34
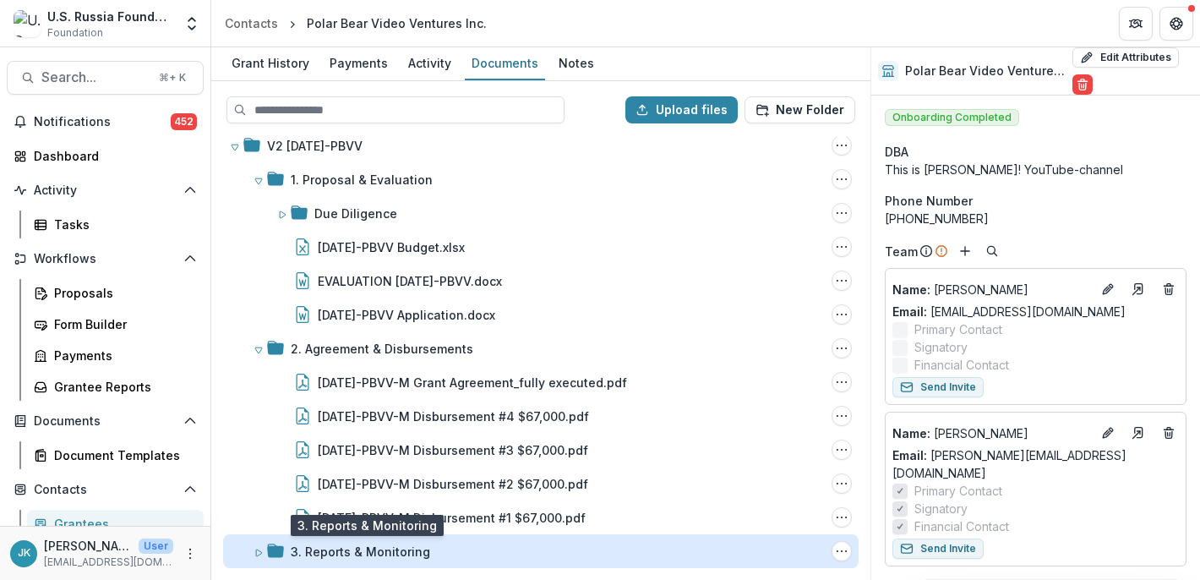
click at [323, 552] on div "3. Reports & Monitoring" at bounding box center [360, 552] width 139 height 18
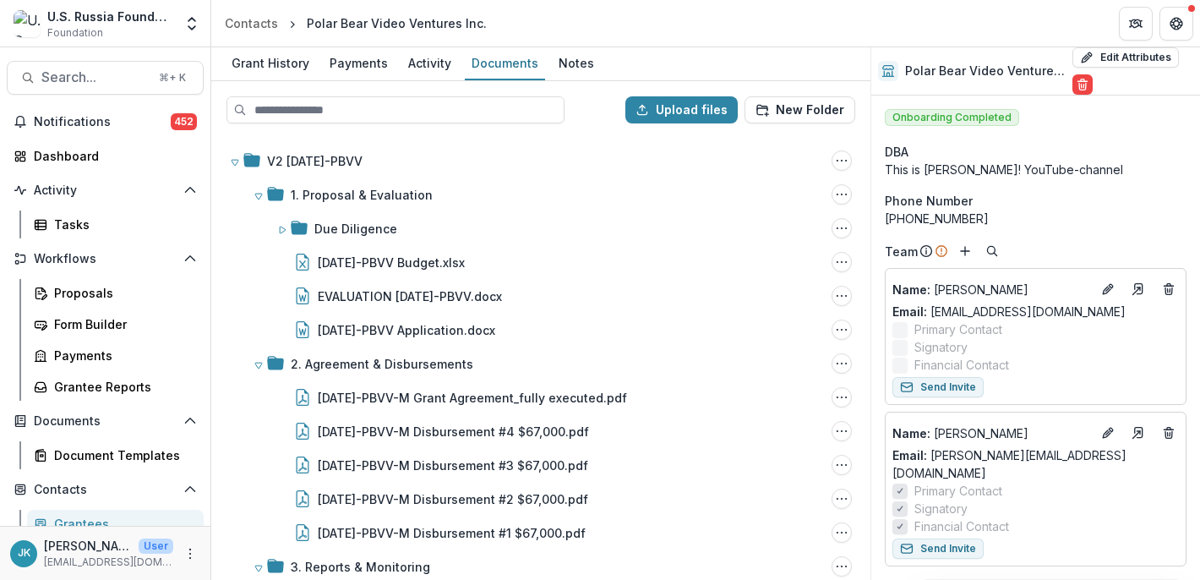
scroll to position [363, 0]
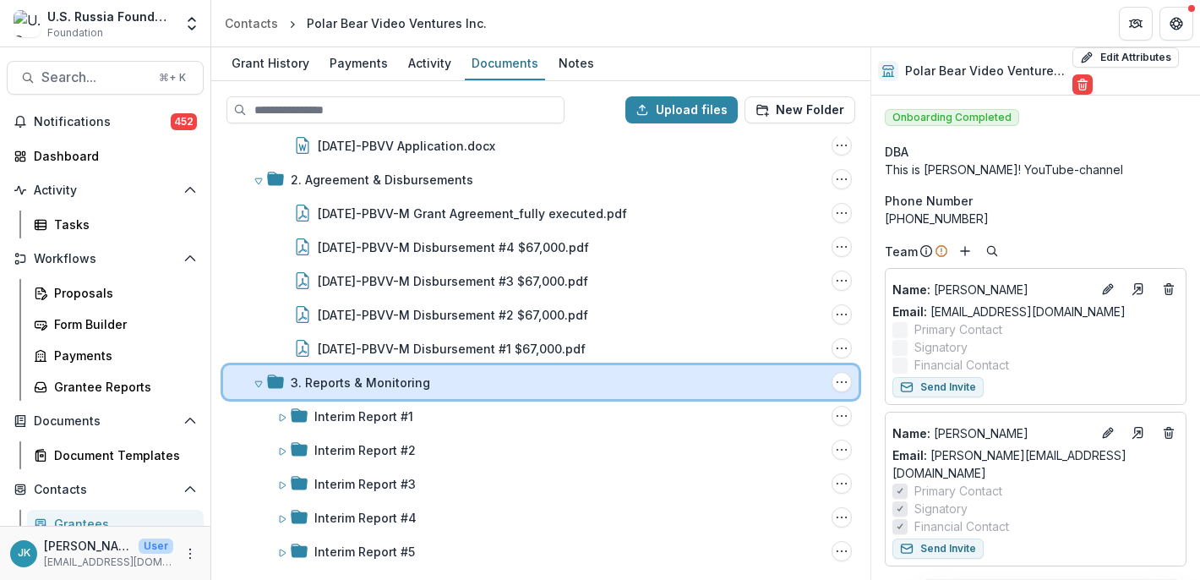
click at [257, 385] on icon at bounding box center [258, 384] width 7 height 6
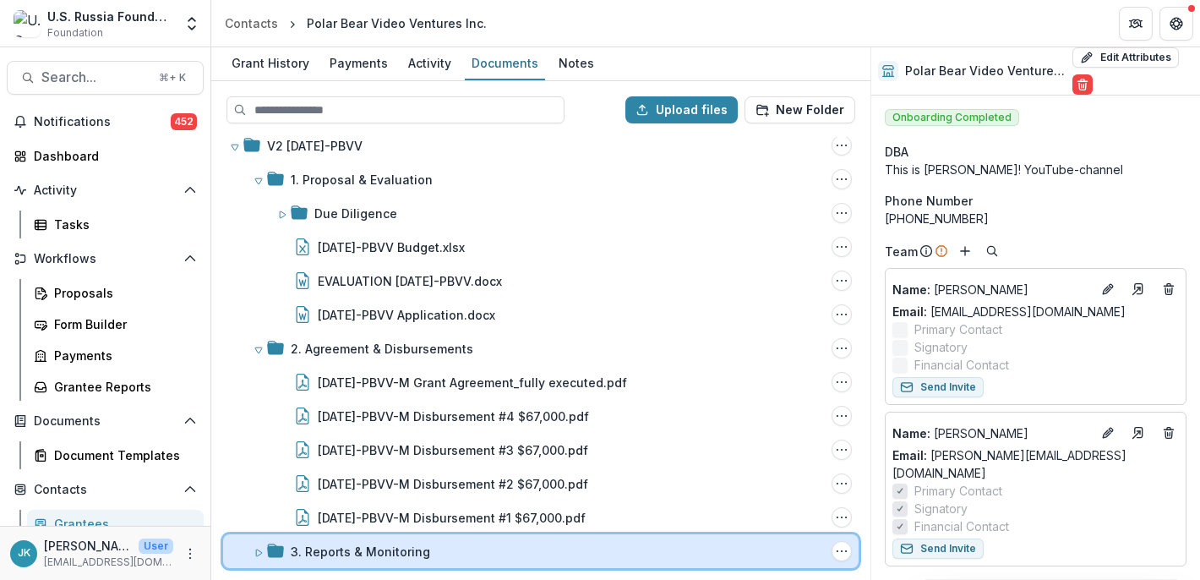
scroll to position [194, 0]
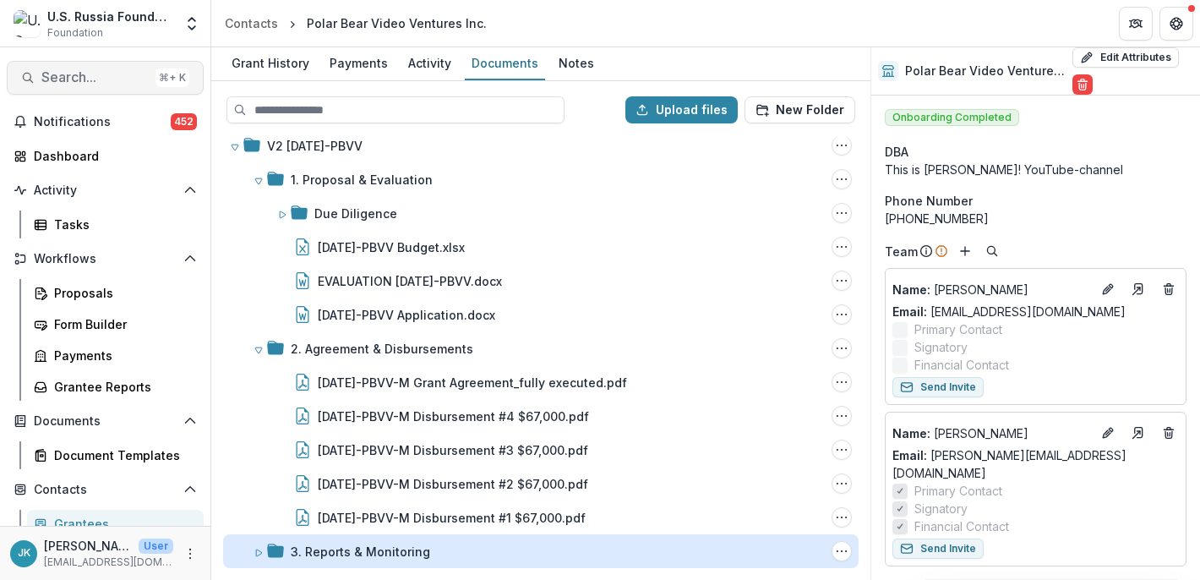
click at [77, 79] on span "Search..." at bounding box center [94, 77] width 107 height 16
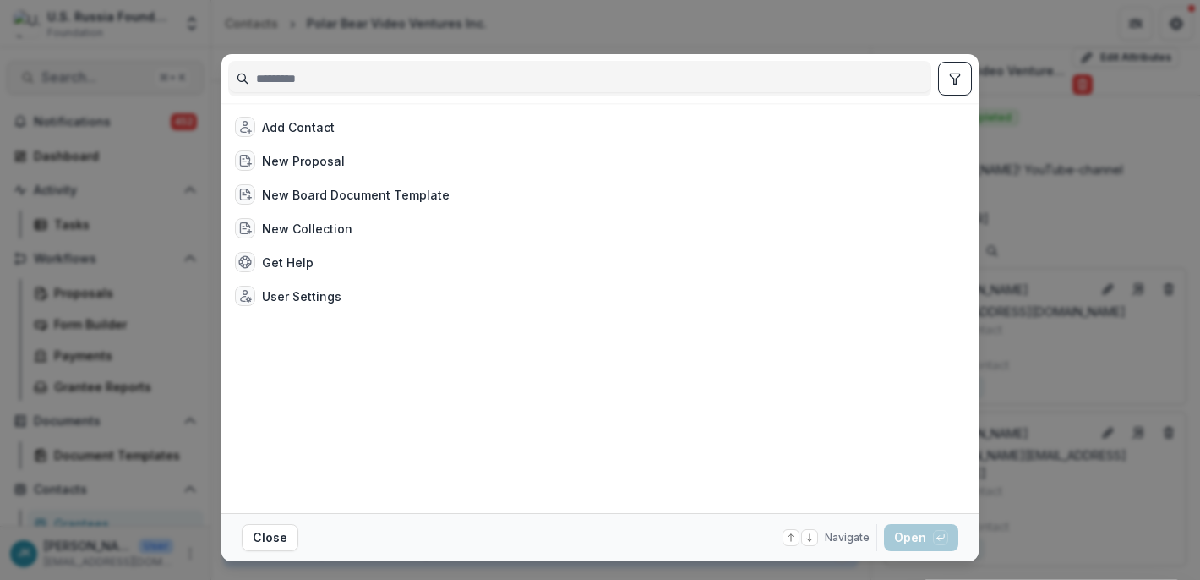
type input "**********"
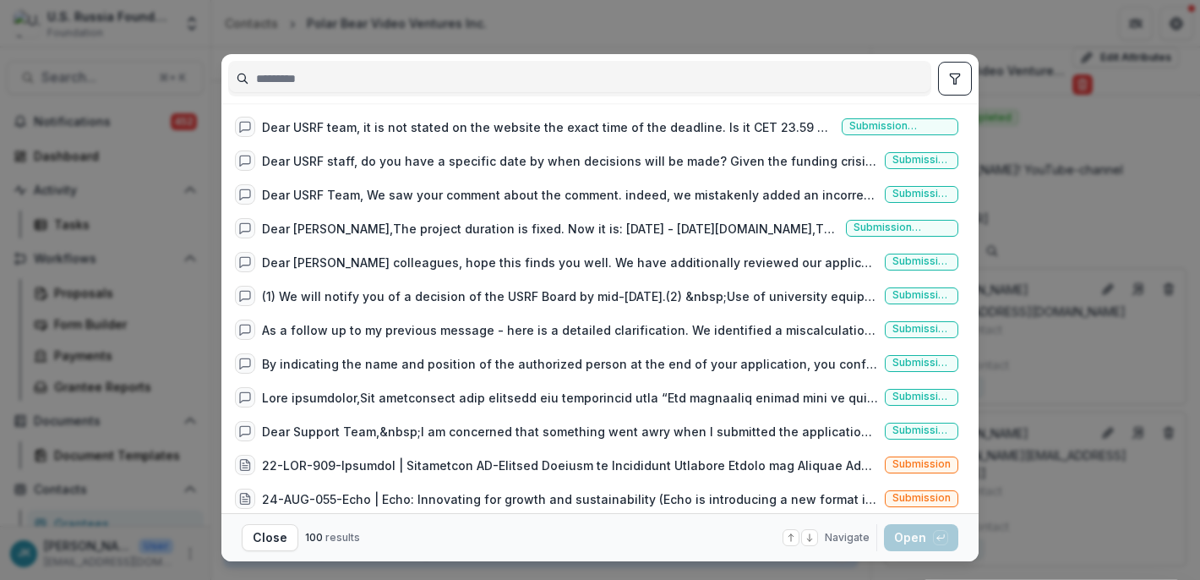
scroll to position [0, 0]
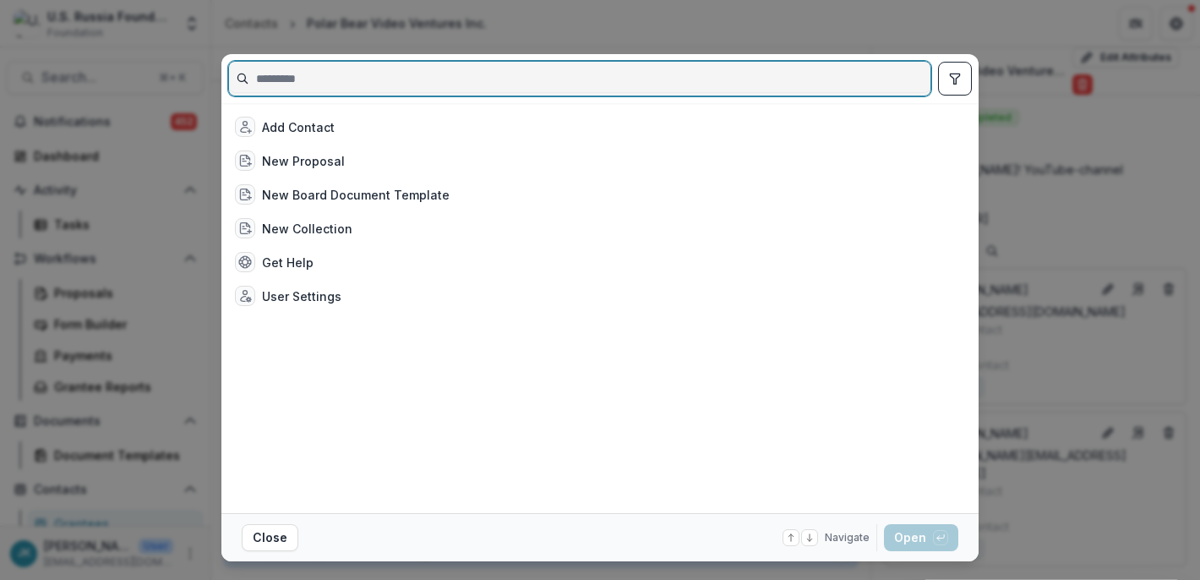
paste input "**********"
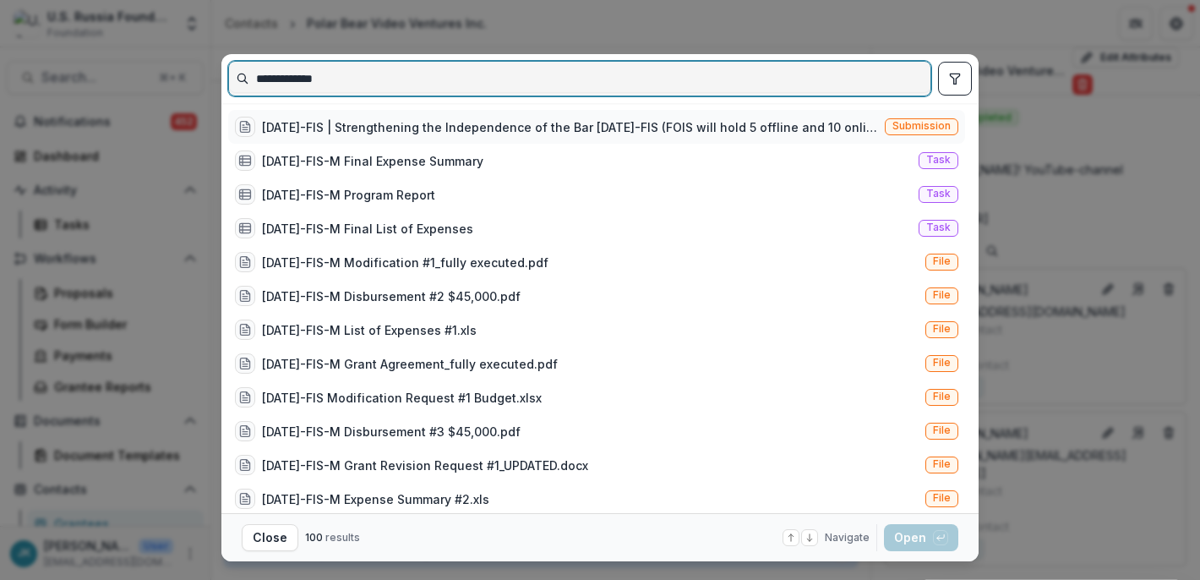
type input "**********"
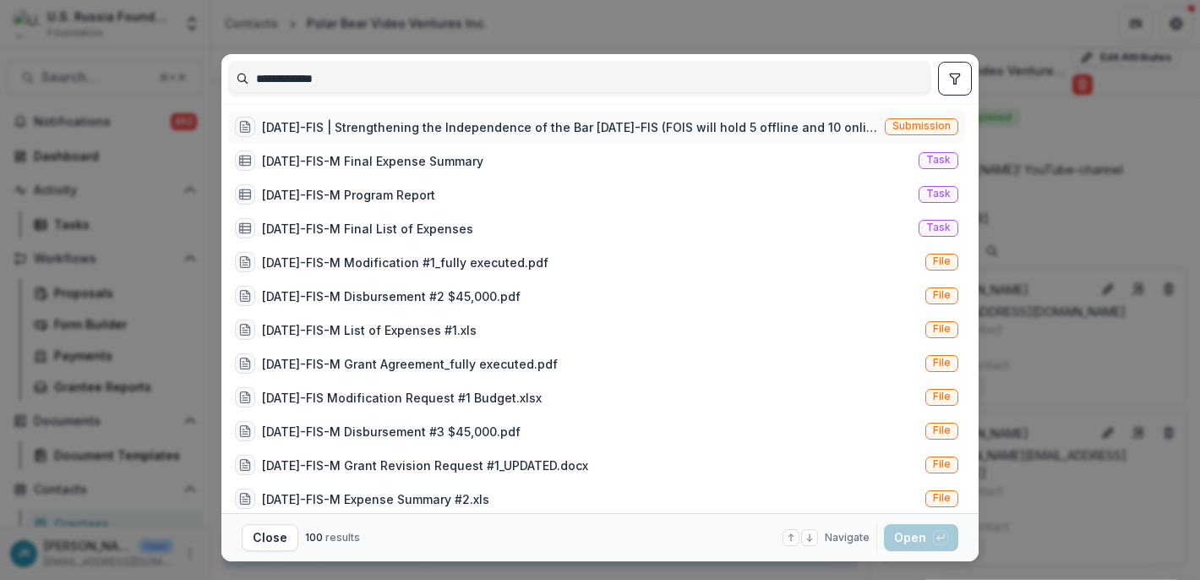
click at [331, 134] on div "[DATE]-FIS | Strengthening the Independence of the Bar [DATE]-FIS (FOIS will ho…" at bounding box center [570, 127] width 616 height 18
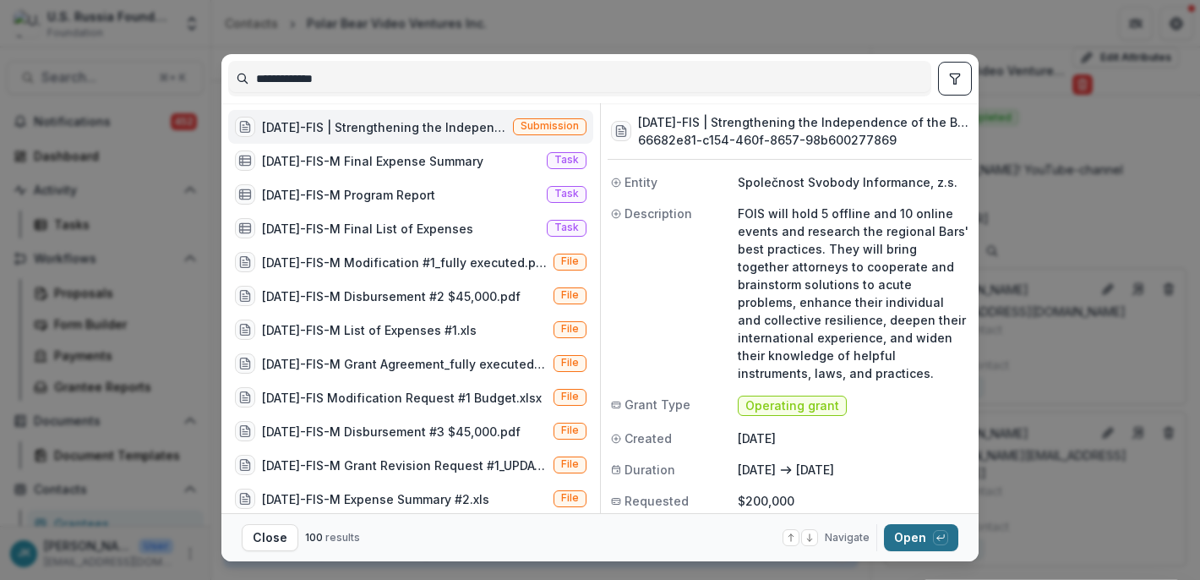
click at [892, 538] on button "Open with enter key" at bounding box center [921, 537] width 74 height 27
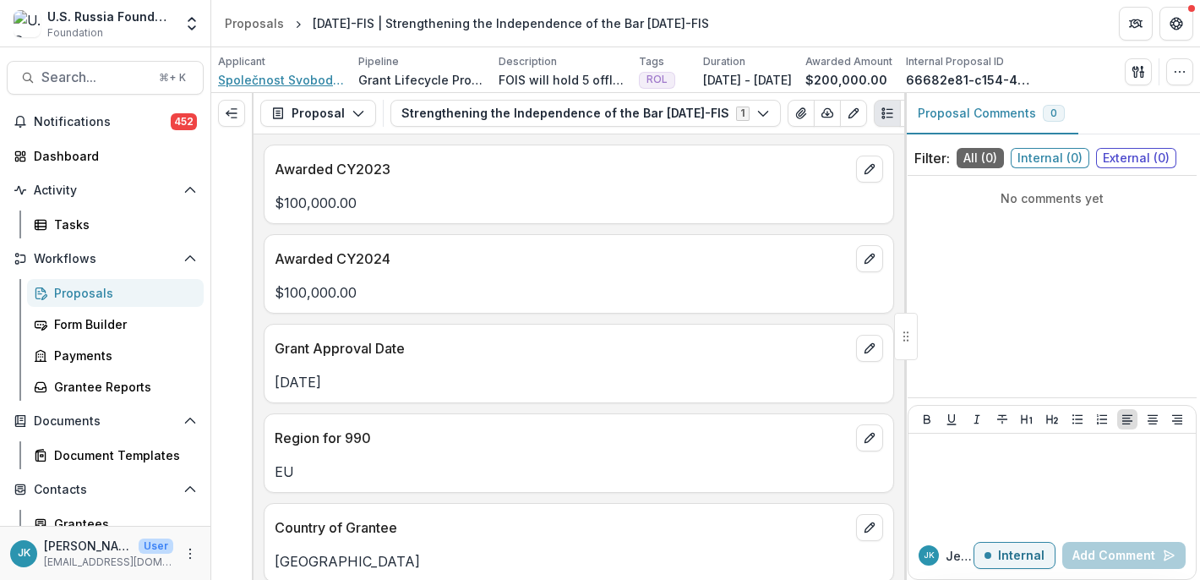
click at [283, 86] on span "Společnost Svobody Informance, z.s." at bounding box center [281, 80] width 127 height 18
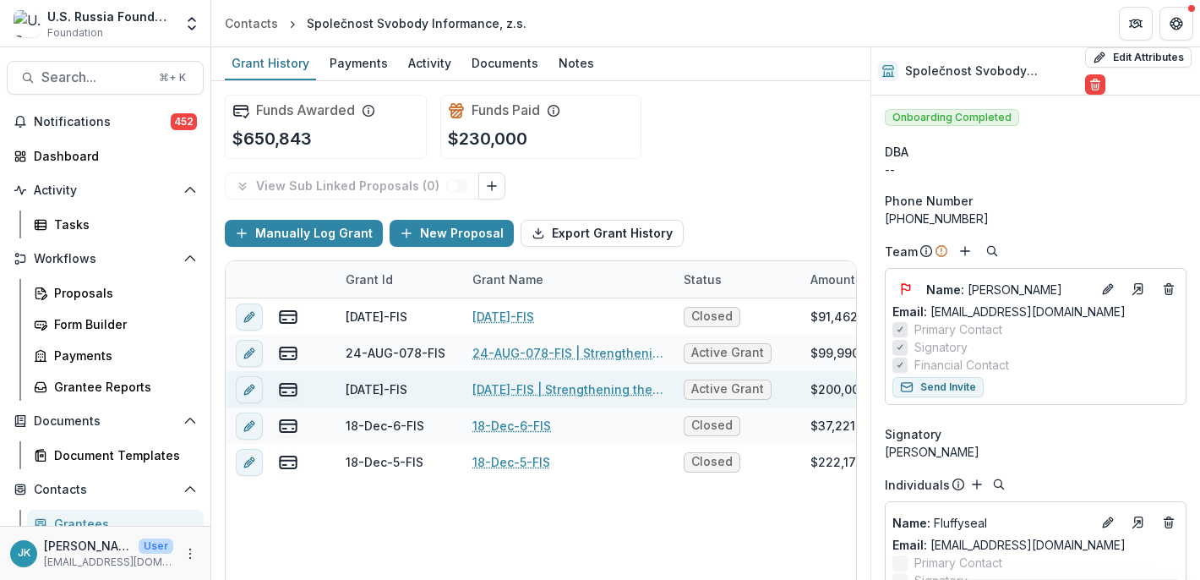
click at [493, 396] on link "[DATE]-FIS | Strengthening the Independence of the Bar [DATE]-FIS" at bounding box center [567, 389] width 191 height 18
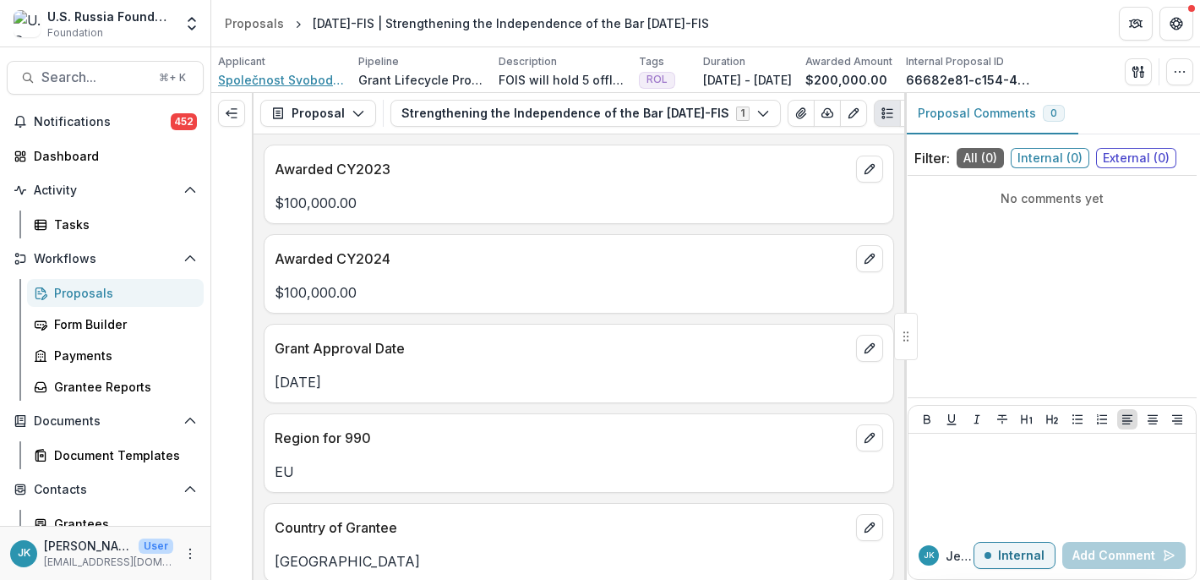
click at [311, 72] on span "Společnost Svobody Informance, z.s." at bounding box center [281, 80] width 127 height 18
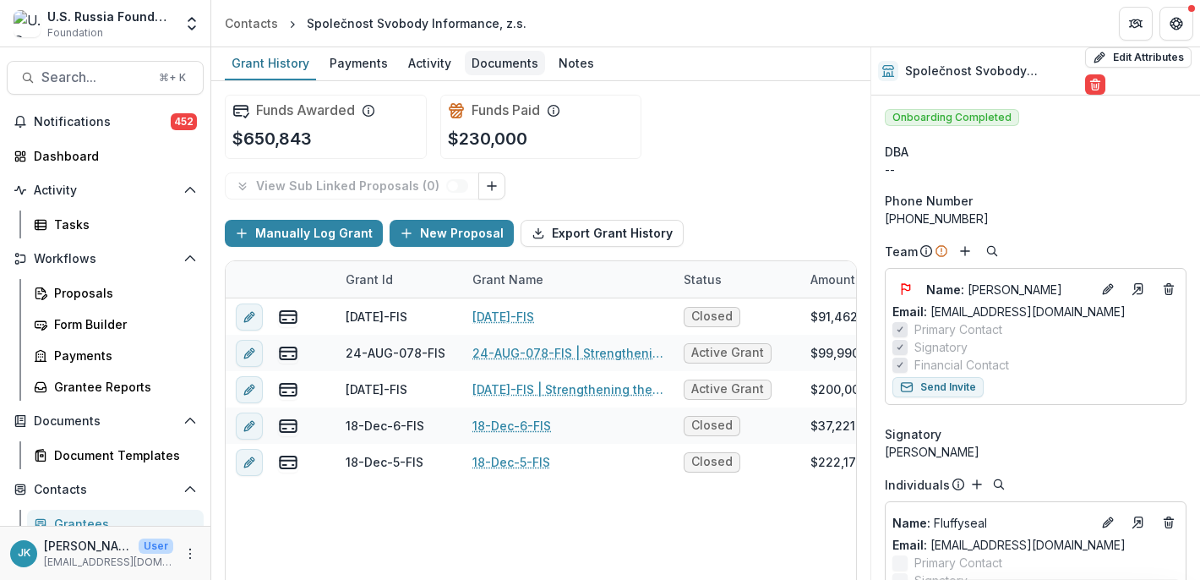
click at [486, 75] on link "Documents" at bounding box center [505, 63] width 80 height 33
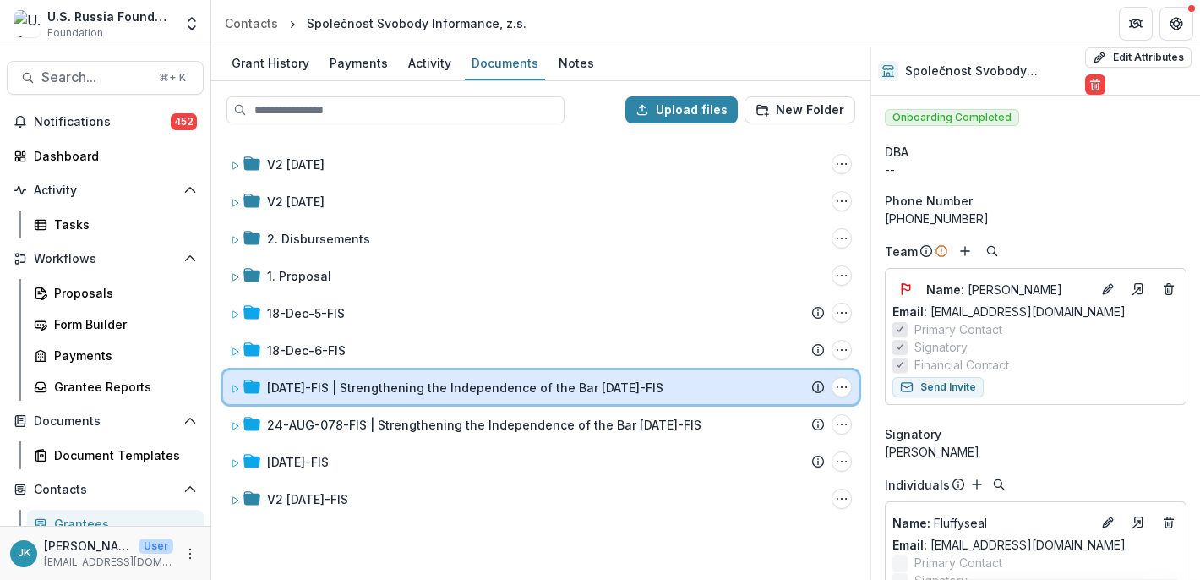
click at [309, 377] on div "[DATE]-FIS | Strengthening the Independence of the Bar [DATE]-FIS Submission Te…" at bounding box center [541, 387] width 636 height 34
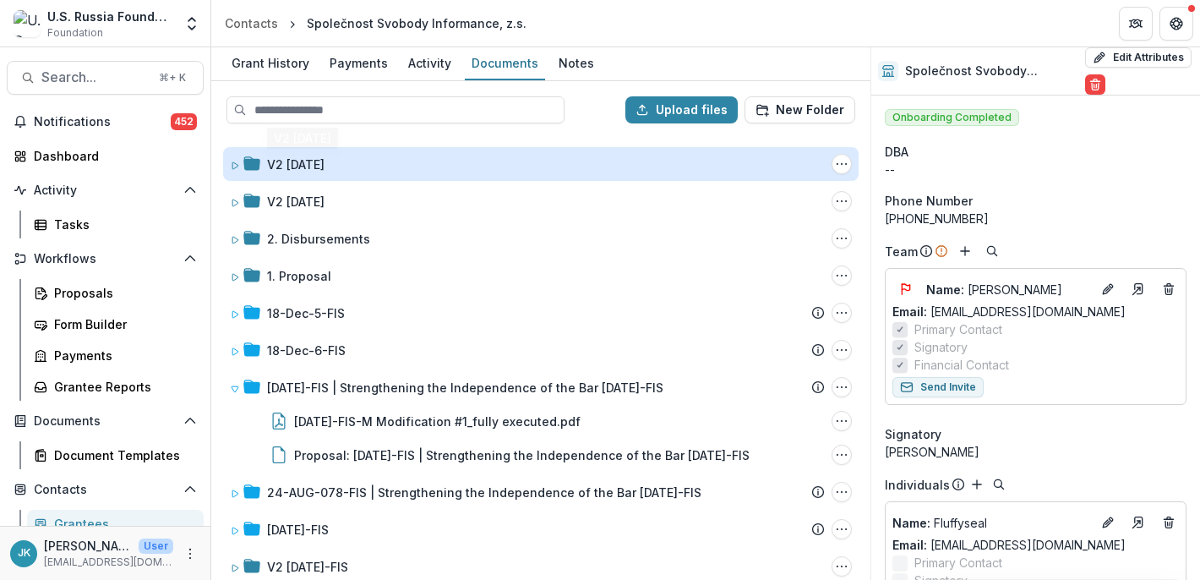
click at [325, 158] on div "V2 [DATE]" at bounding box center [295, 165] width 57 height 18
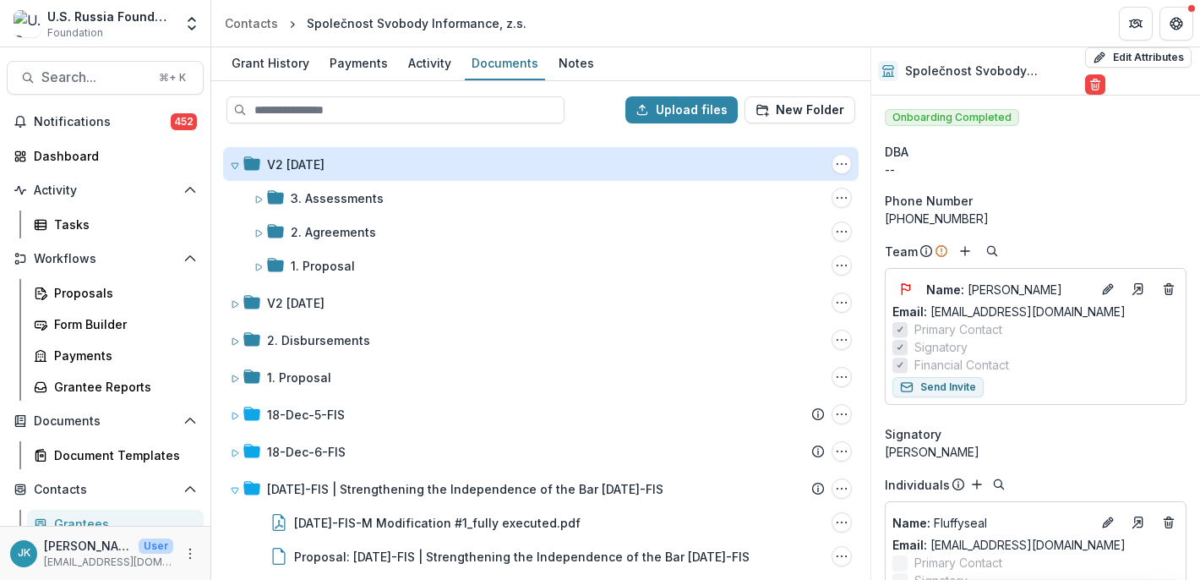
click at [325, 158] on div "V2 [DATE]" at bounding box center [295, 165] width 57 height 18
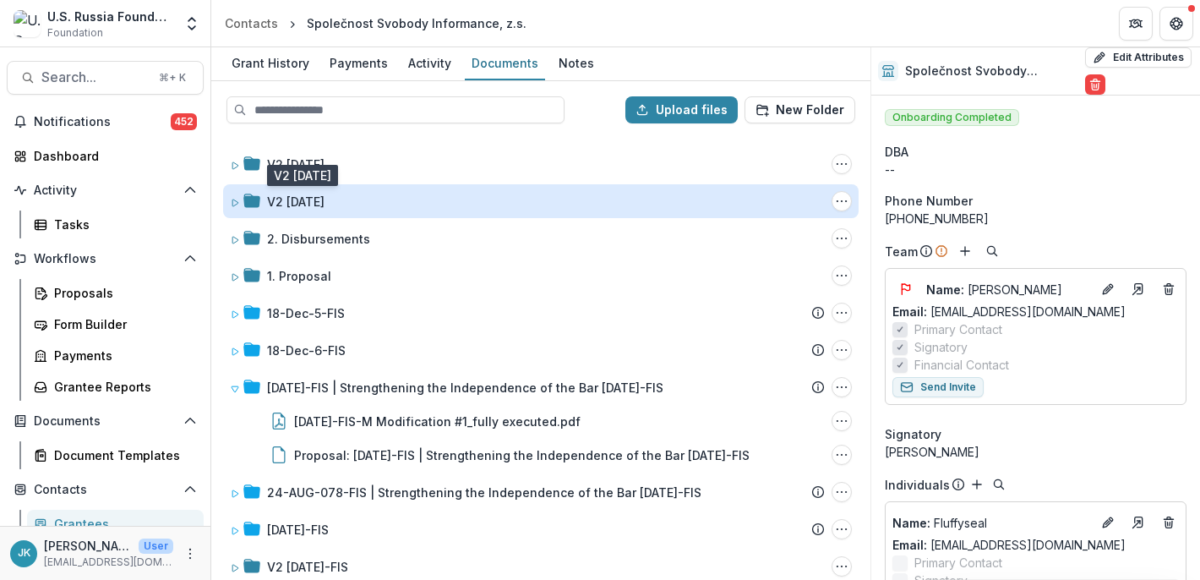
click at [325, 207] on div "V2 [DATE]" at bounding box center [295, 202] width 57 height 18
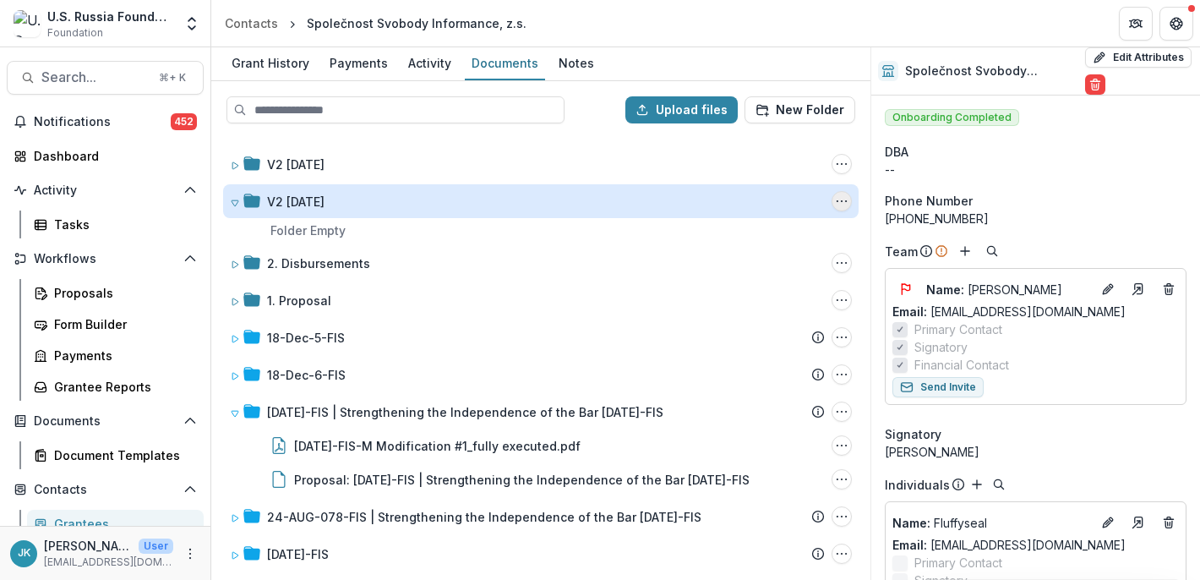
click at [844, 204] on button "V2 22-AUG-35 Options" at bounding box center [842, 201] width 20 height 20
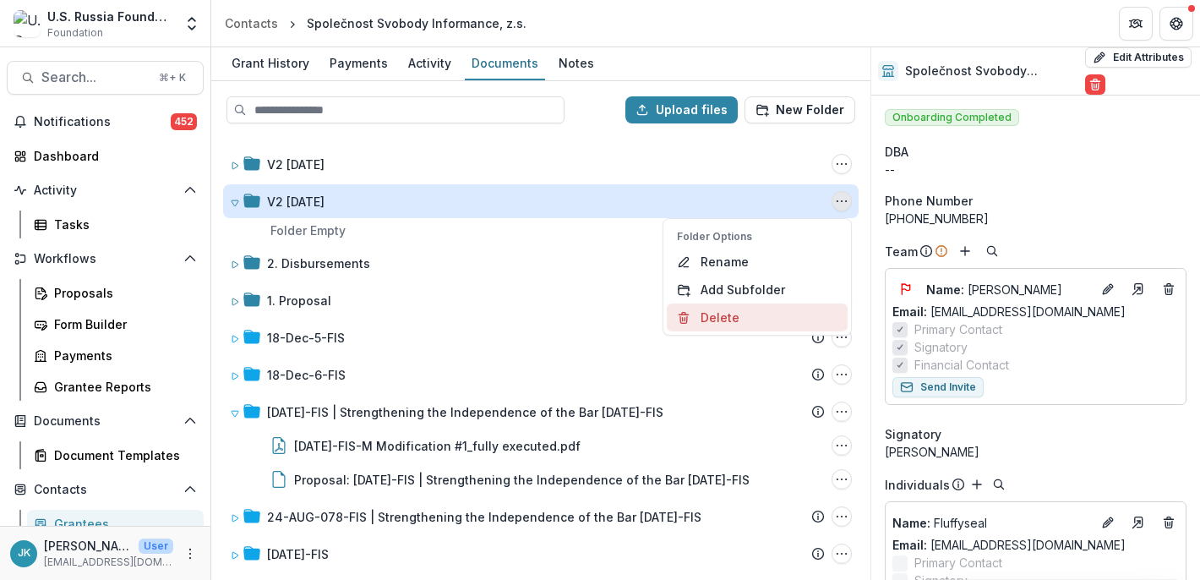
click at [741, 325] on button "Delete" at bounding box center [757, 317] width 181 height 28
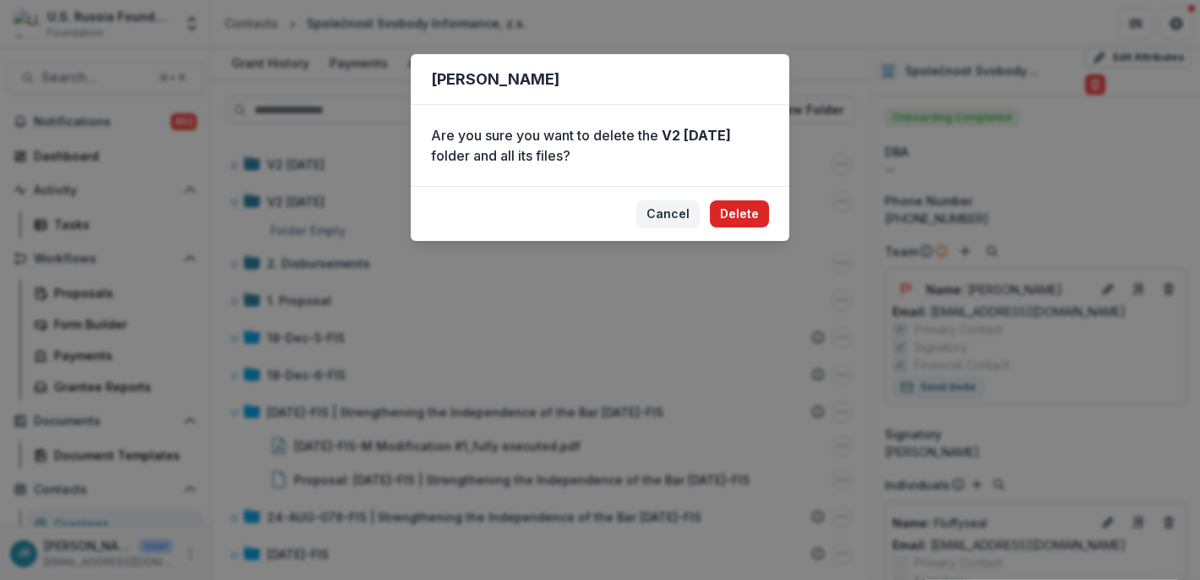
click at [734, 221] on button "Delete" at bounding box center [739, 213] width 59 height 27
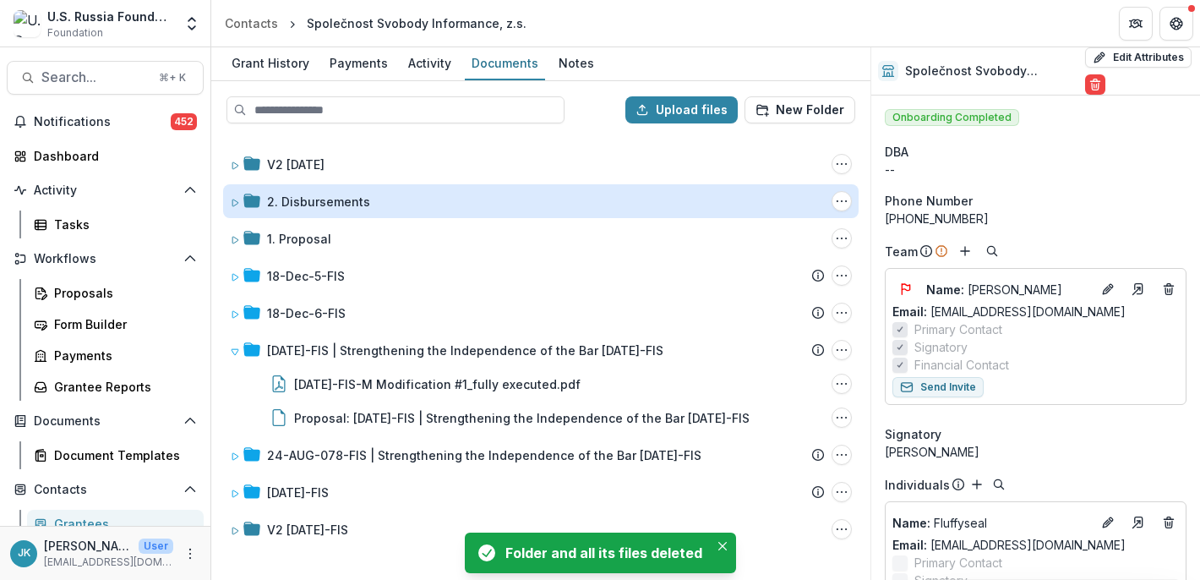
click at [330, 207] on div "2. Disbursements" at bounding box center [318, 202] width 103 height 18
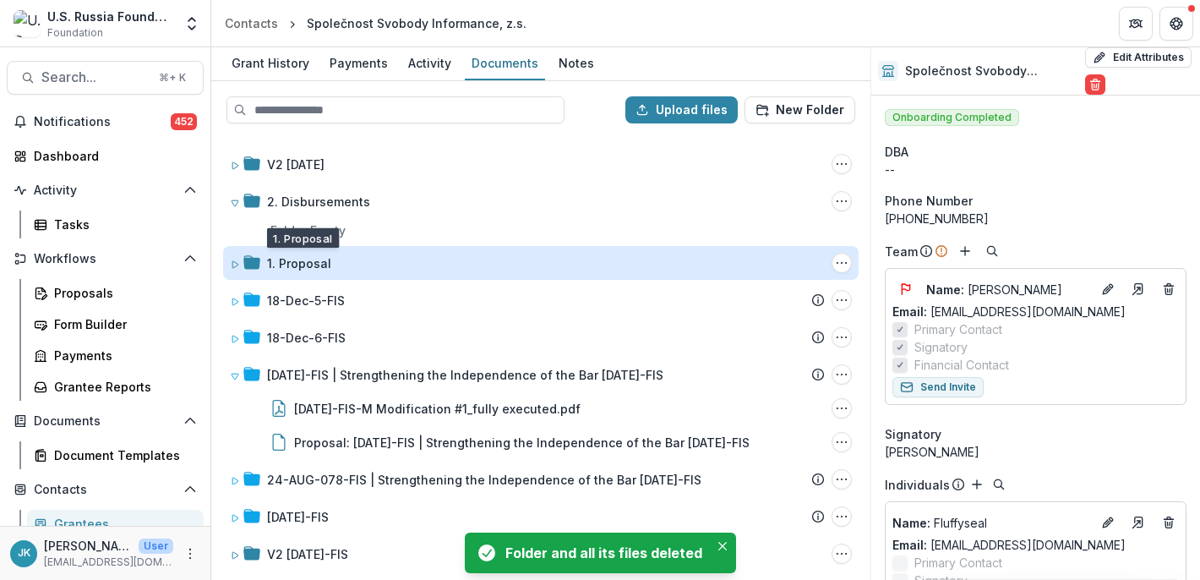
click at [308, 254] on div "1. Proposal" at bounding box center [299, 263] width 64 height 18
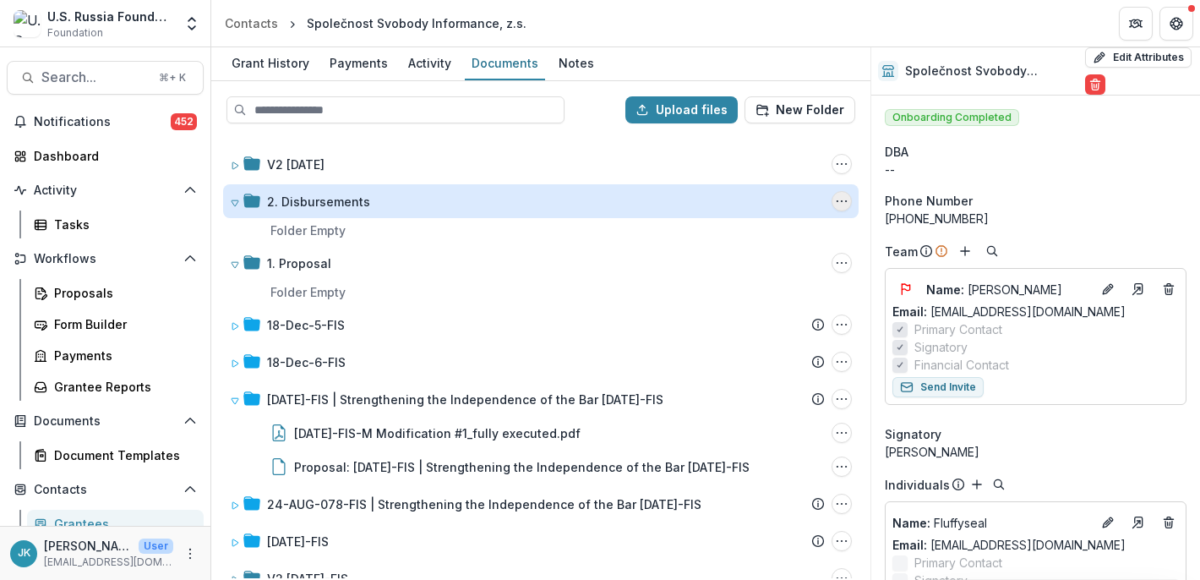
click at [835, 198] on icon "2. Disbursements Options" at bounding box center [842, 201] width 14 height 14
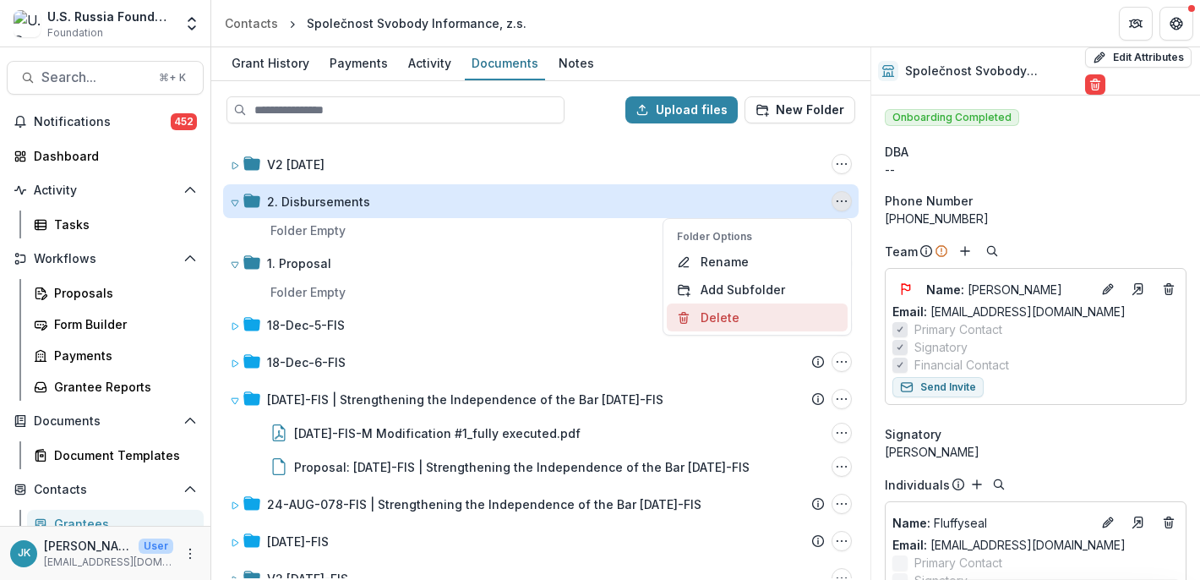
click at [726, 315] on button "Delete" at bounding box center [757, 317] width 181 height 28
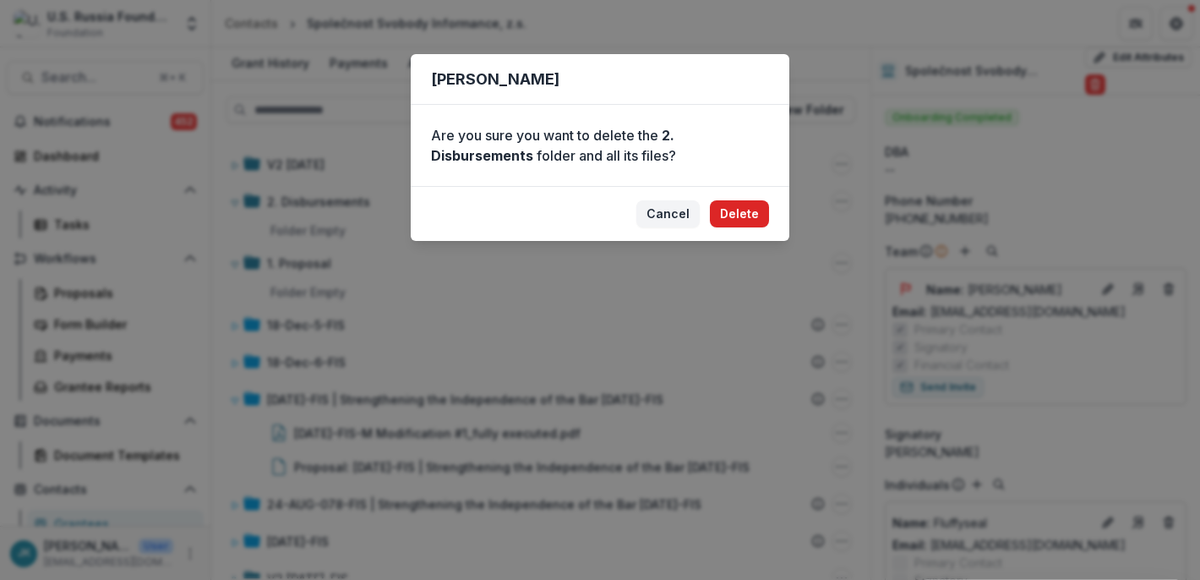
click at [742, 210] on button "Delete" at bounding box center [739, 213] width 59 height 27
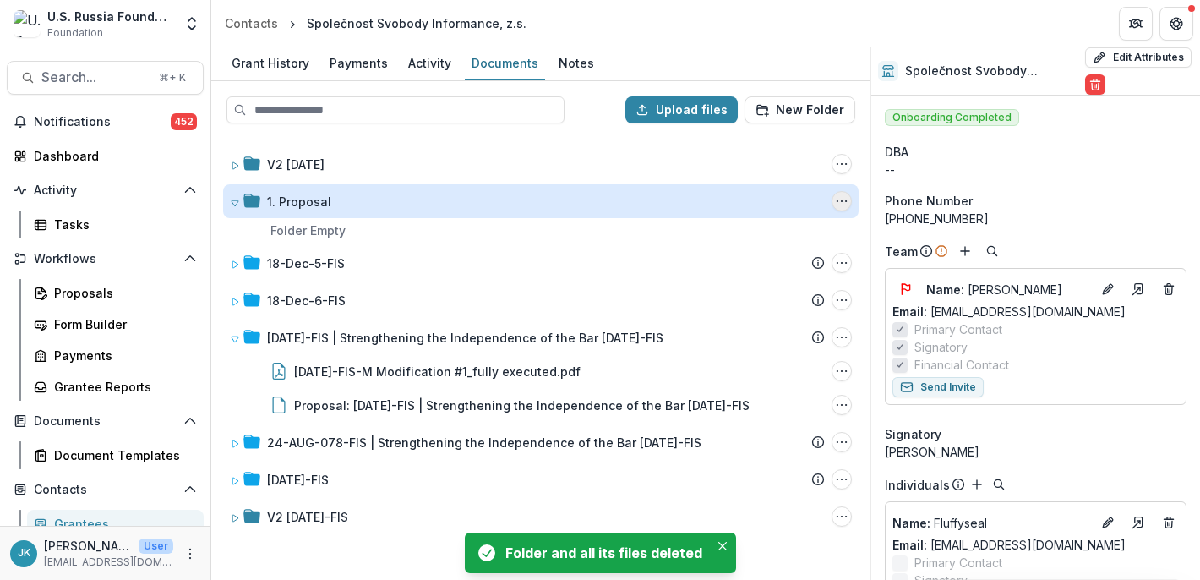
click at [846, 208] on button "1. Proposal Options" at bounding box center [842, 201] width 20 height 20
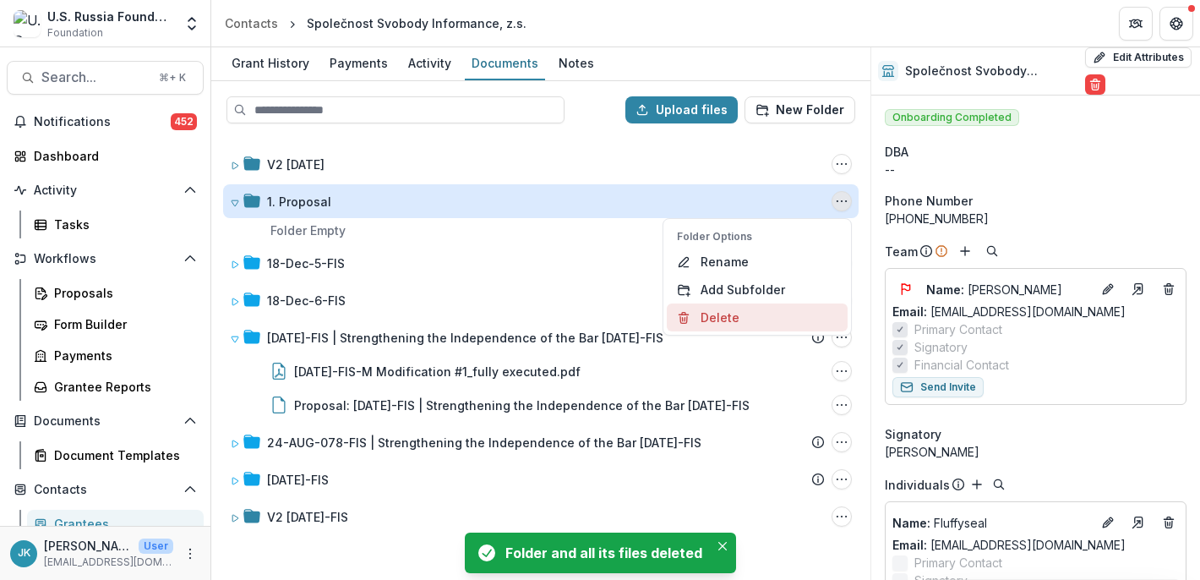
click at [741, 325] on button "Delete" at bounding box center [757, 317] width 181 height 28
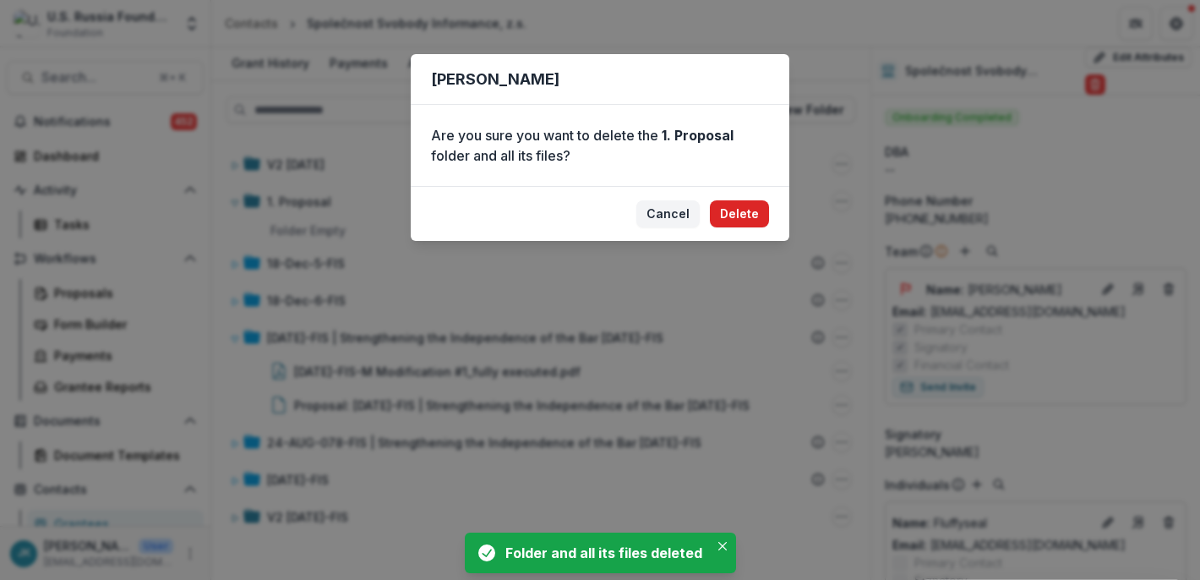
click at [748, 214] on button "Delete" at bounding box center [739, 213] width 59 height 27
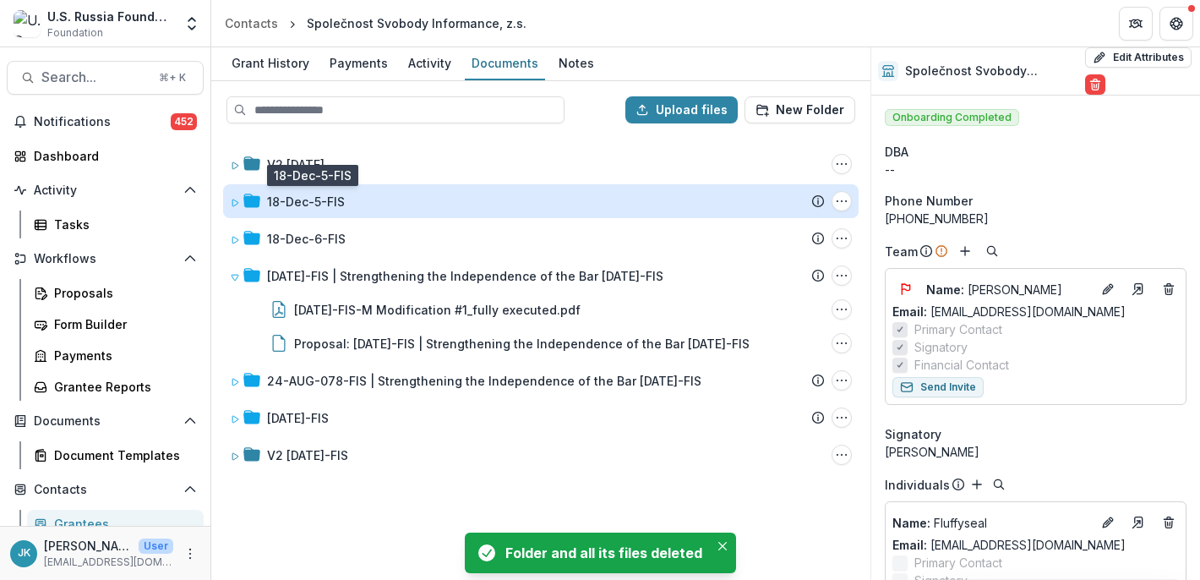
click at [318, 194] on div "18-Dec-5-FIS" at bounding box center [306, 202] width 78 height 18
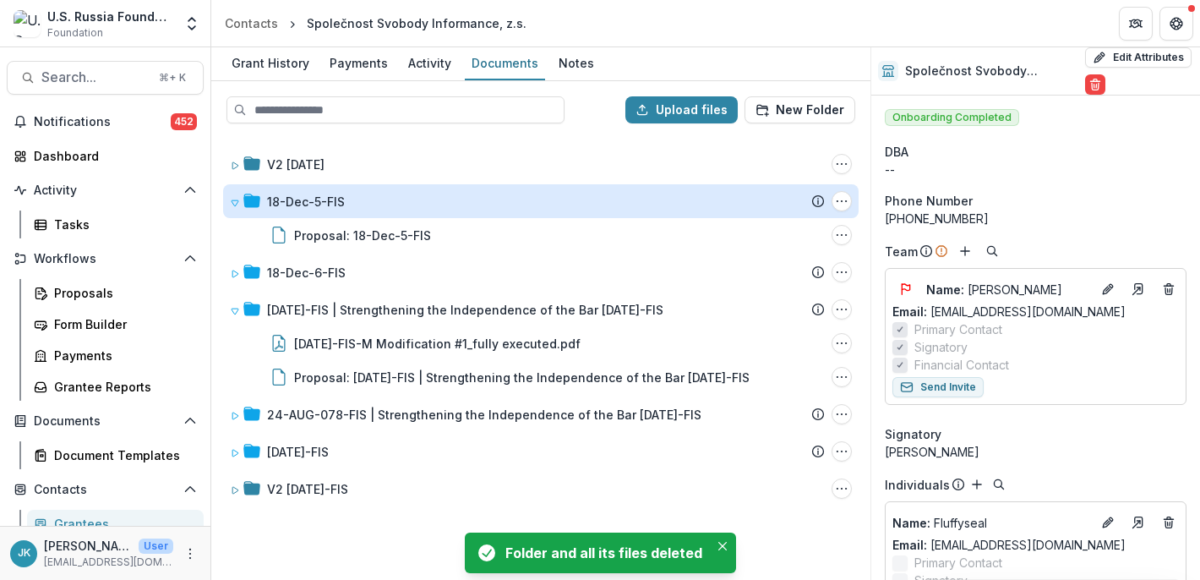
click at [308, 203] on div "18-Dec-5-FIS" at bounding box center [306, 202] width 78 height 18
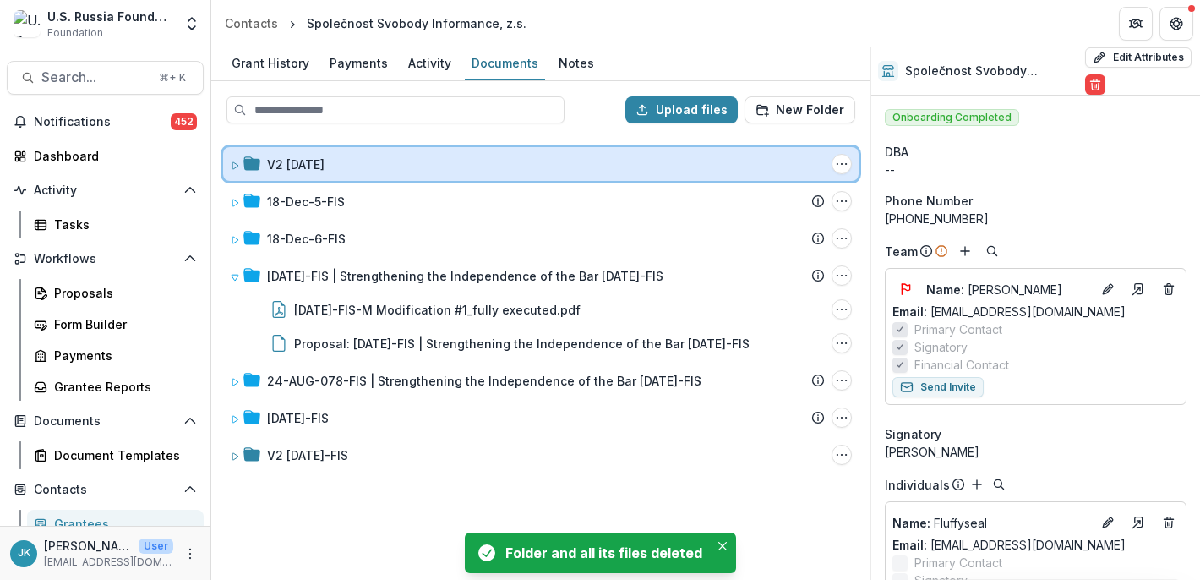
click at [309, 150] on div "V2 [DATE] Folder Options Rename Add Subfolder Delete" at bounding box center [541, 164] width 636 height 34
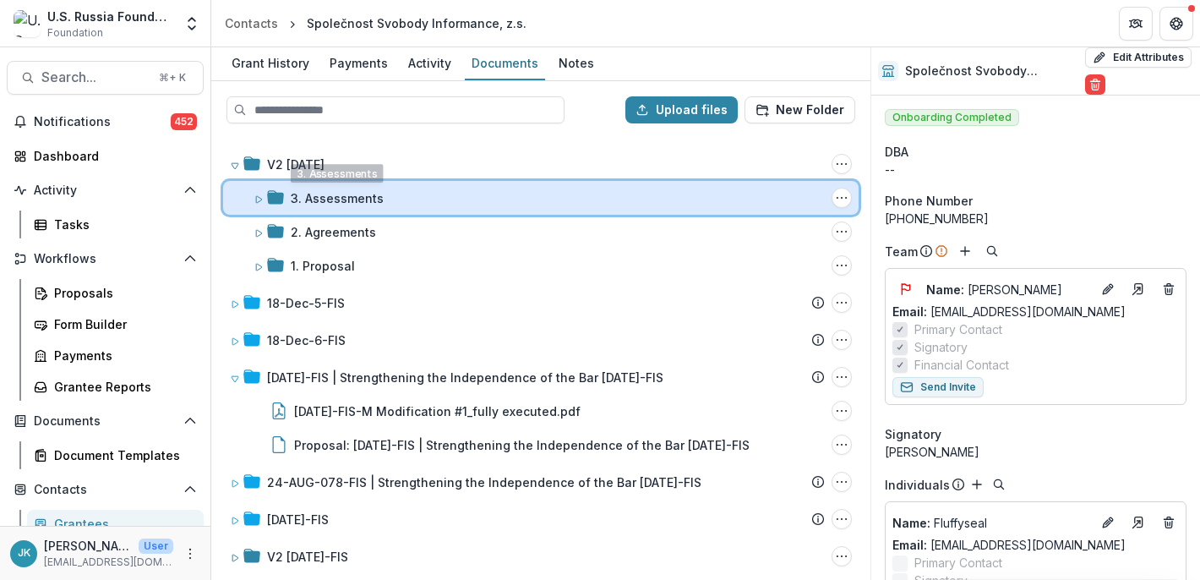
click at [296, 210] on div "3. Assessments Folder Options Rename Add Subfolder Delete" at bounding box center [541, 198] width 636 height 34
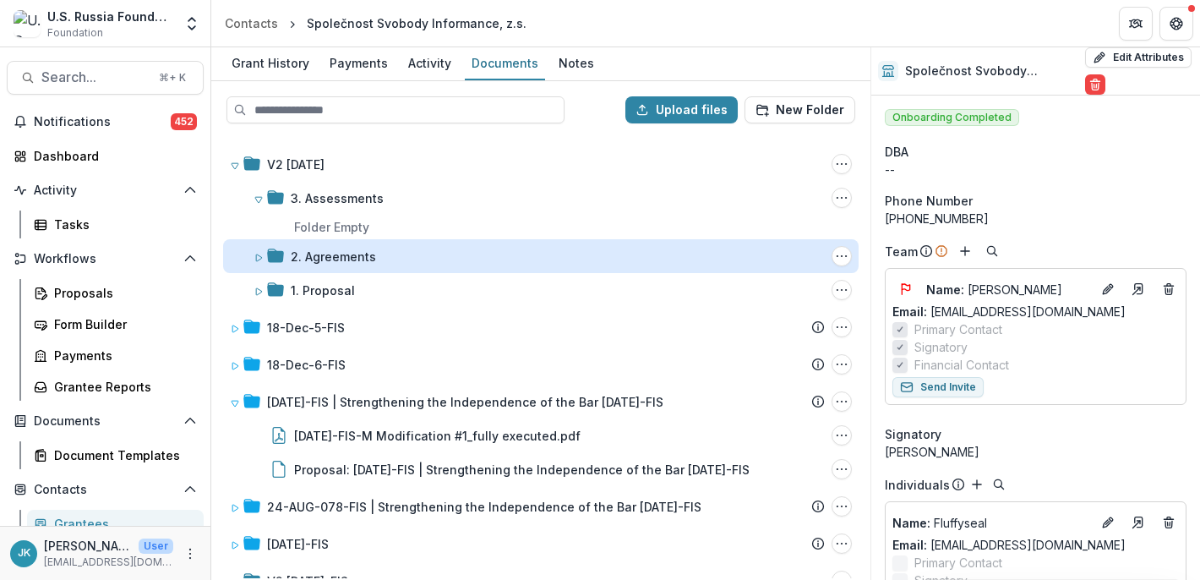
click at [306, 252] on div "2. Agreements" at bounding box center [333, 257] width 85 height 18
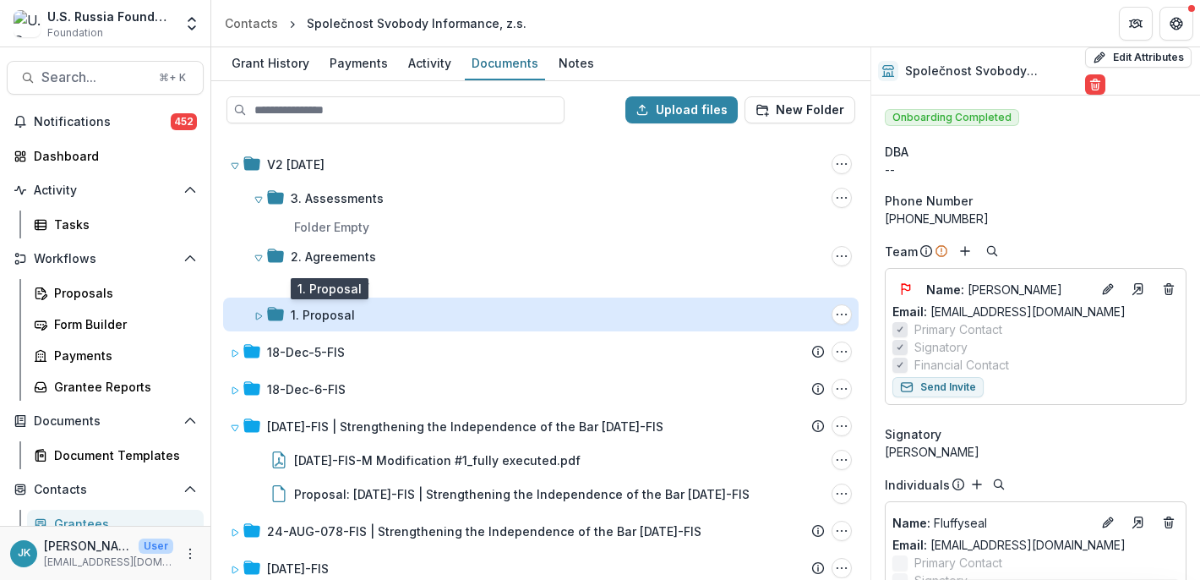
click at [309, 314] on div "1. Proposal" at bounding box center [323, 315] width 64 height 18
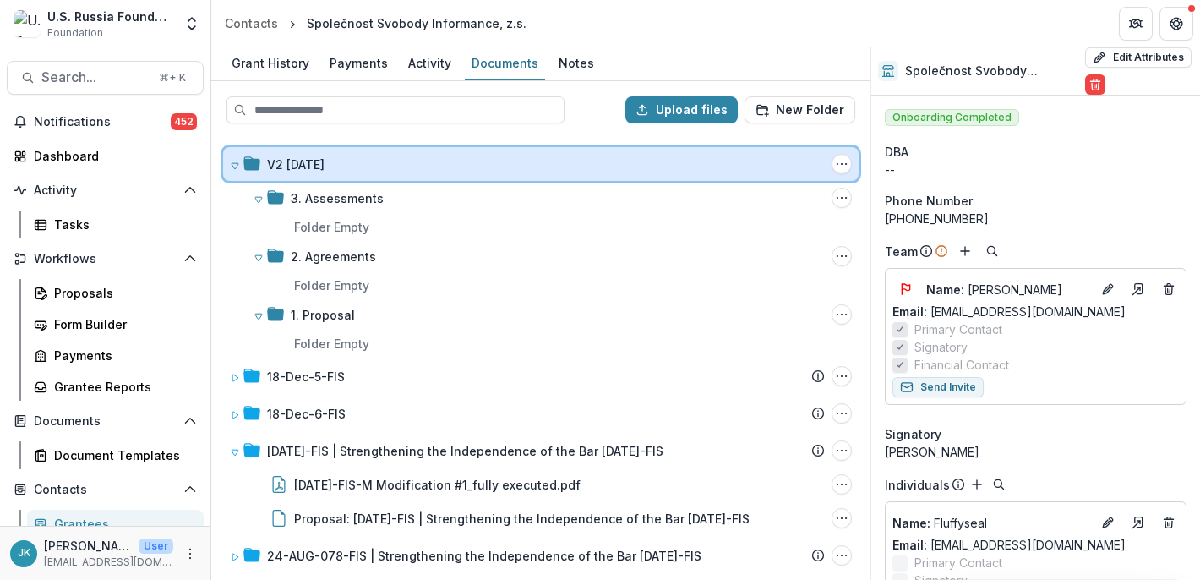
click at [827, 171] on div "V2 [DATE] Folder Options Rename Add Subfolder Delete" at bounding box center [541, 164] width 636 height 34
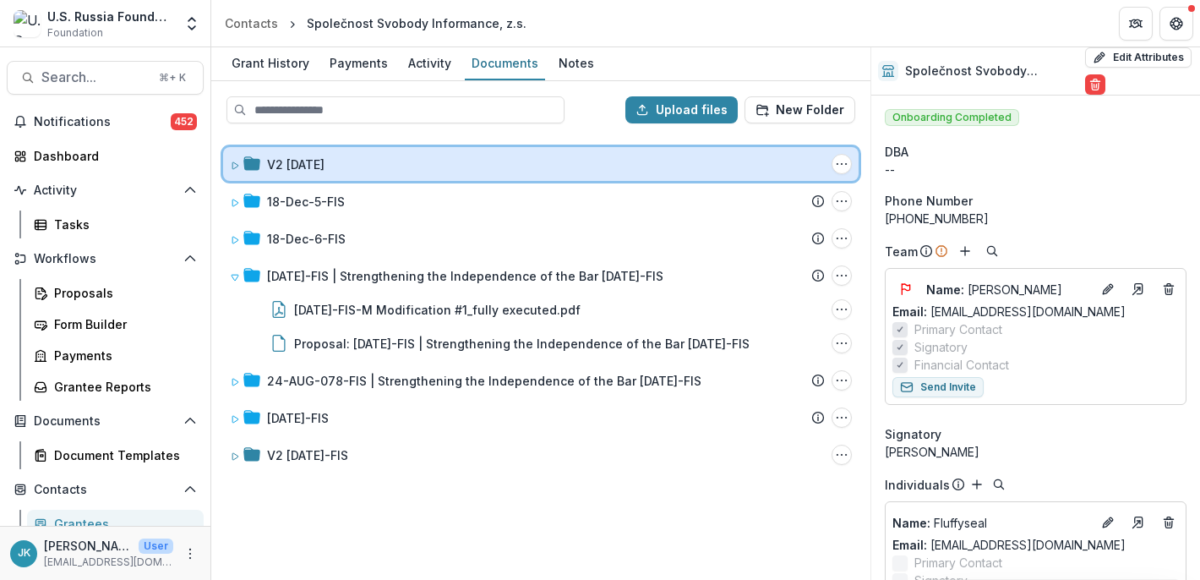
click at [827, 171] on div "V2 [DATE] Folder Options Rename Add Subfolder Delete" at bounding box center [541, 164] width 636 height 34
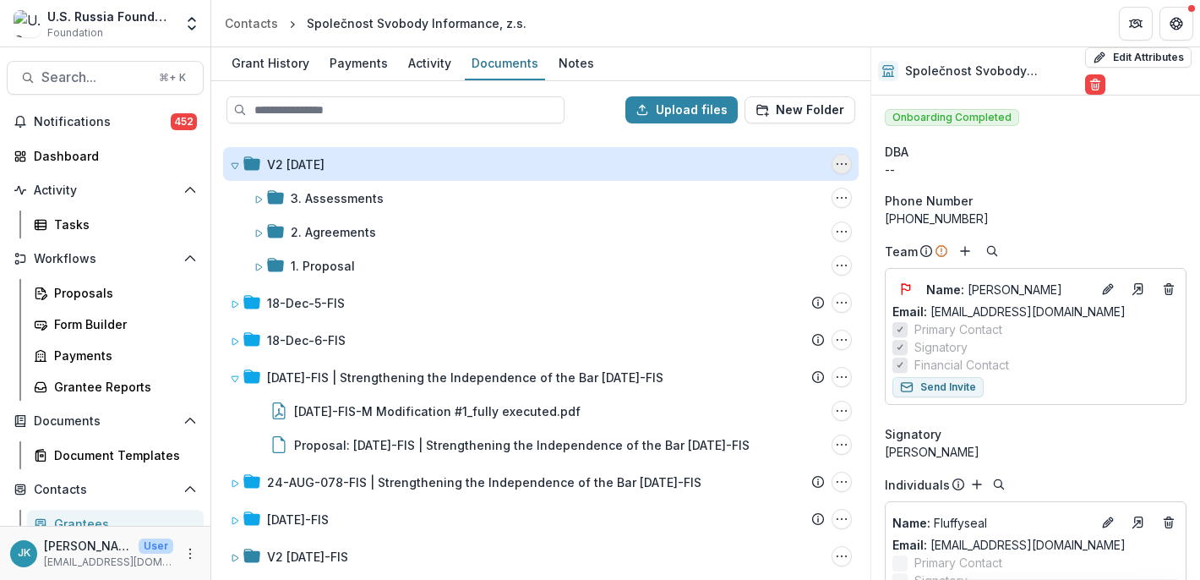
click at [844, 168] on button "V2 22-AUG-35 Options" at bounding box center [842, 164] width 20 height 20
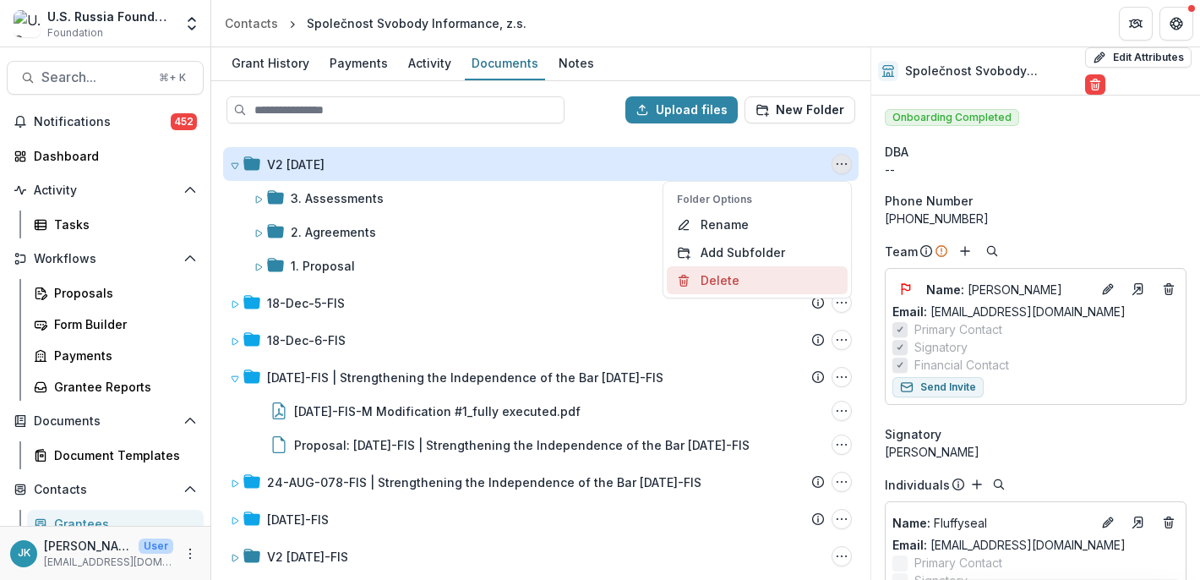
click at [730, 283] on button "Delete" at bounding box center [757, 280] width 181 height 28
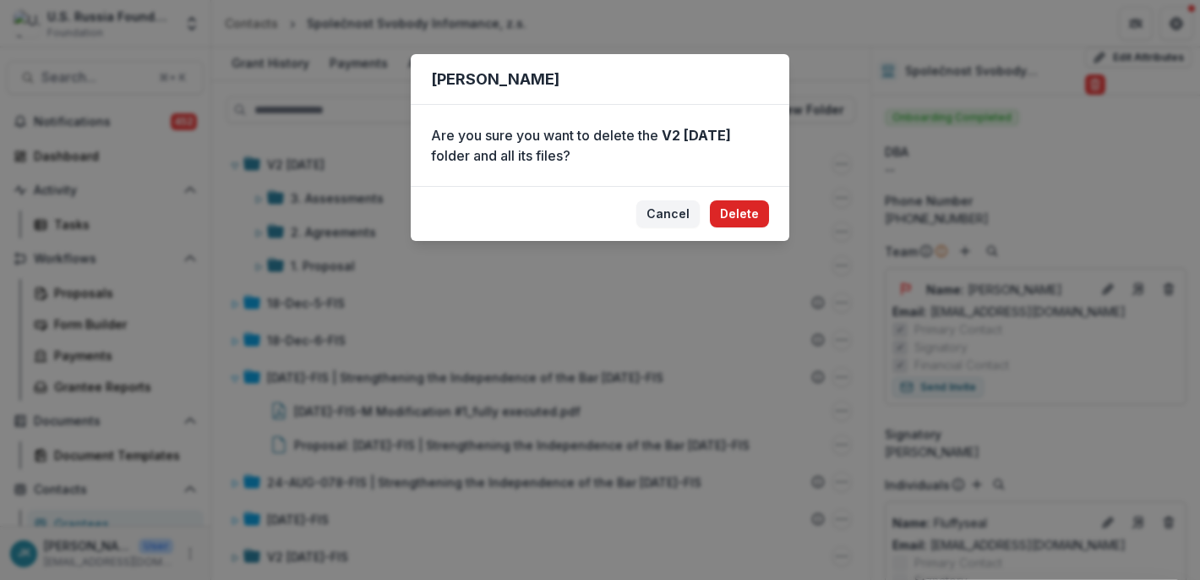
click at [729, 208] on button "Delete" at bounding box center [739, 213] width 59 height 27
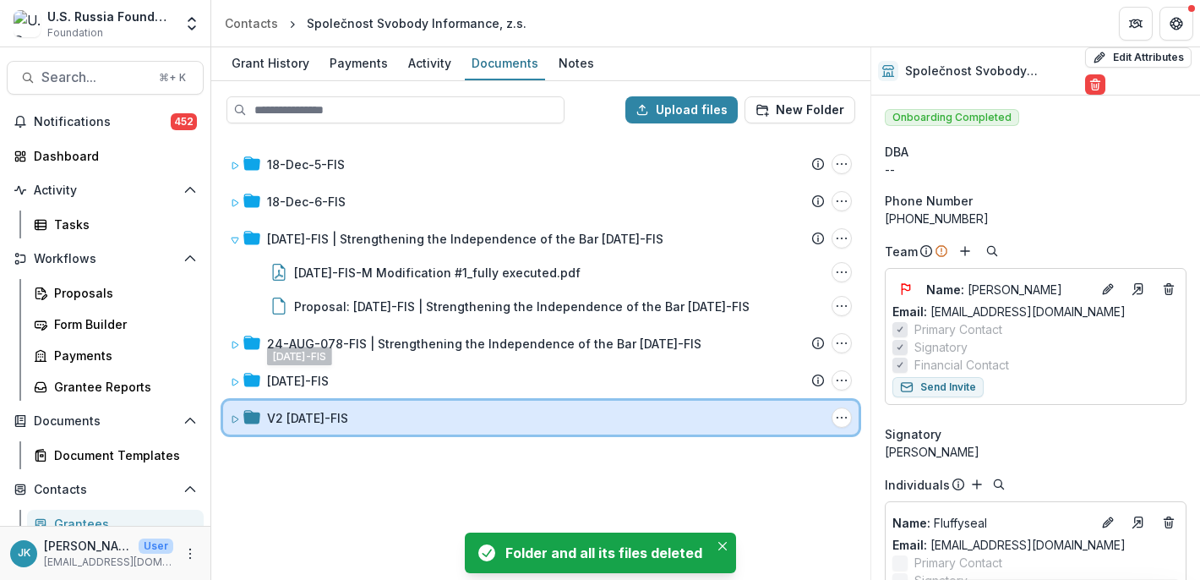
click at [279, 401] on div "V2 [DATE]-FIS Folder Options Rename Add Subfolder Delete" at bounding box center [541, 418] width 636 height 34
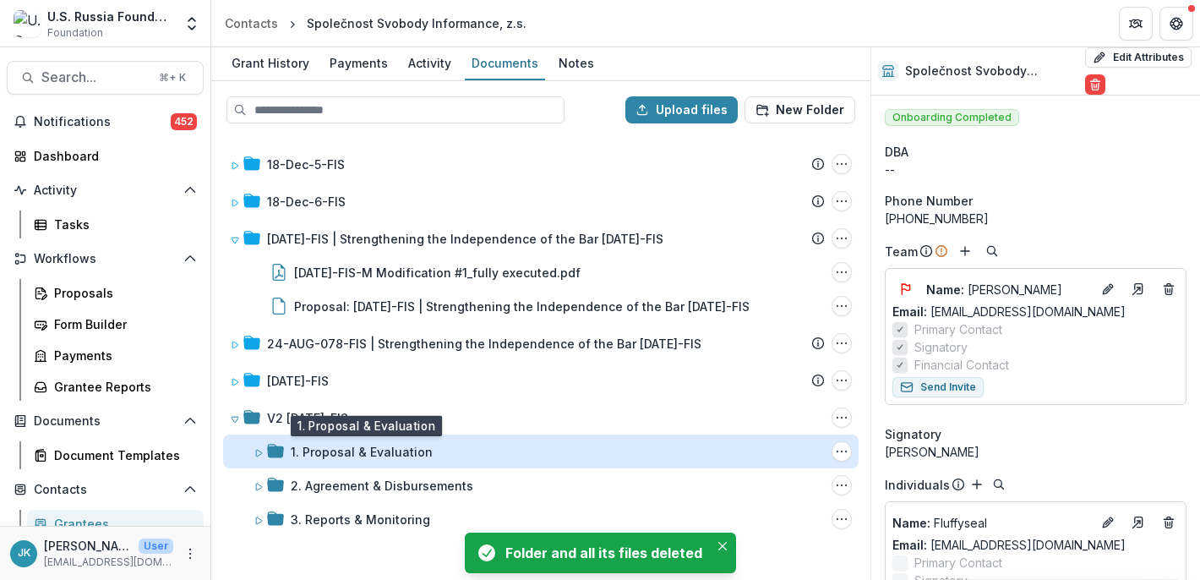
click at [291, 451] on div "1. Proposal & Evaluation" at bounding box center [362, 452] width 142 height 18
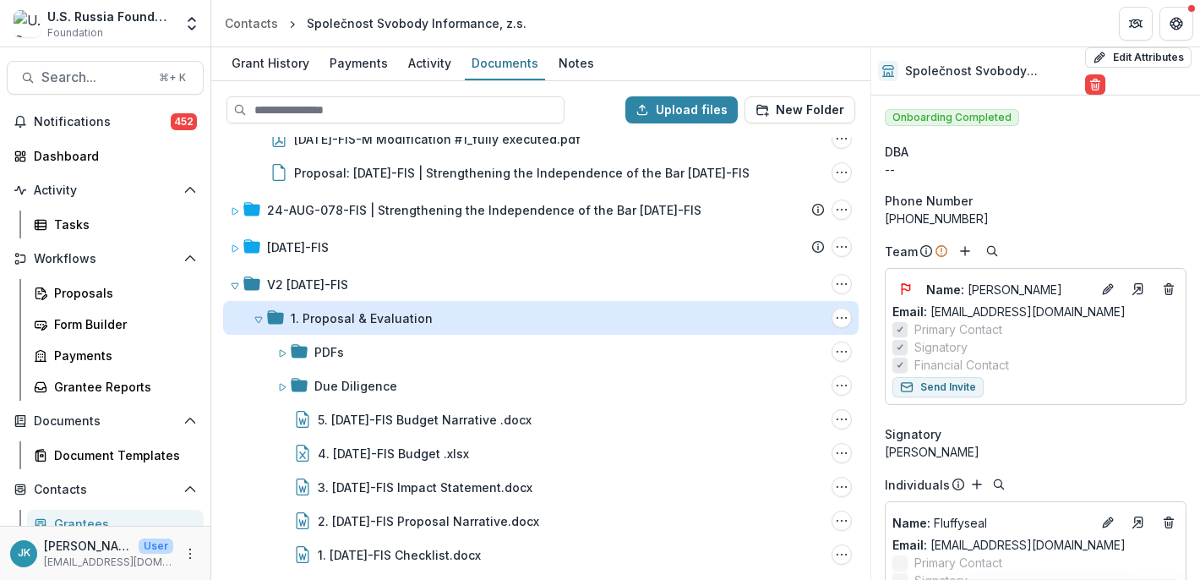
scroll to position [205, 0]
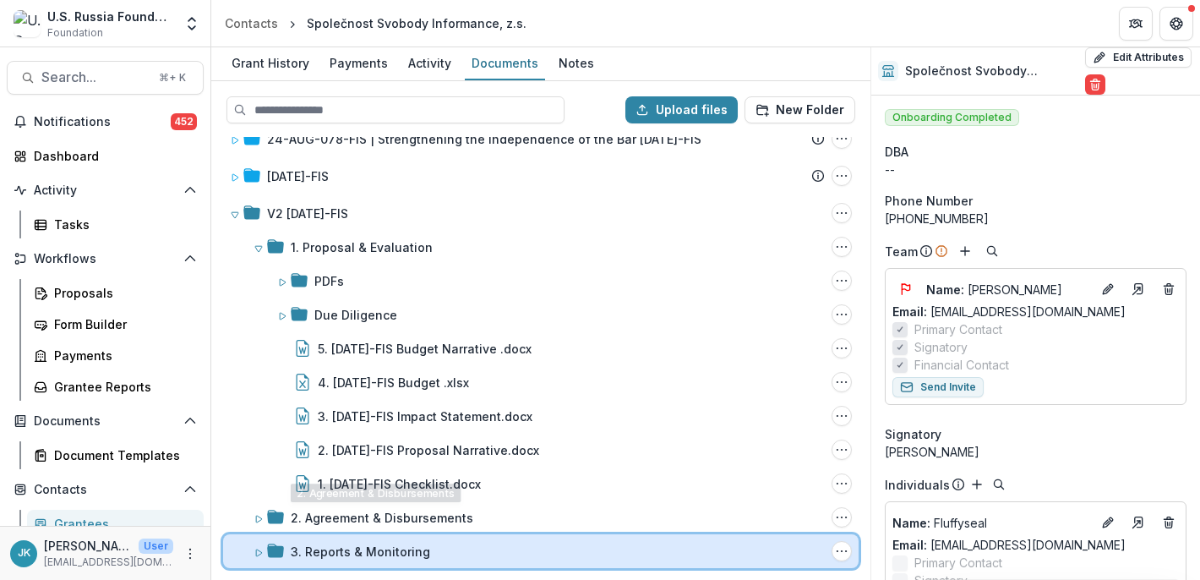
click at [291, 535] on div "3. Reports & Monitoring Folder Options Rename Add Subfolder Delete" at bounding box center [541, 551] width 636 height 34
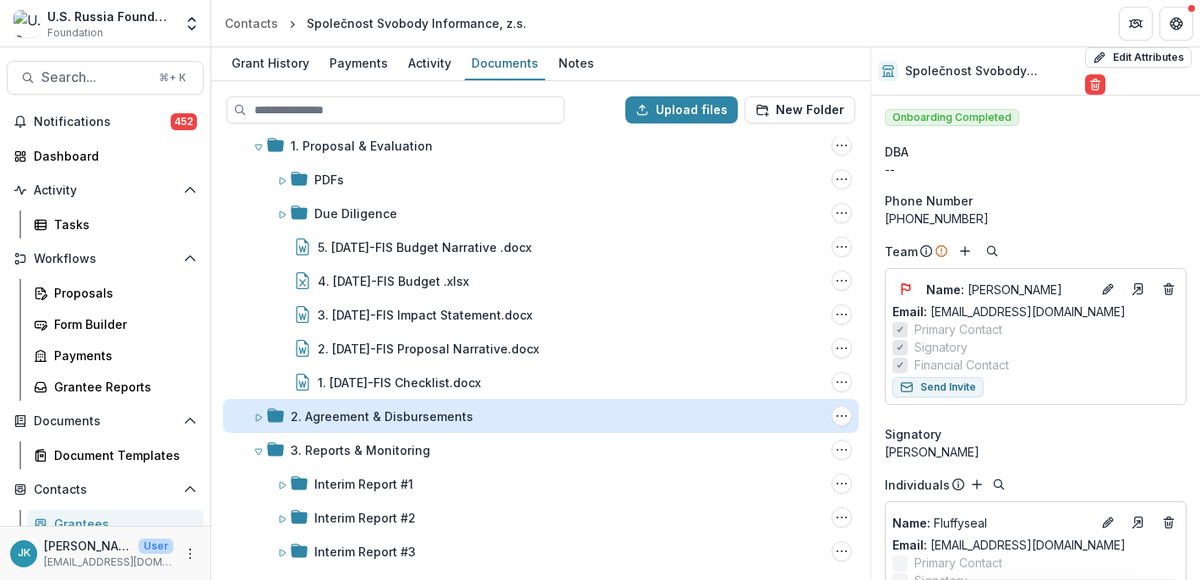
click at [311, 408] on div "2. Agreement & Disbursements" at bounding box center [382, 416] width 183 height 18
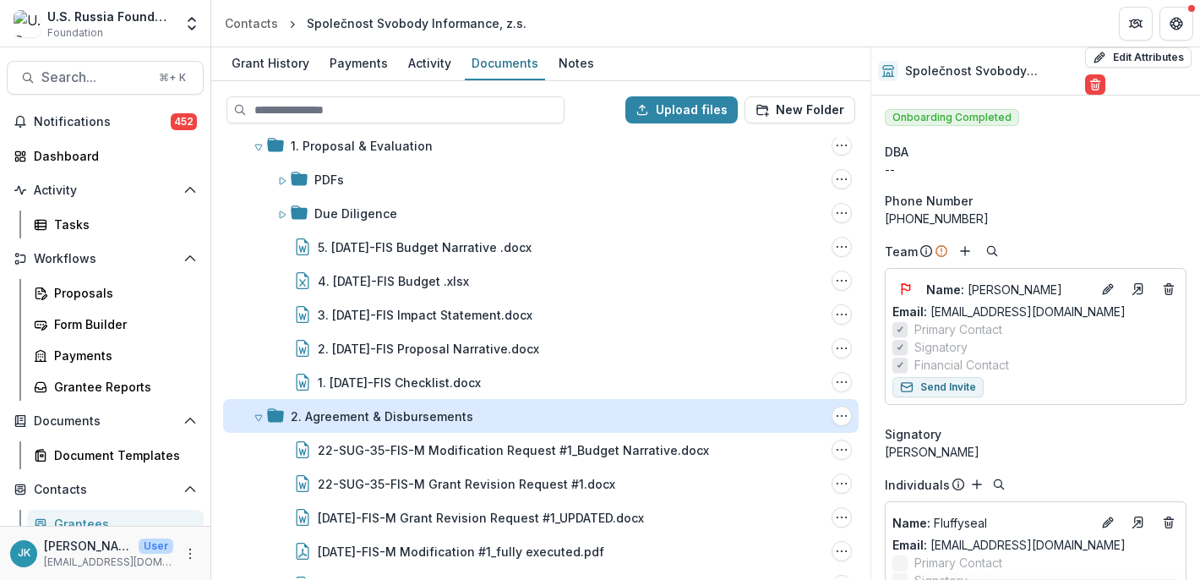
scroll to position [0, 0]
